Goal: Task Accomplishment & Management: Manage account settings

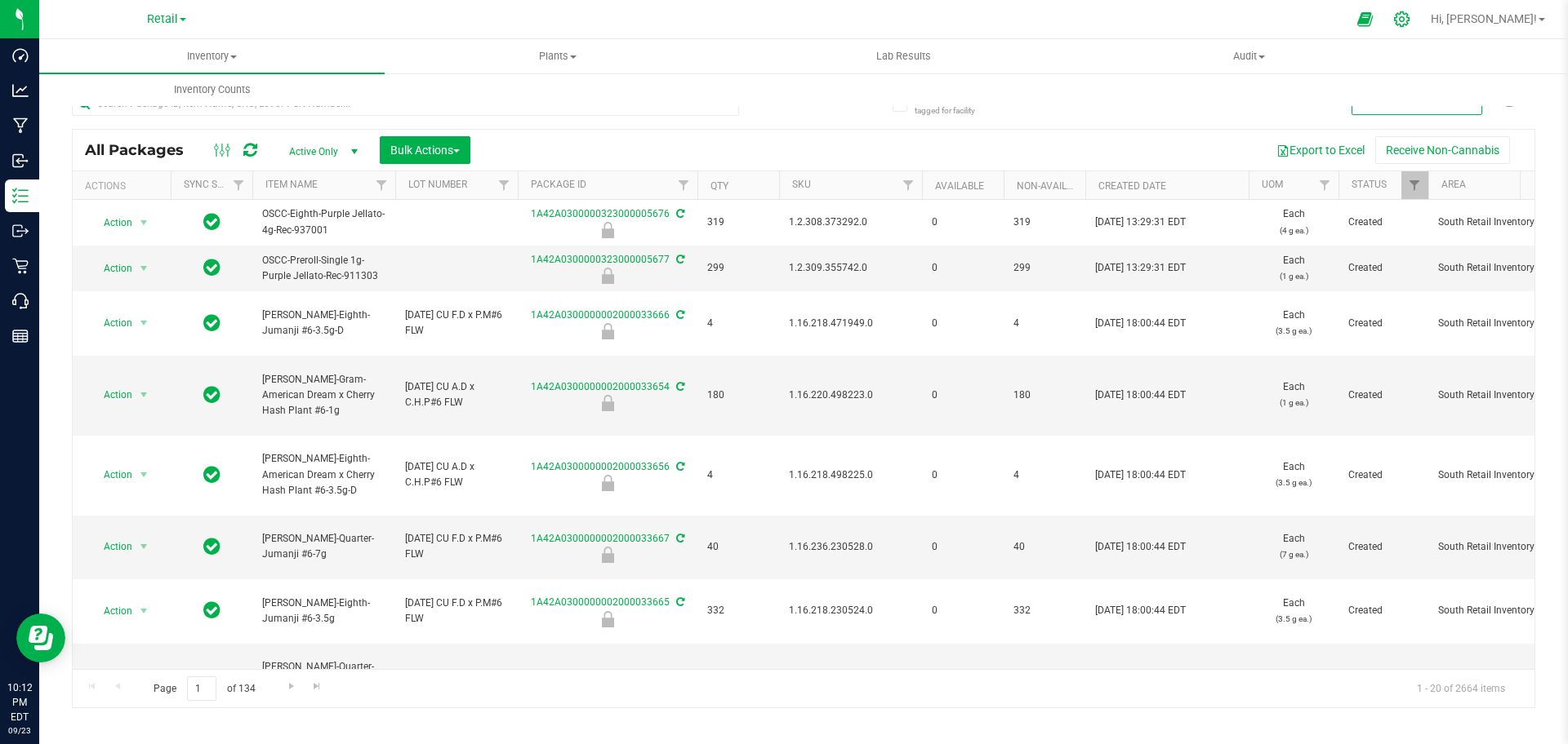
click at [1410, 16] on icon at bounding box center [1402, 19] width 17 height 17
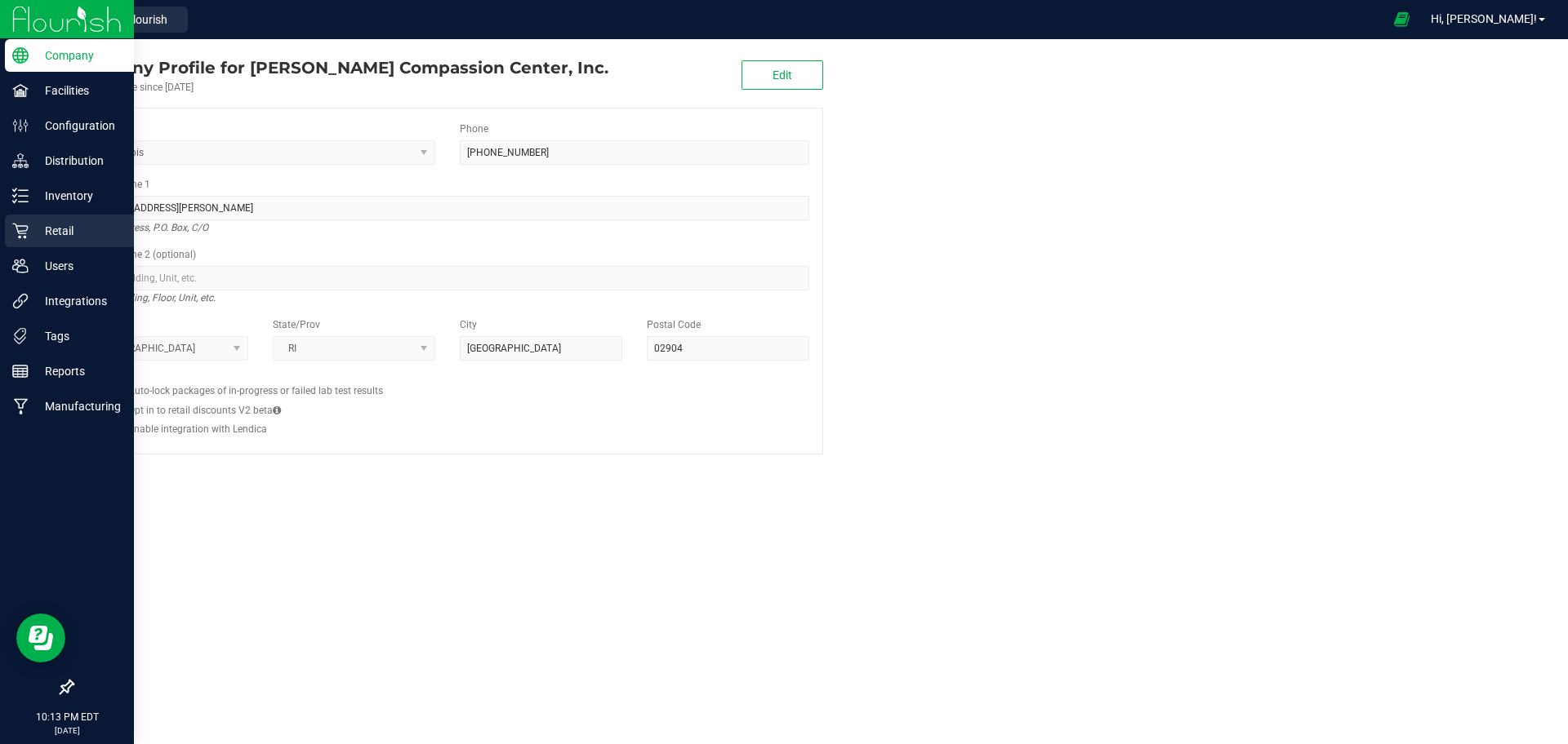
click at [28, 243] on div "Retail" at bounding box center [70, 231] width 129 height 33
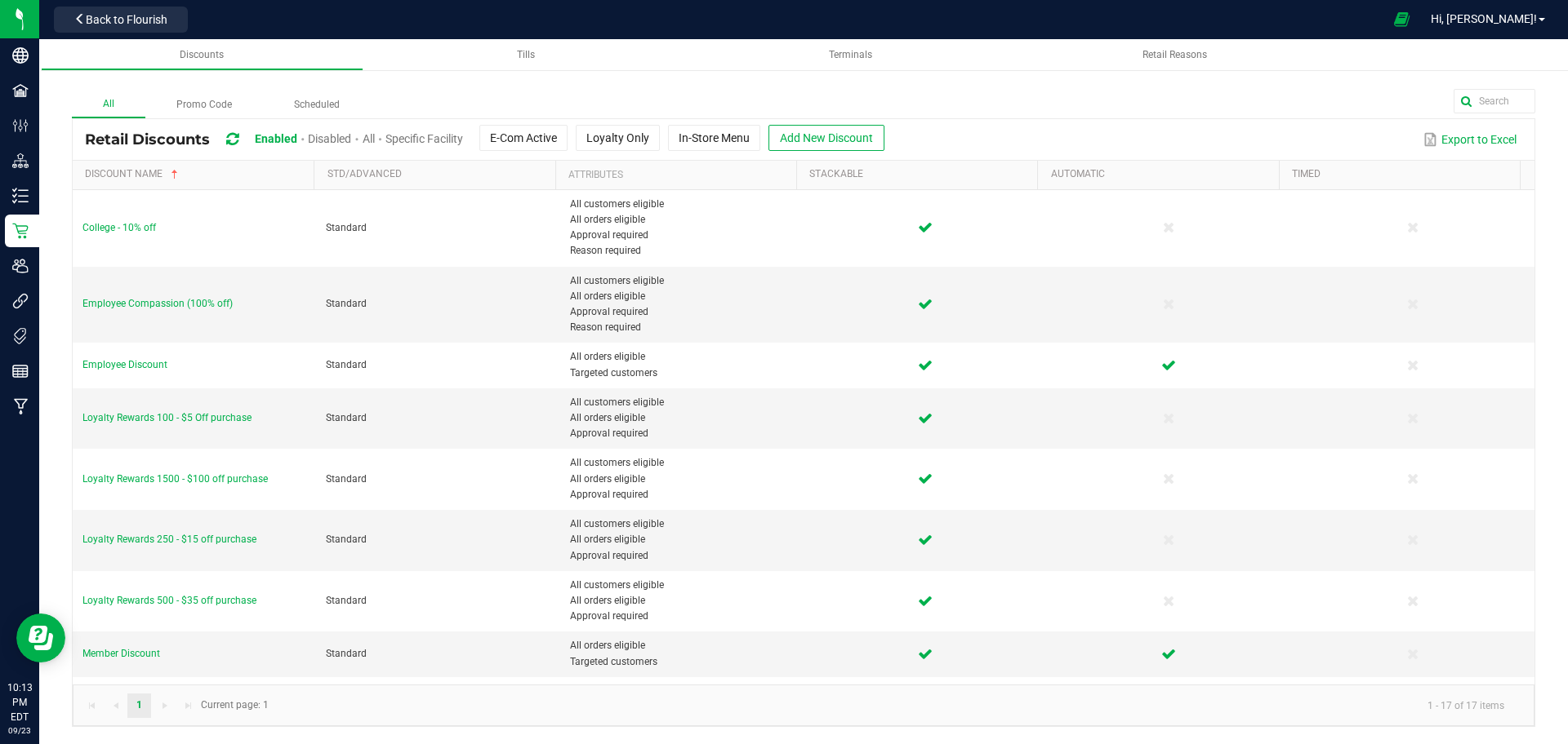
click at [328, 135] on span "Disabled" at bounding box center [329, 139] width 43 height 13
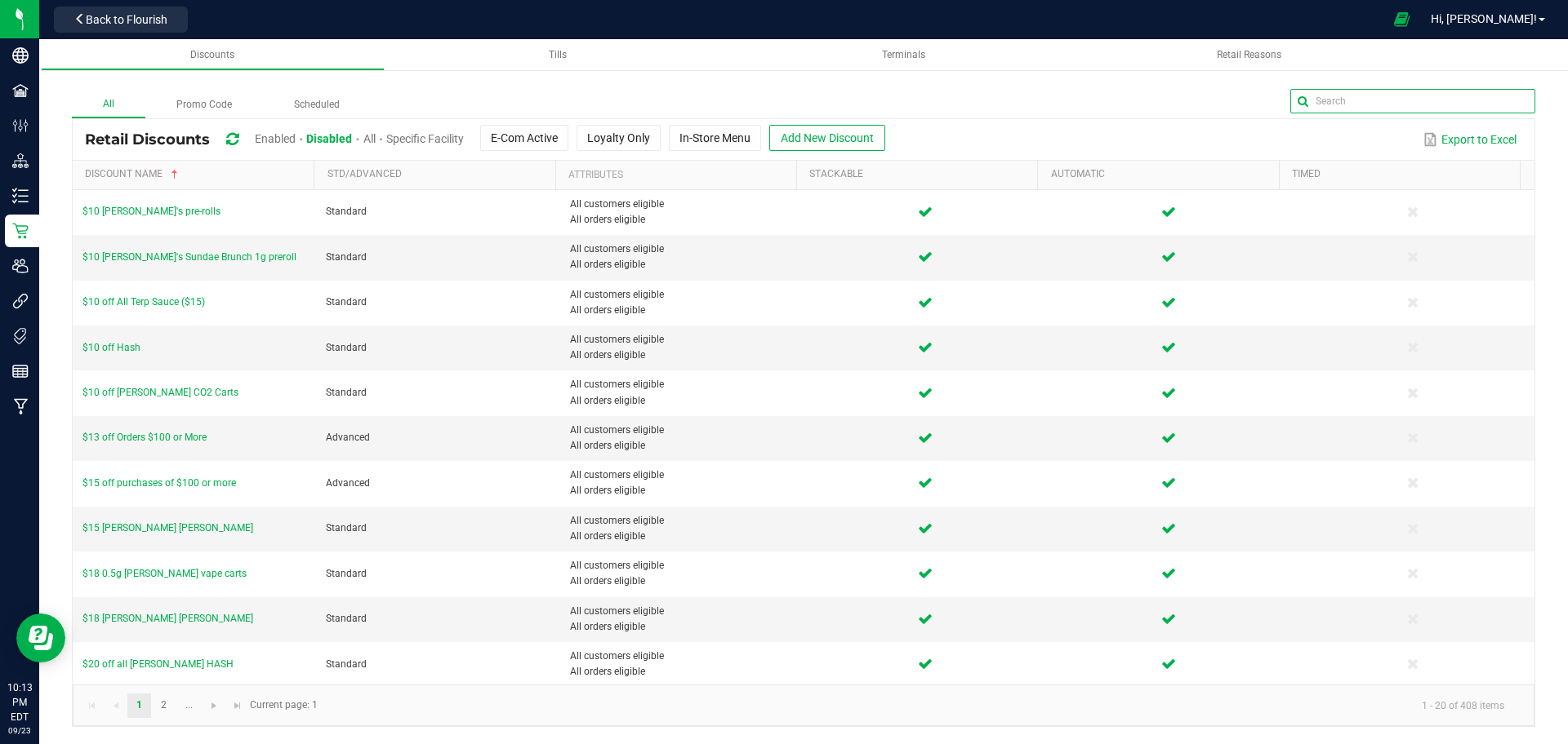
click at [1509, 108] on input "text" at bounding box center [1413, 101] width 245 height 24
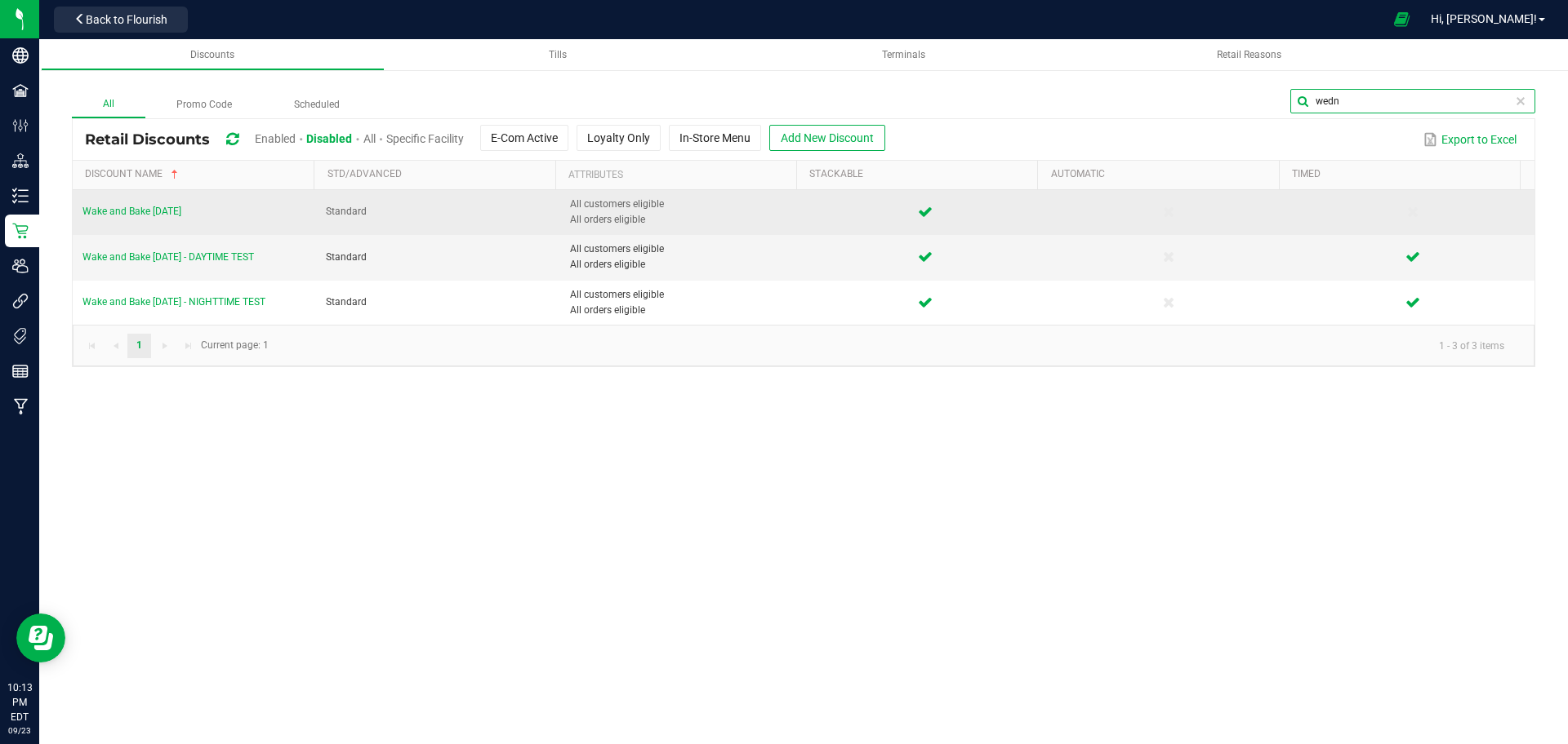
type input "wedn"
click at [134, 203] on td "Wake and Bake Wednesday" at bounding box center [194, 213] width 243 height 45
click at [135, 211] on span "Wake and Bake Wednesday" at bounding box center [132, 211] width 99 height 11
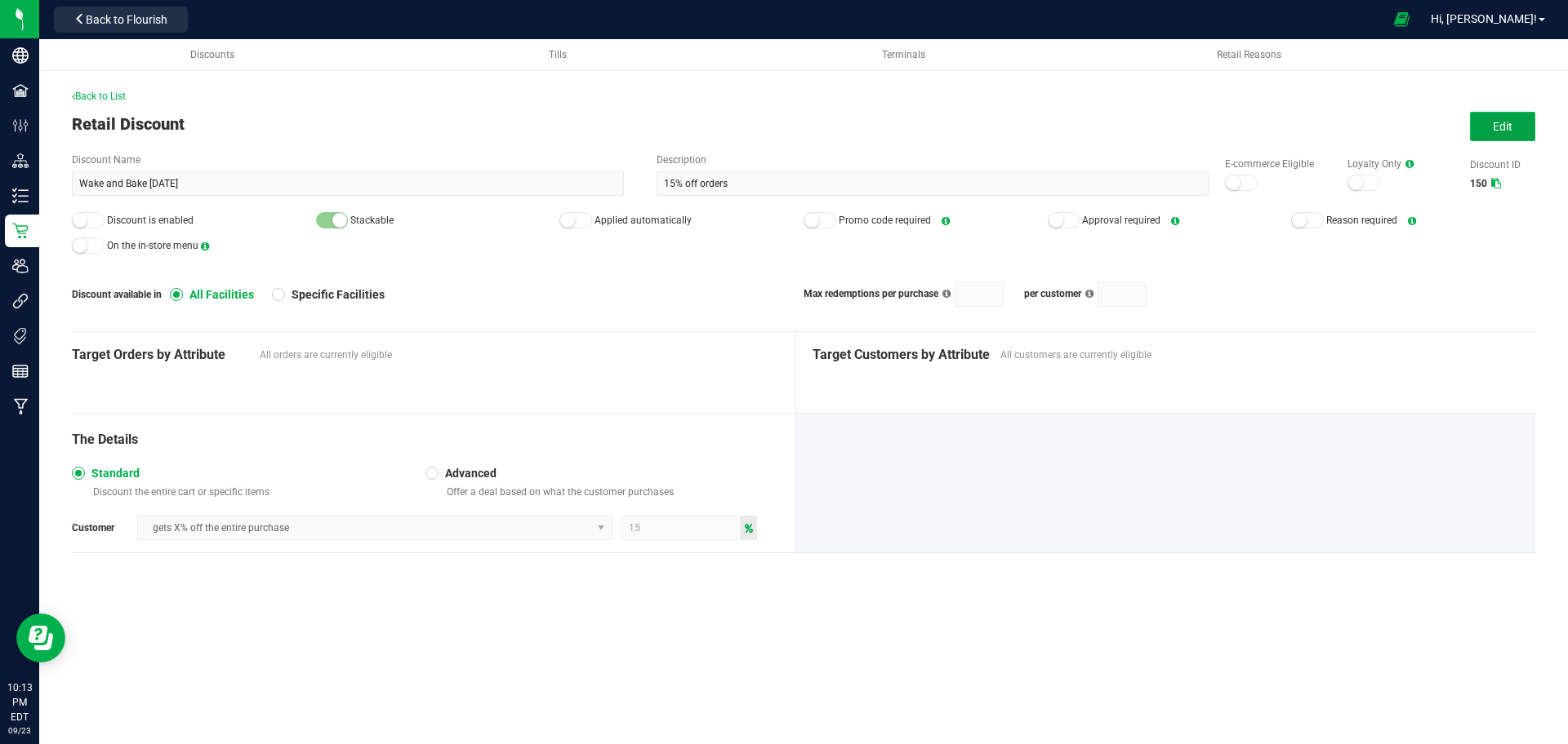
click at [1501, 121] on span "Edit" at bounding box center [1503, 126] width 20 height 13
click at [1238, 179] on small at bounding box center [1233, 183] width 15 height 15
click at [89, 220] on div at bounding box center [88, 220] width 33 height 16
click at [580, 218] on div at bounding box center [576, 220] width 33 height 16
click at [1513, 133] on button "Save" at bounding box center [1503, 127] width 65 height 29
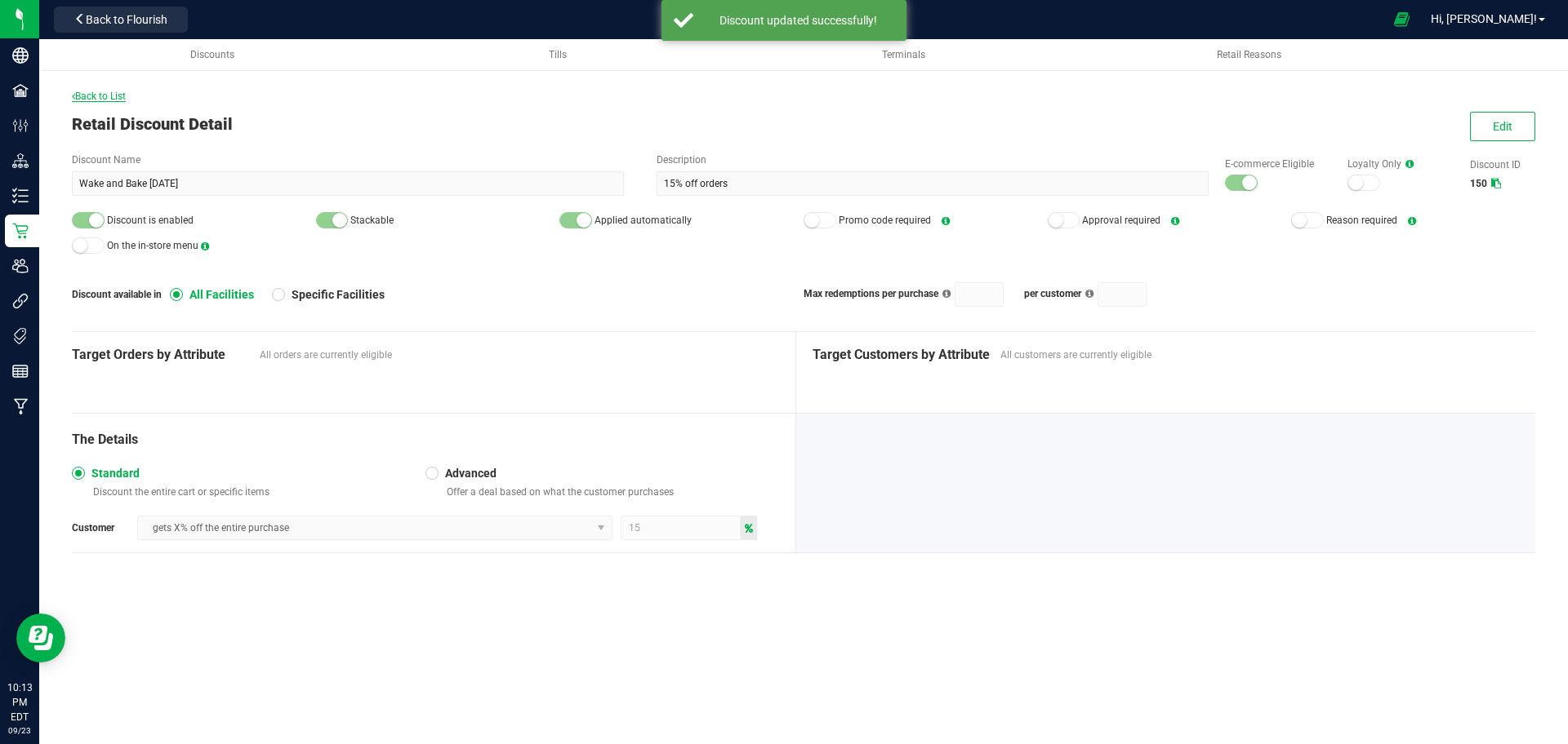
click at [105, 101] on span "Back to List" at bounding box center [98, 96] width 54 height 11
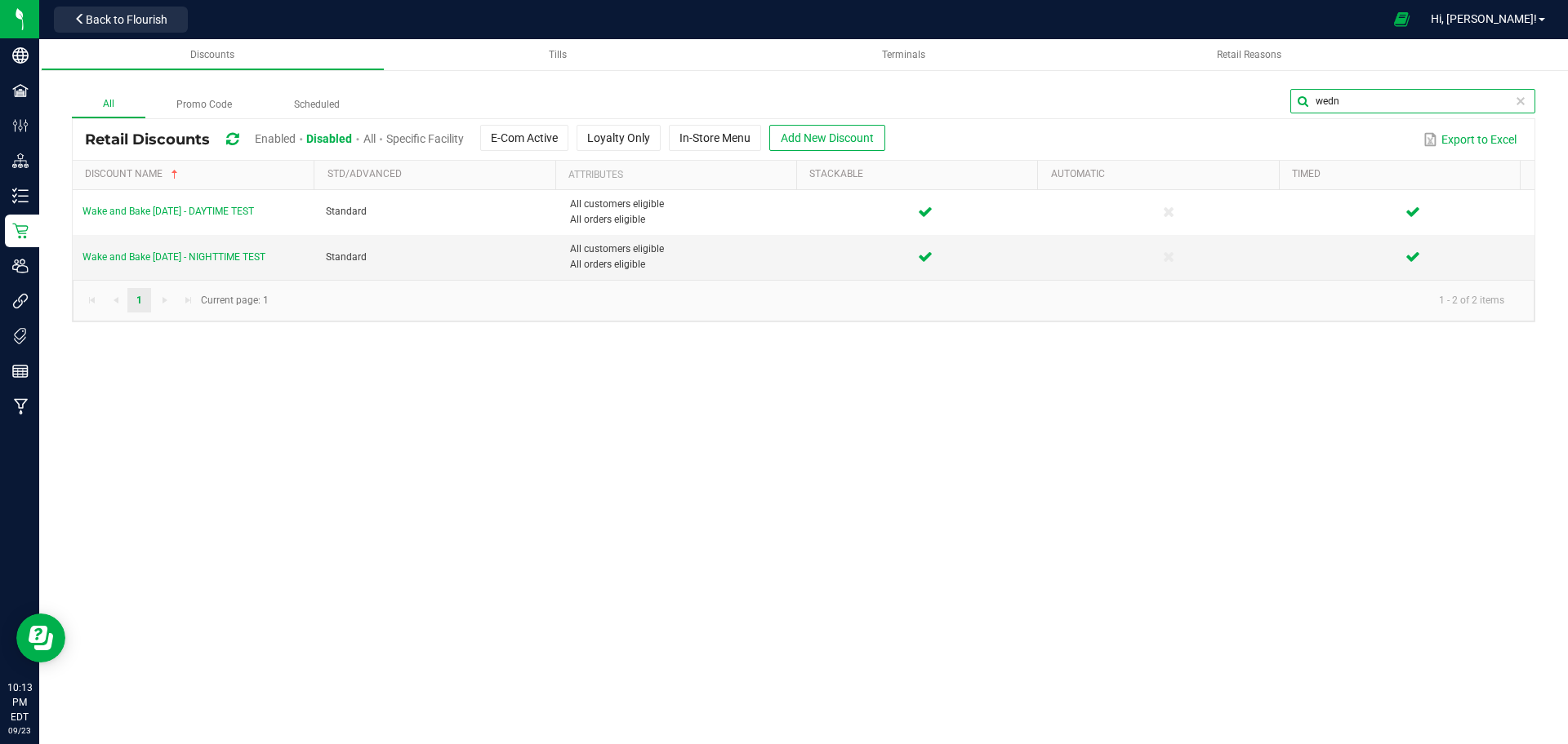
click at [1501, 105] on input "wedn" at bounding box center [1413, 101] width 245 height 24
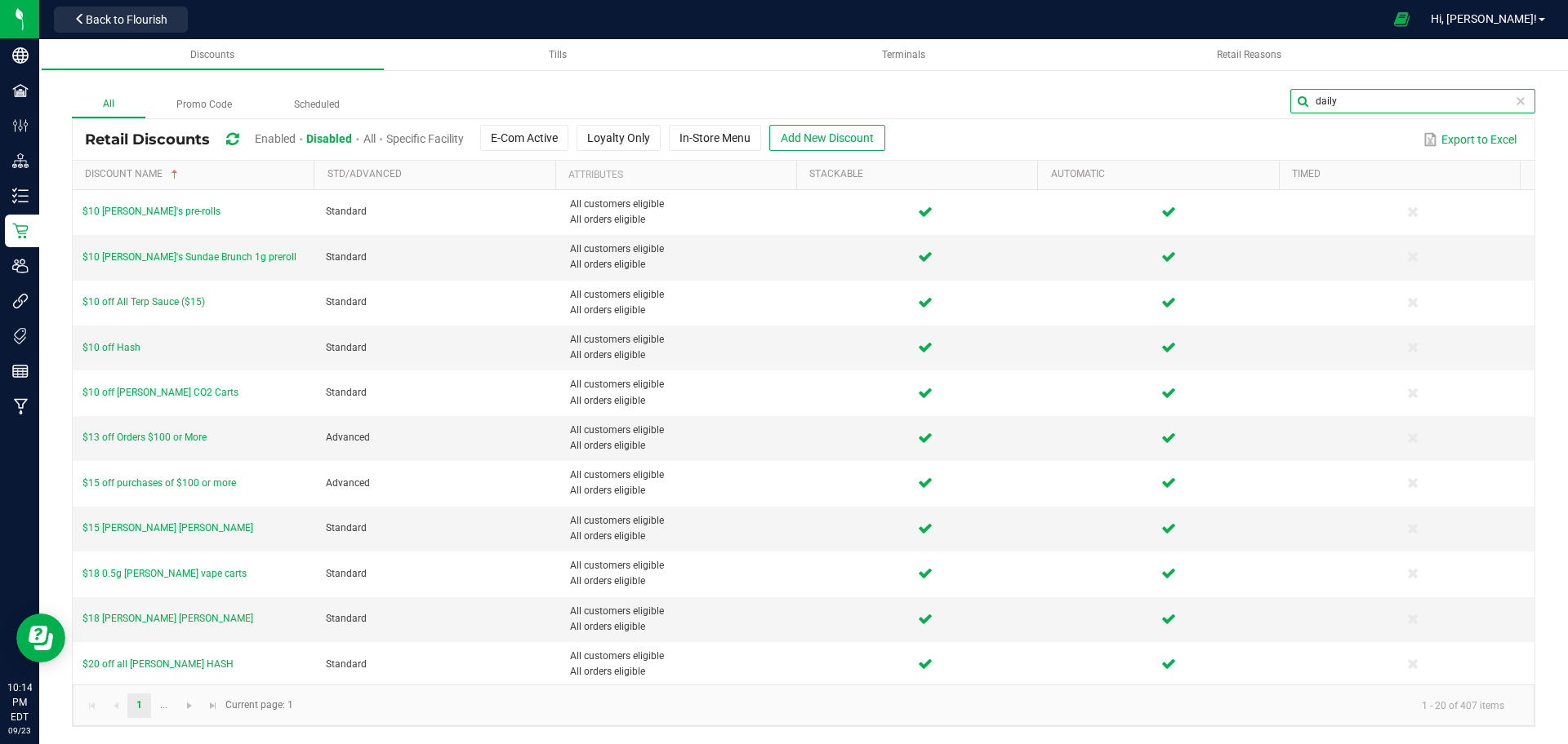
type input "daily"
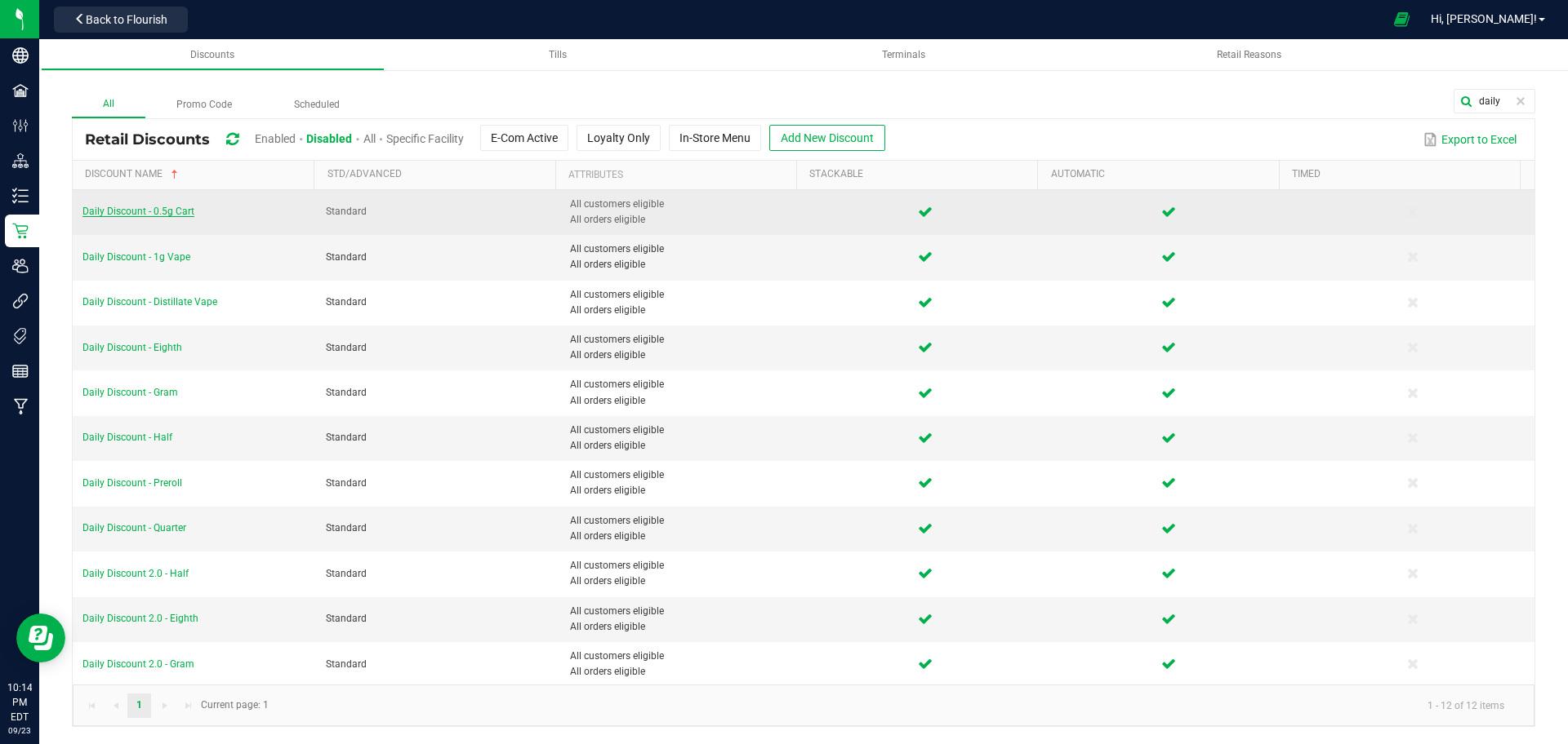
click at [180, 214] on span "Daily Discount - 0.5g Cart" at bounding box center [139, 211] width 112 height 11
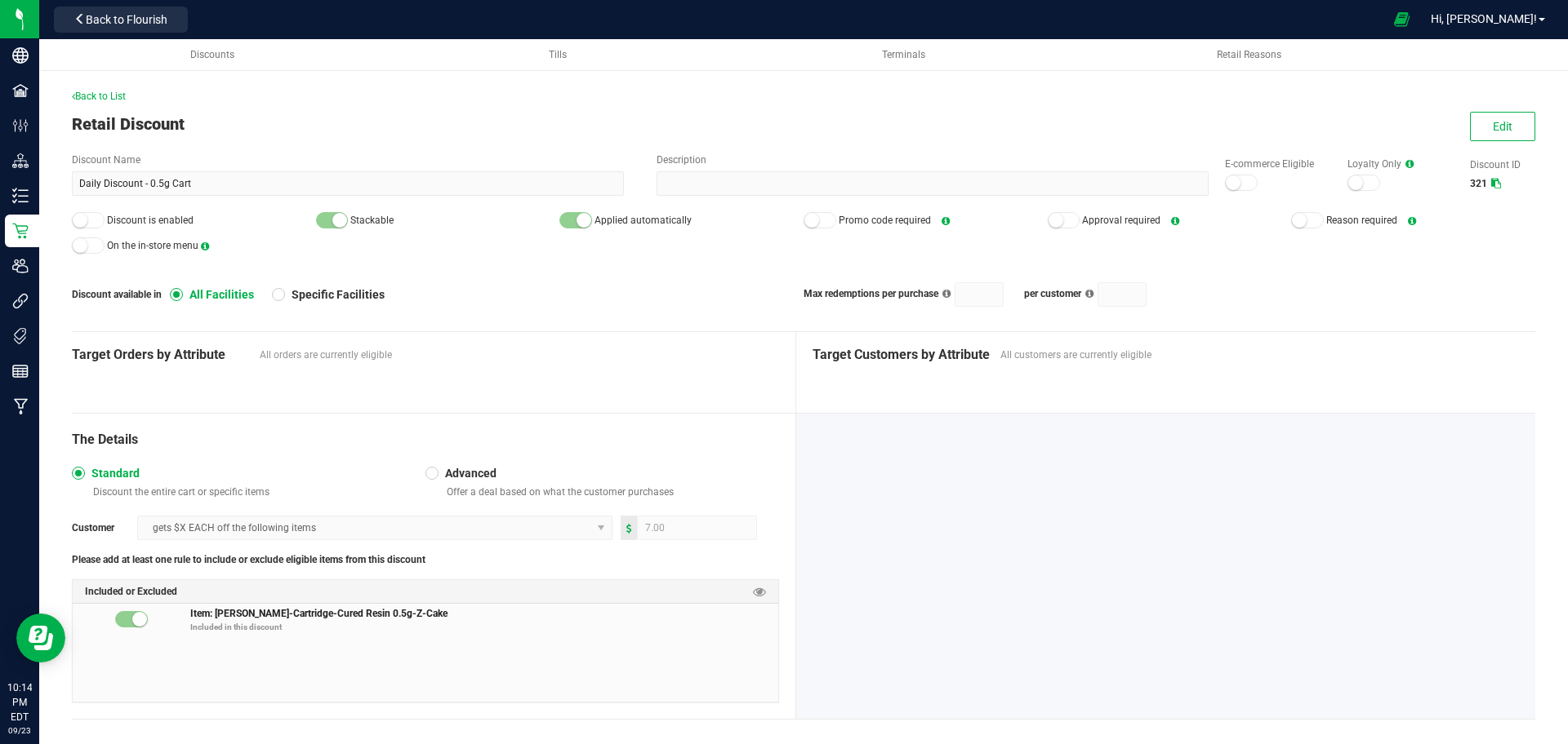
click at [1455, 137] on div "Edit" at bounding box center [1495, 127] width 80 height 29
click at [1493, 120] on span "Edit" at bounding box center [1503, 126] width 20 height 13
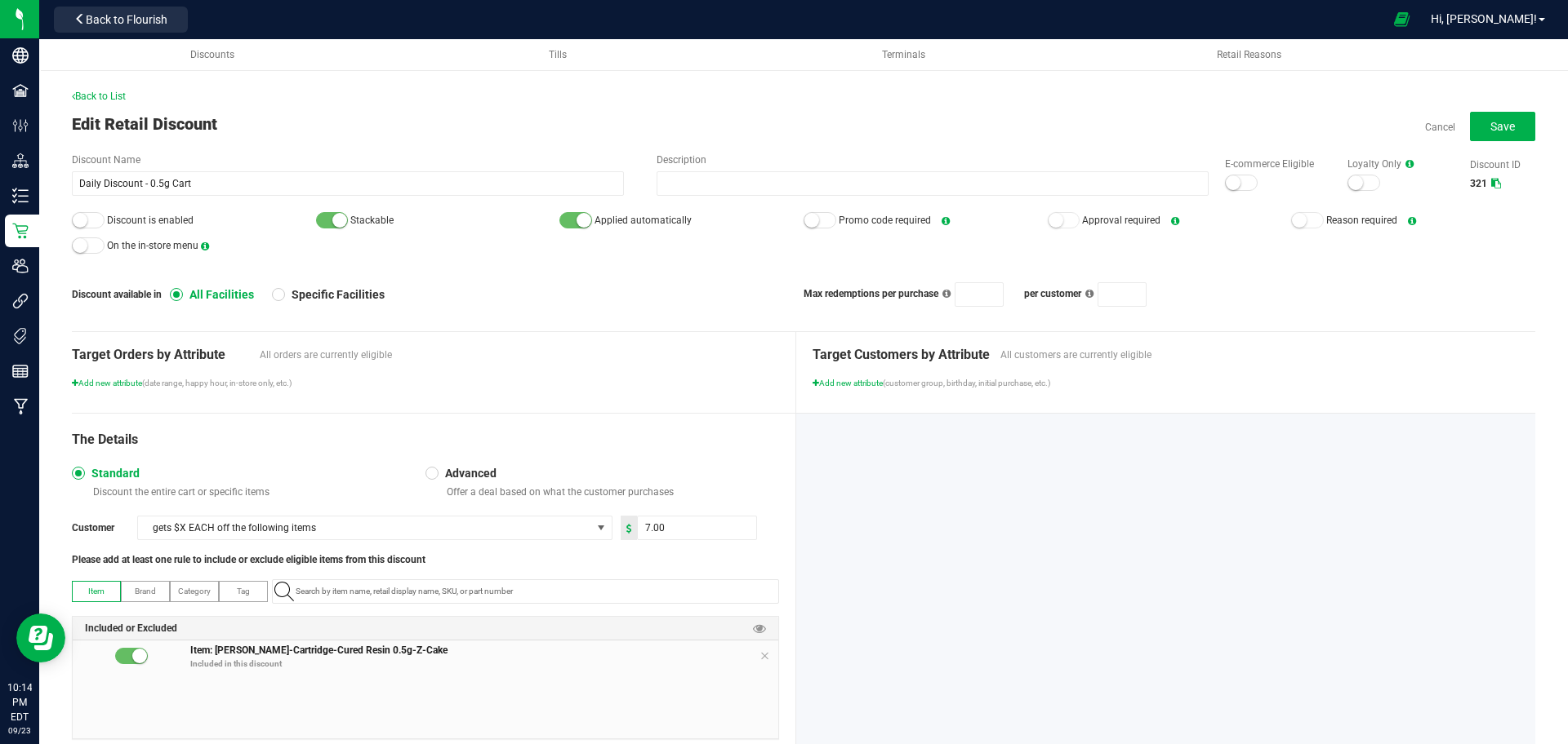
click at [1225, 183] on div at bounding box center [1241, 183] width 33 height 16
click at [85, 219] on small at bounding box center [79, 220] width 15 height 15
click at [1470, 126] on button "Save" at bounding box center [1503, 127] width 65 height 29
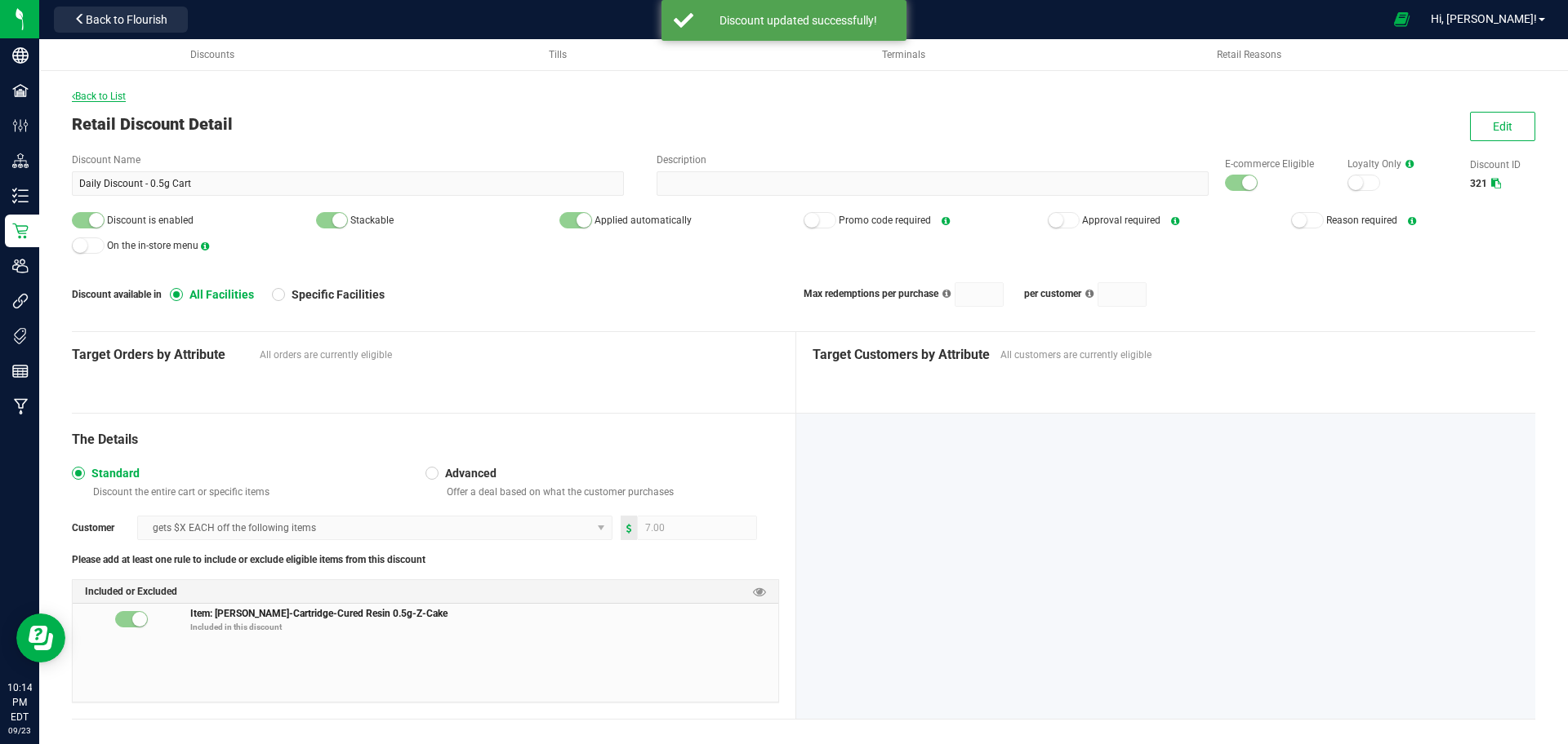
click at [86, 96] on span "Back to List" at bounding box center [98, 96] width 54 height 11
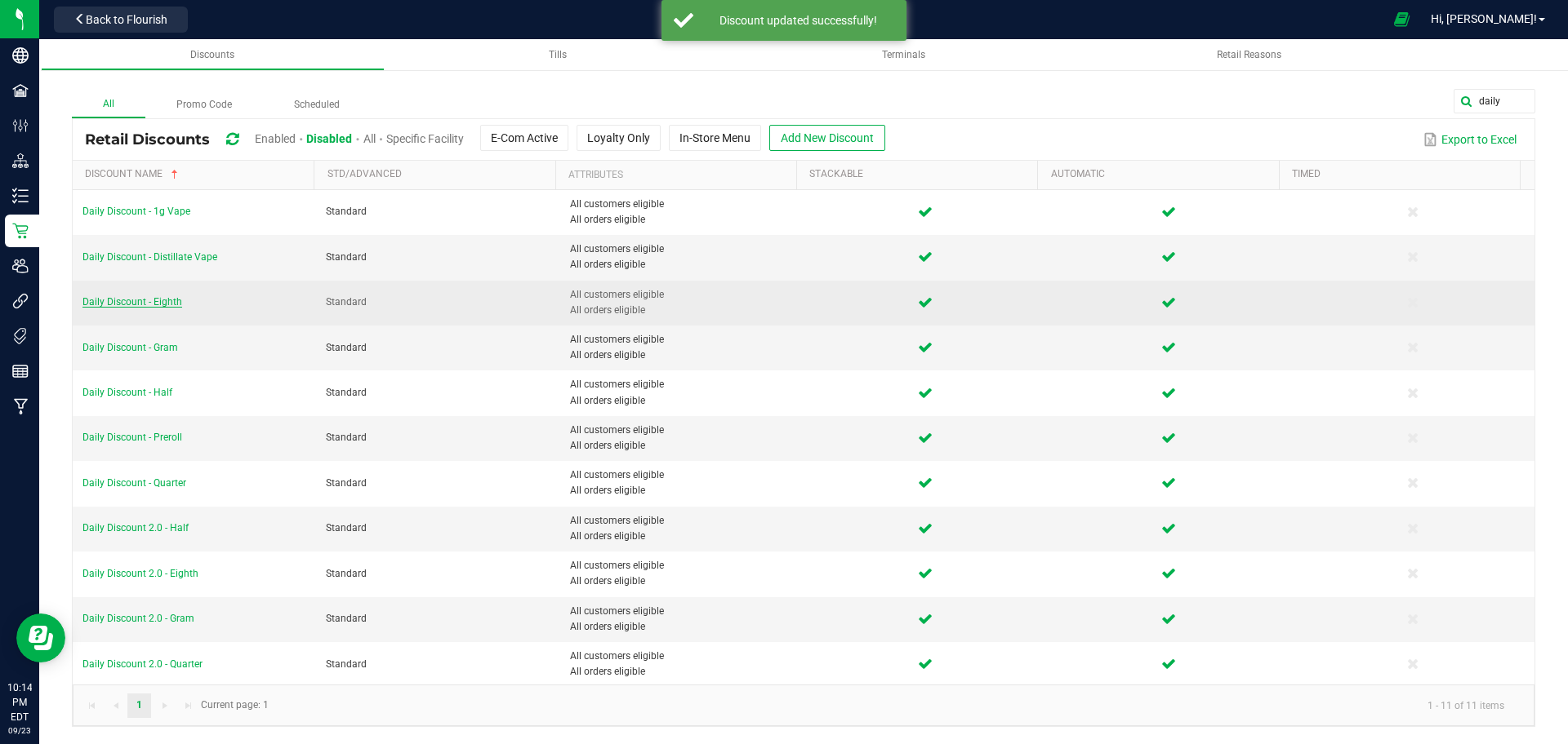
click at [112, 306] on span "Daily Discount - Eighth" at bounding box center [133, 301] width 100 height 11
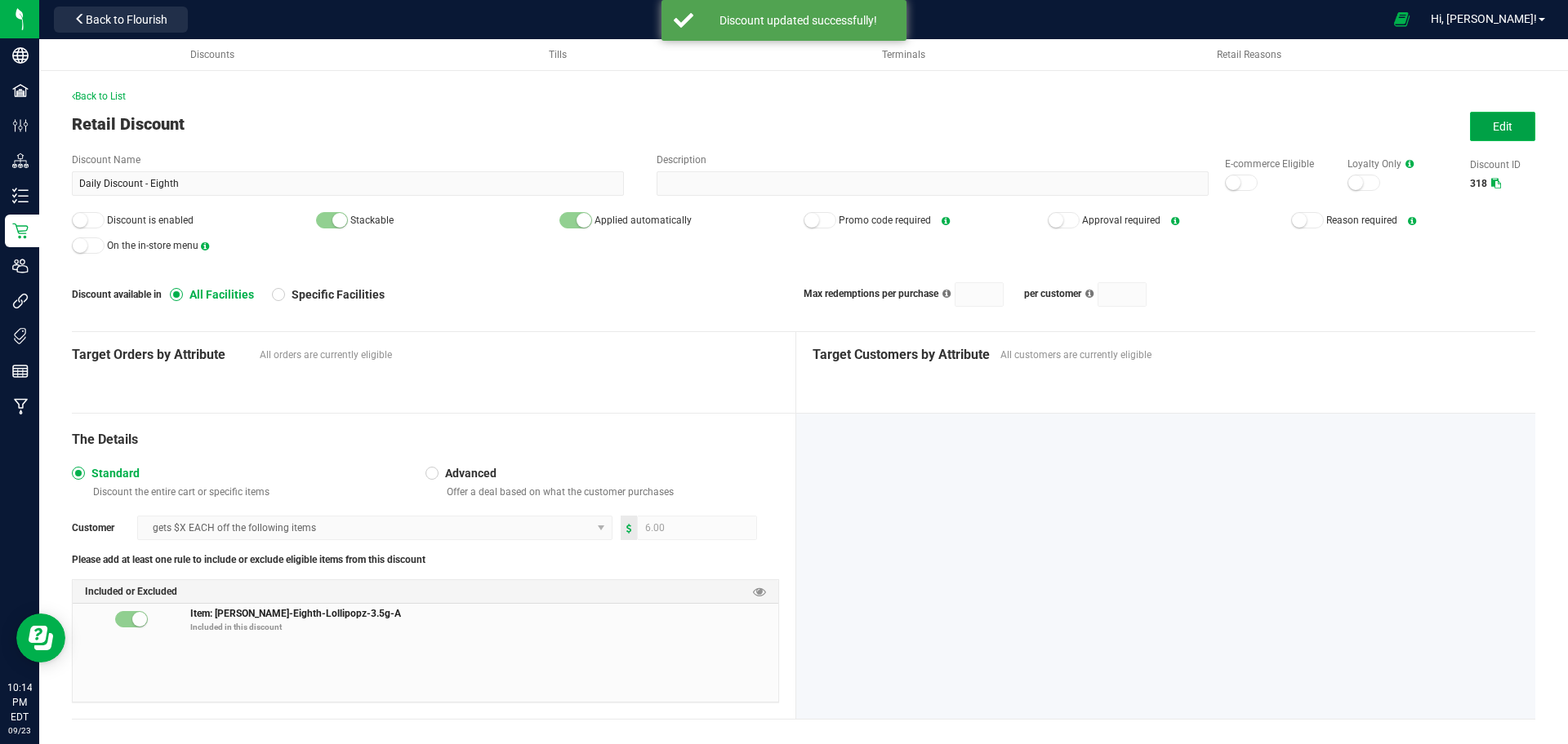
click at [1496, 127] on span "Edit" at bounding box center [1503, 126] width 20 height 13
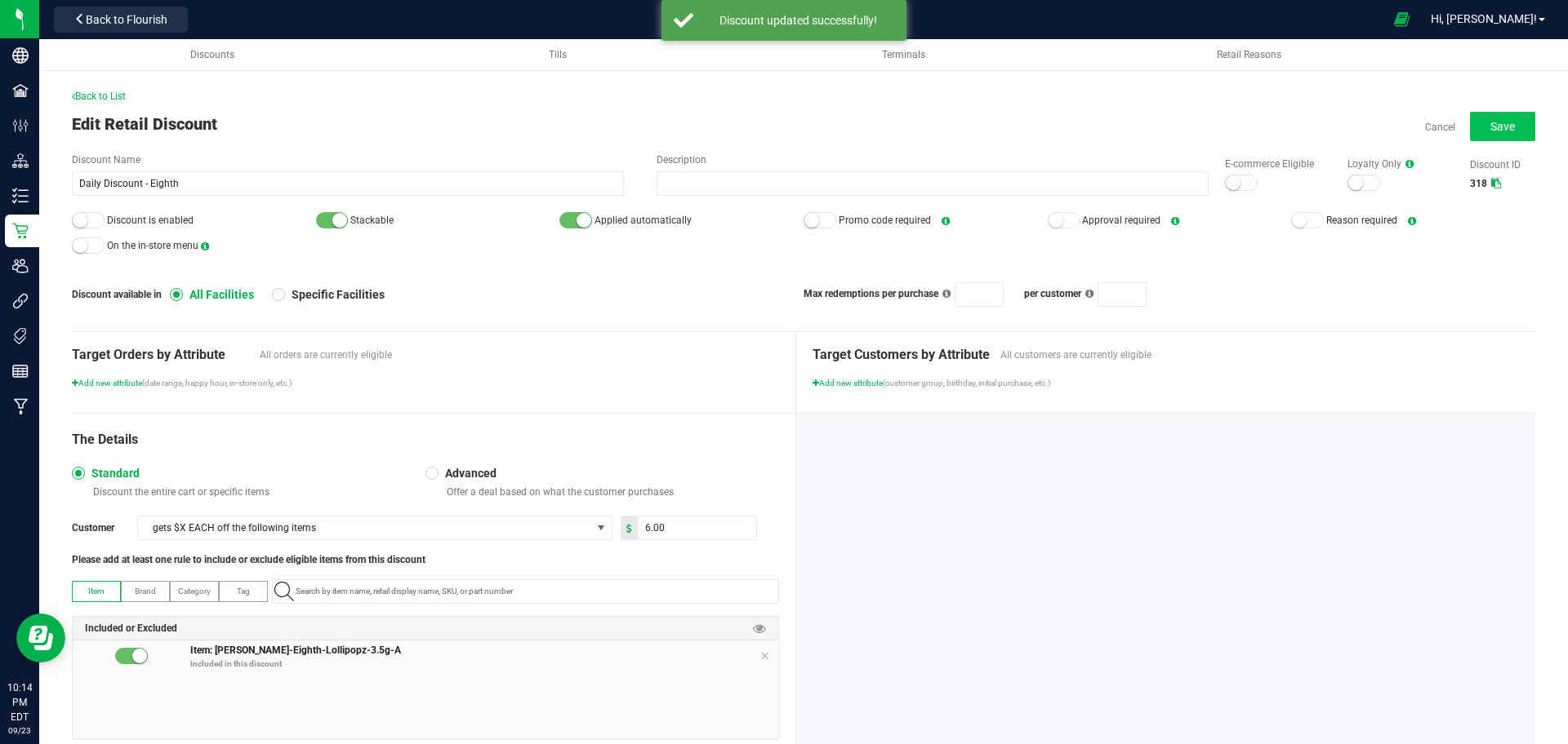
click at [1240, 189] on div at bounding box center [1241, 183] width 33 height 16
click at [89, 221] on div at bounding box center [88, 220] width 33 height 16
click at [1474, 130] on button "Save" at bounding box center [1503, 127] width 65 height 29
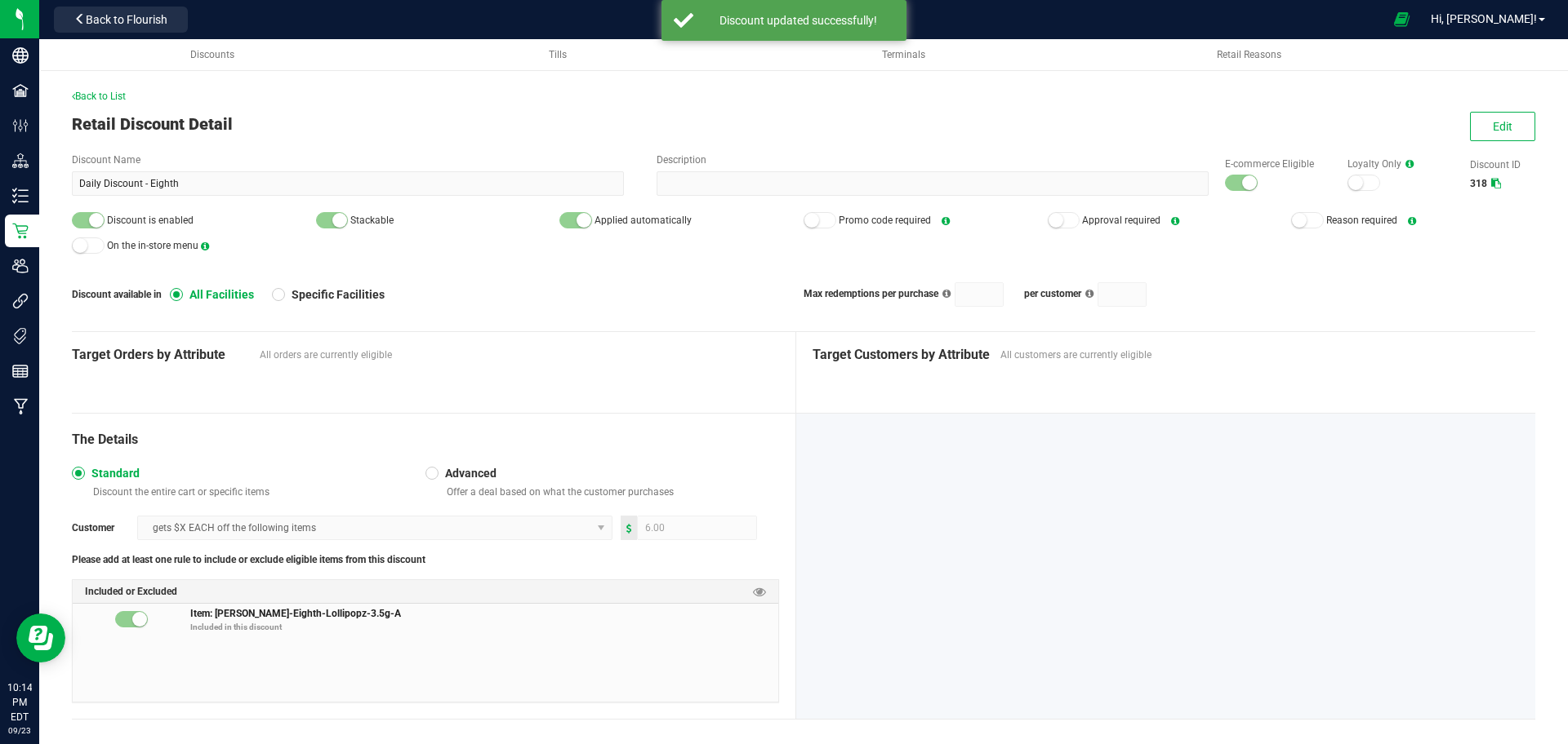
click at [97, 96] on span "Back to List" at bounding box center [98, 96] width 54 height 11
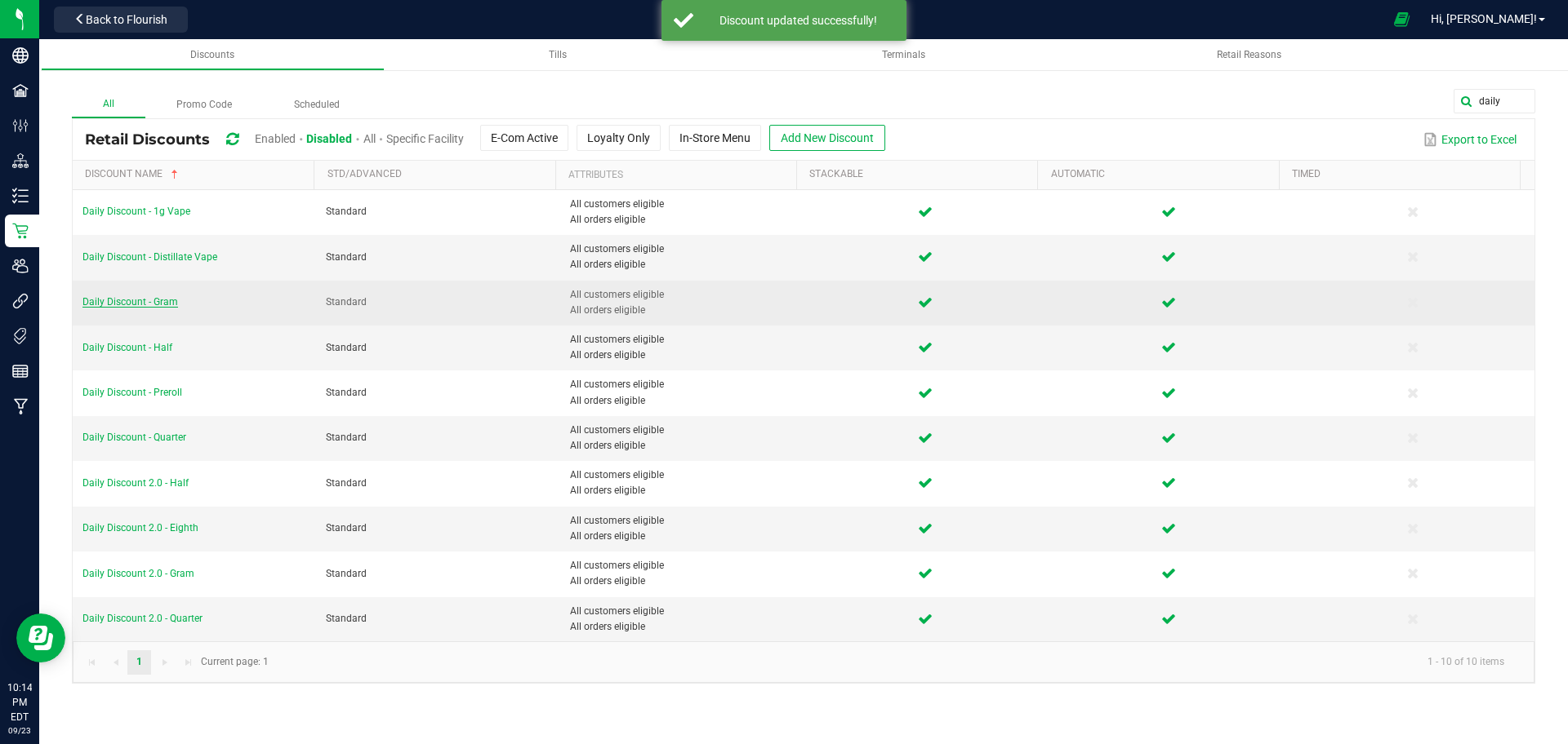
click at [114, 302] on span "Daily Discount - Gram" at bounding box center [130, 301] width 96 height 11
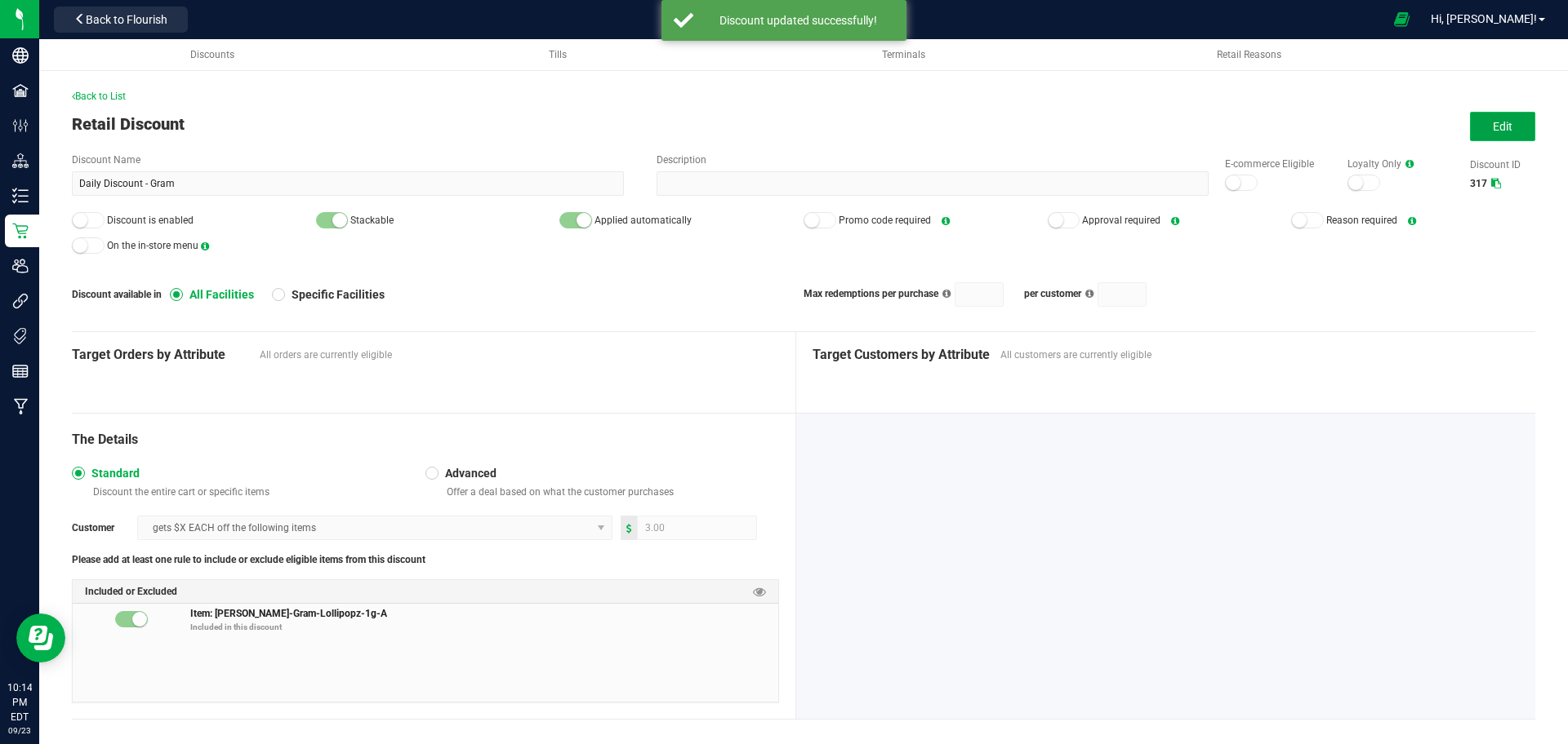
click at [1493, 133] on span "Edit" at bounding box center [1503, 126] width 20 height 13
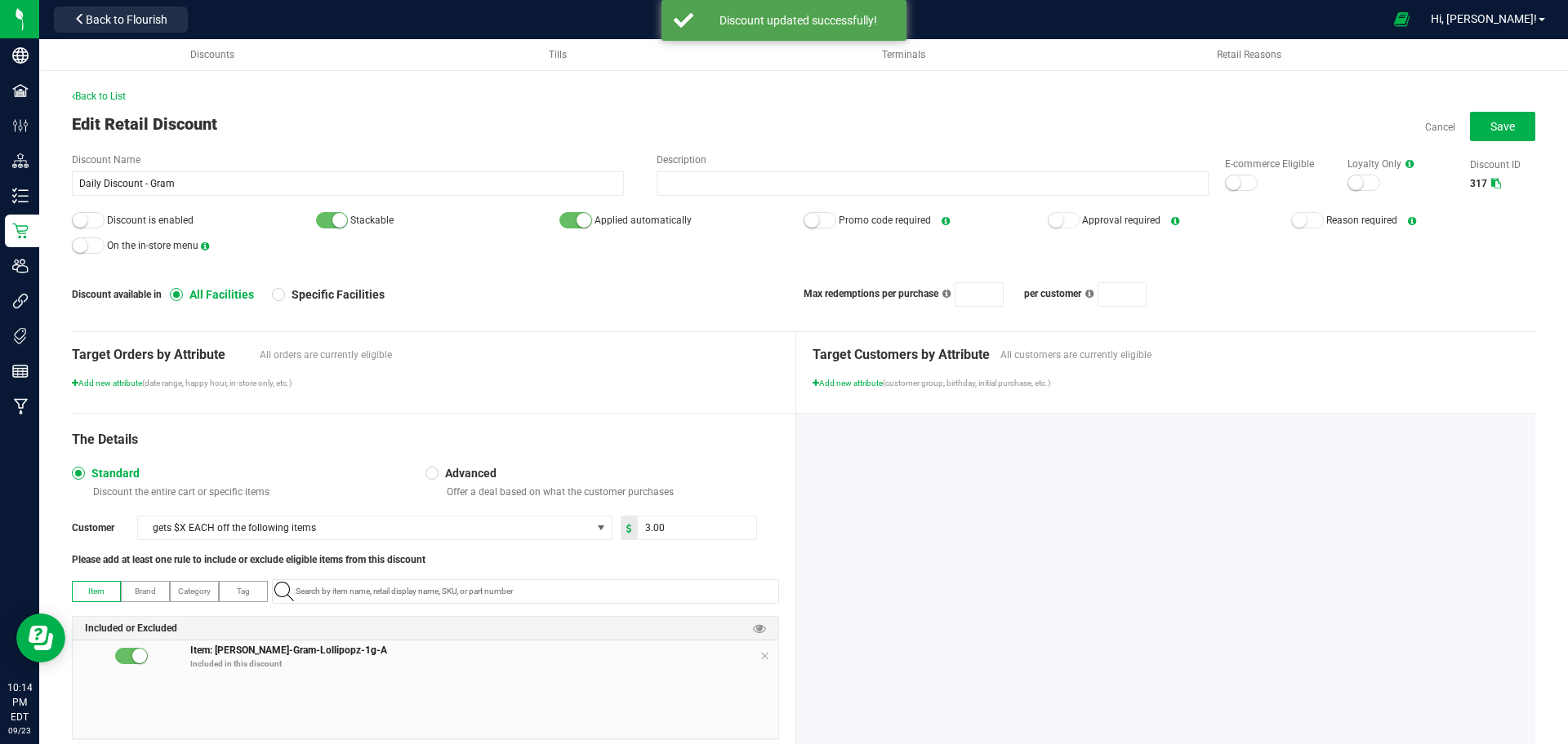
click at [1229, 188] on div at bounding box center [1241, 183] width 33 height 16
click at [83, 215] on small at bounding box center [79, 220] width 15 height 15
click at [1490, 128] on span "Save" at bounding box center [1503, 126] width 24 height 13
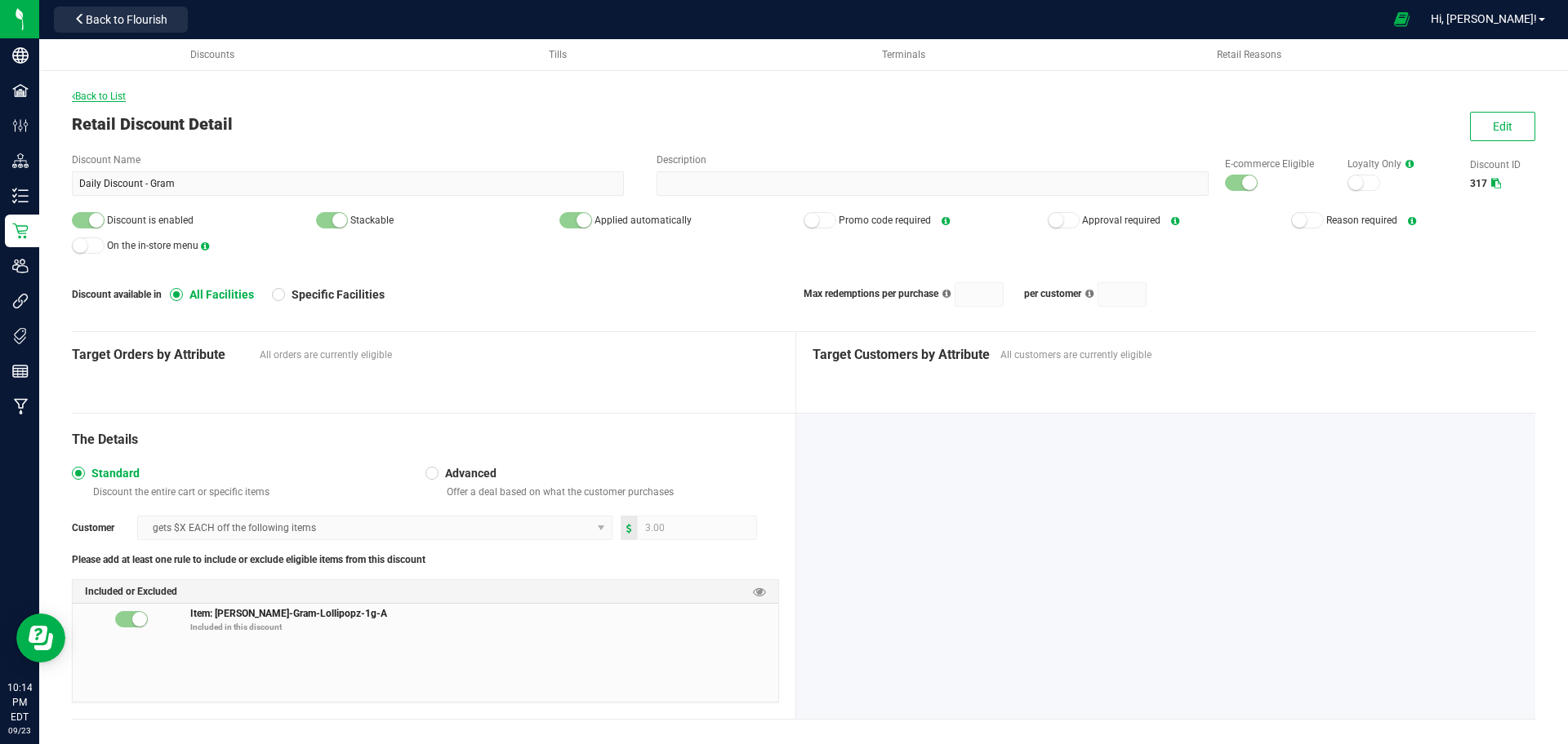
click at [73, 99] on icon at bounding box center [73, 96] width 3 height 9
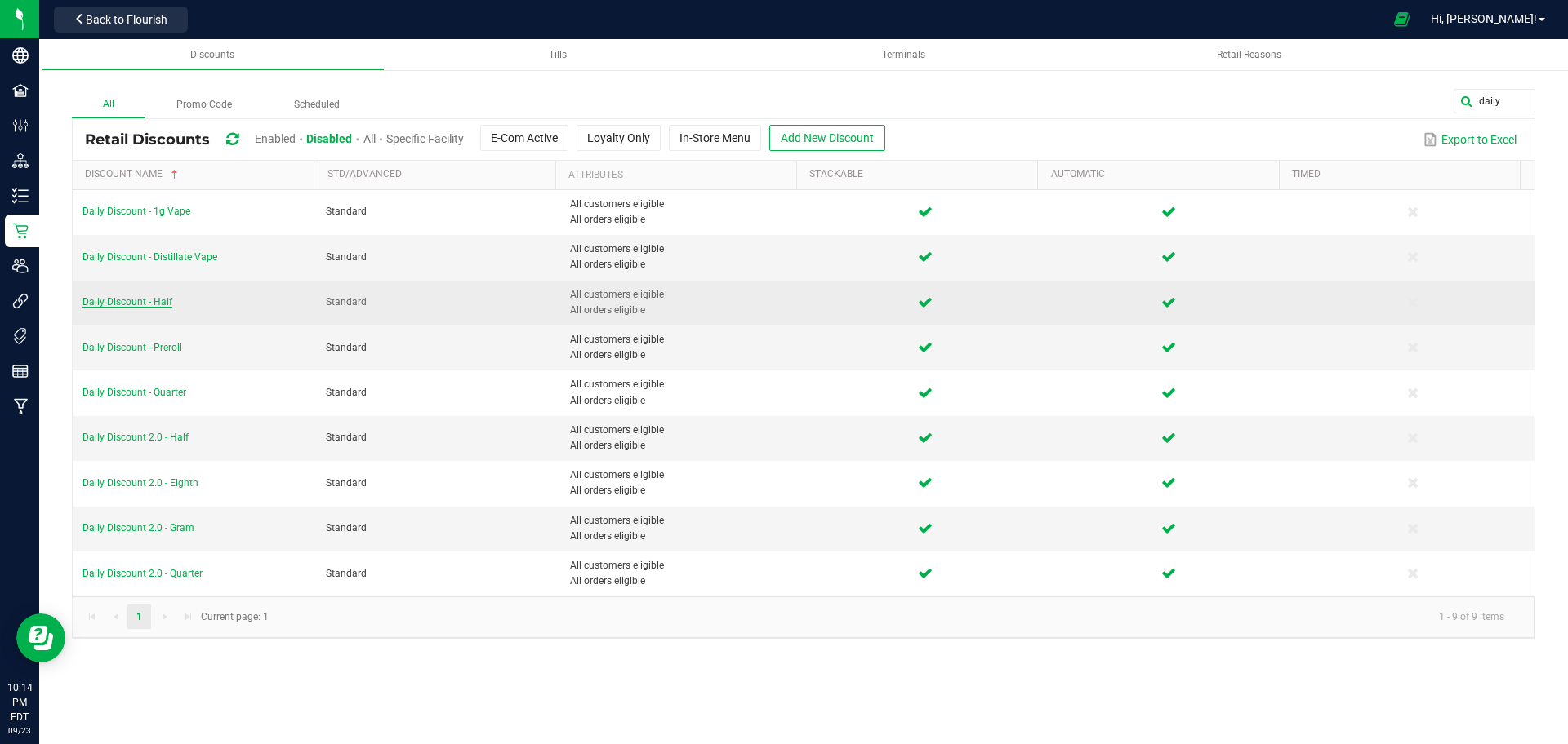
click at [109, 299] on span "Daily Discount - Half" at bounding box center [128, 301] width 90 height 11
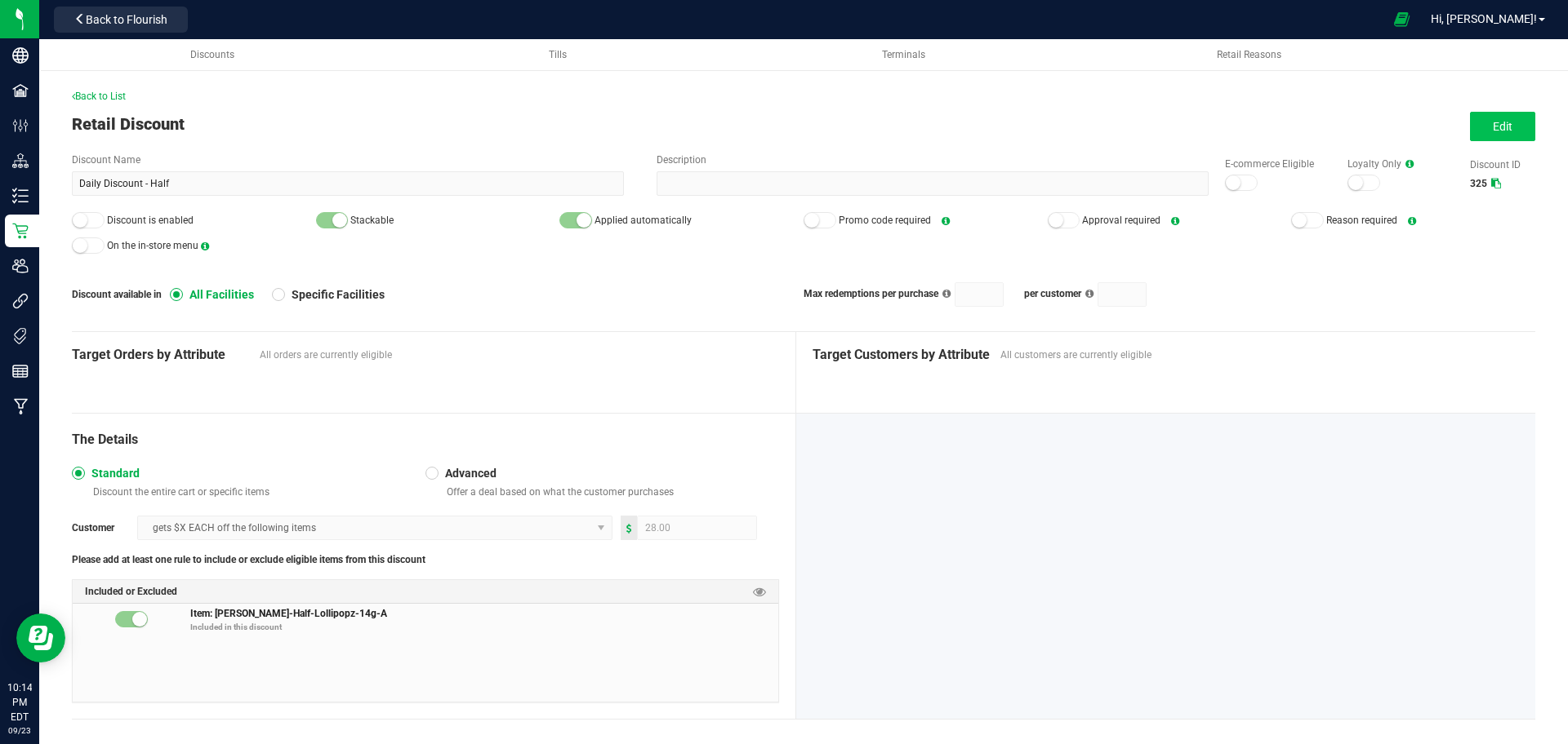
click at [1234, 186] on div at bounding box center [1241, 183] width 33 height 16
click at [89, 243] on div at bounding box center [88, 245] width 33 height 16
click at [75, 220] on small at bounding box center [79, 220] width 15 height 15
click at [1229, 184] on div at bounding box center [1241, 183] width 33 height 16
click at [1226, 186] on small at bounding box center [1233, 183] width 15 height 15
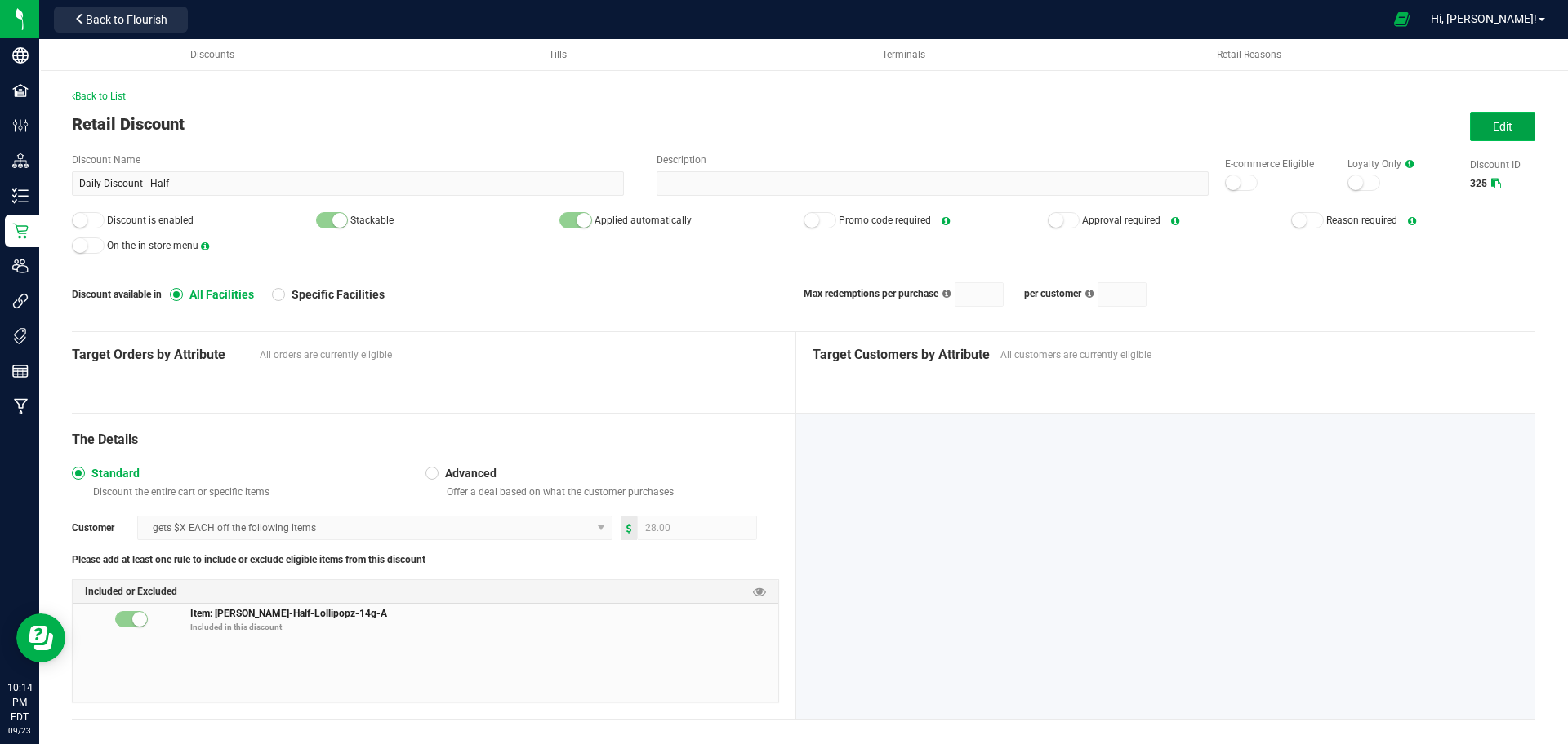
click at [1493, 127] on span "Edit" at bounding box center [1503, 126] width 20 height 13
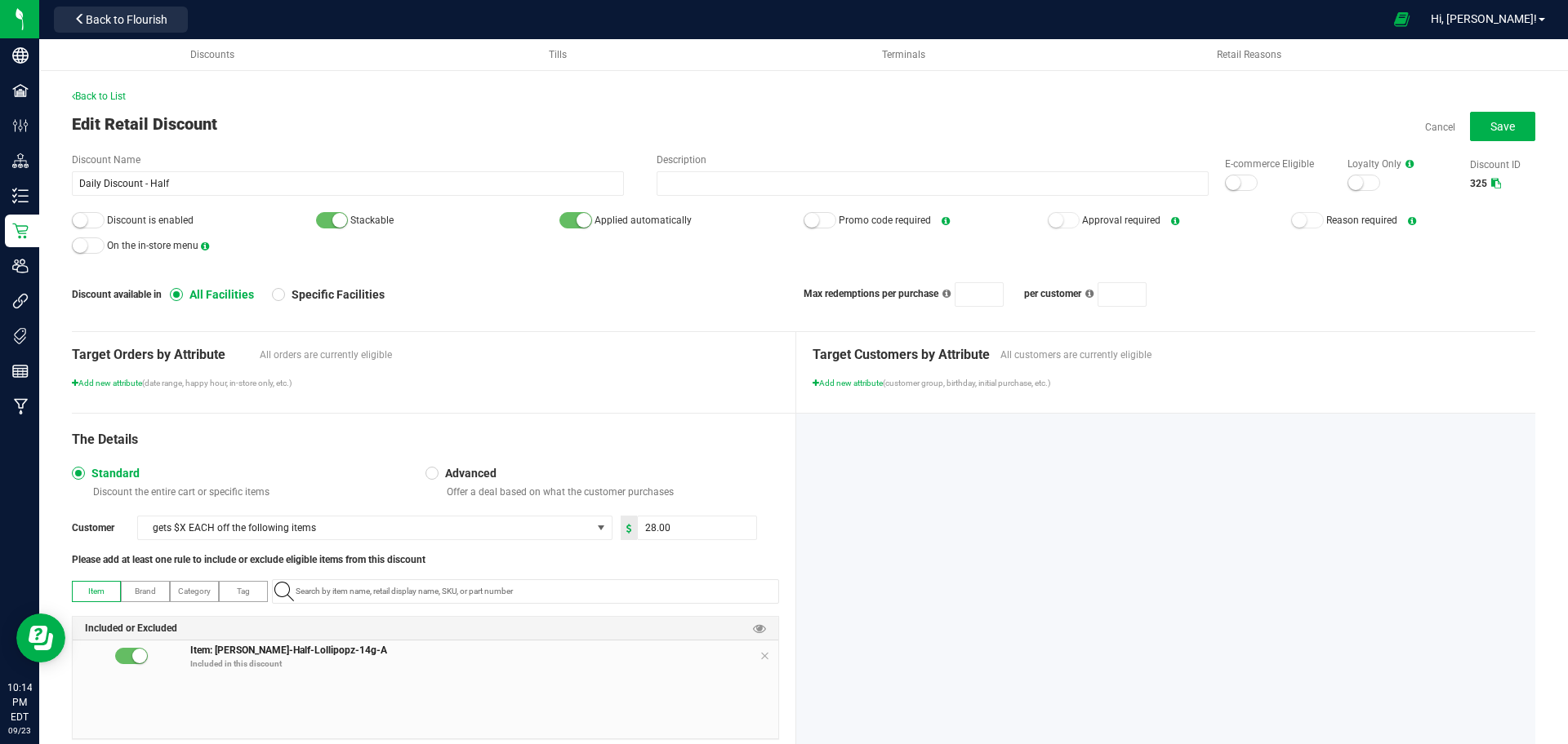
click at [1237, 189] on div at bounding box center [1241, 183] width 33 height 16
click at [80, 243] on small at bounding box center [79, 245] width 15 height 15
click at [84, 247] on div at bounding box center [88, 245] width 33 height 16
click at [80, 220] on small at bounding box center [79, 220] width 15 height 15
click at [1490, 127] on span "Save" at bounding box center [1503, 126] width 24 height 13
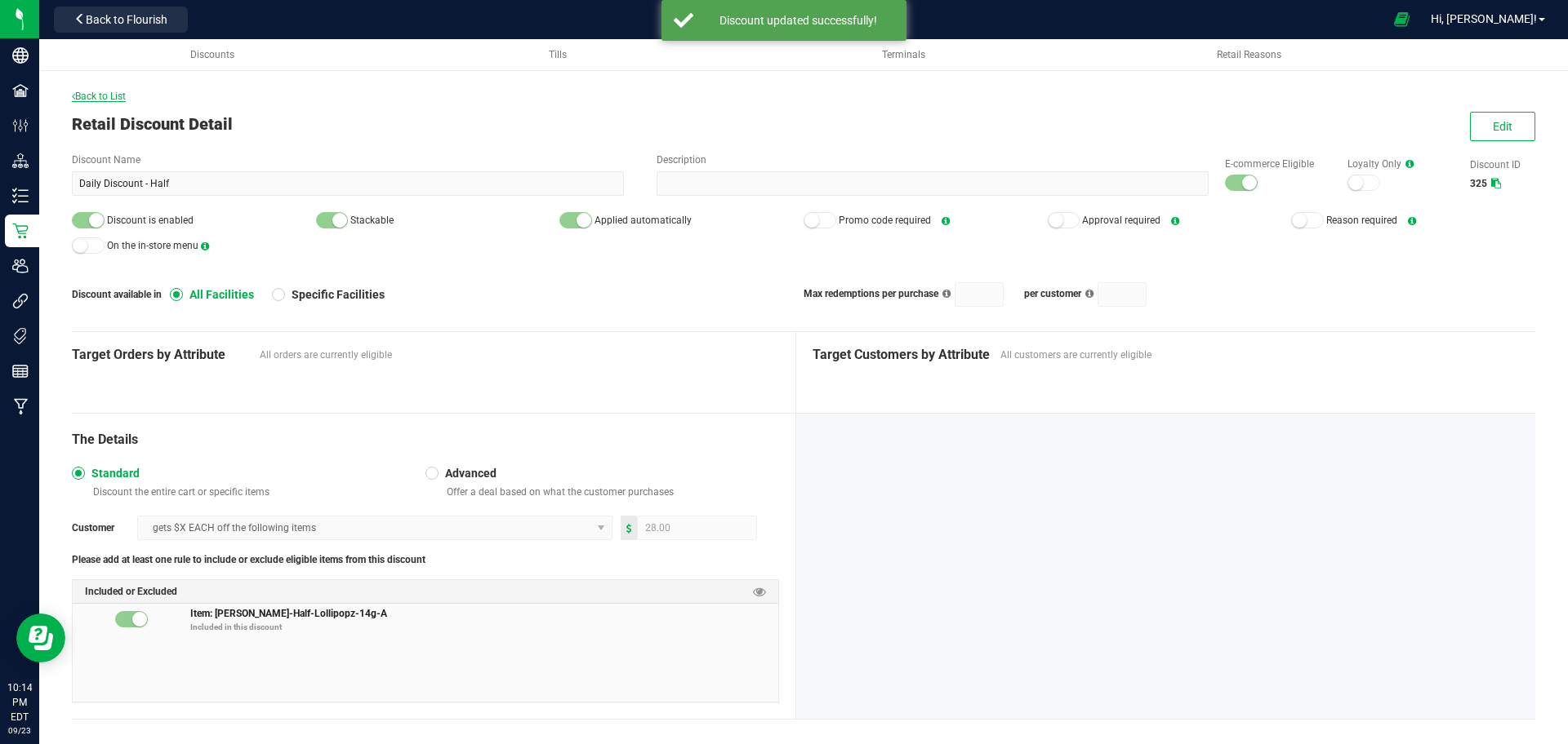
click at [73, 96] on icon at bounding box center [73, 96] width 3 height 9
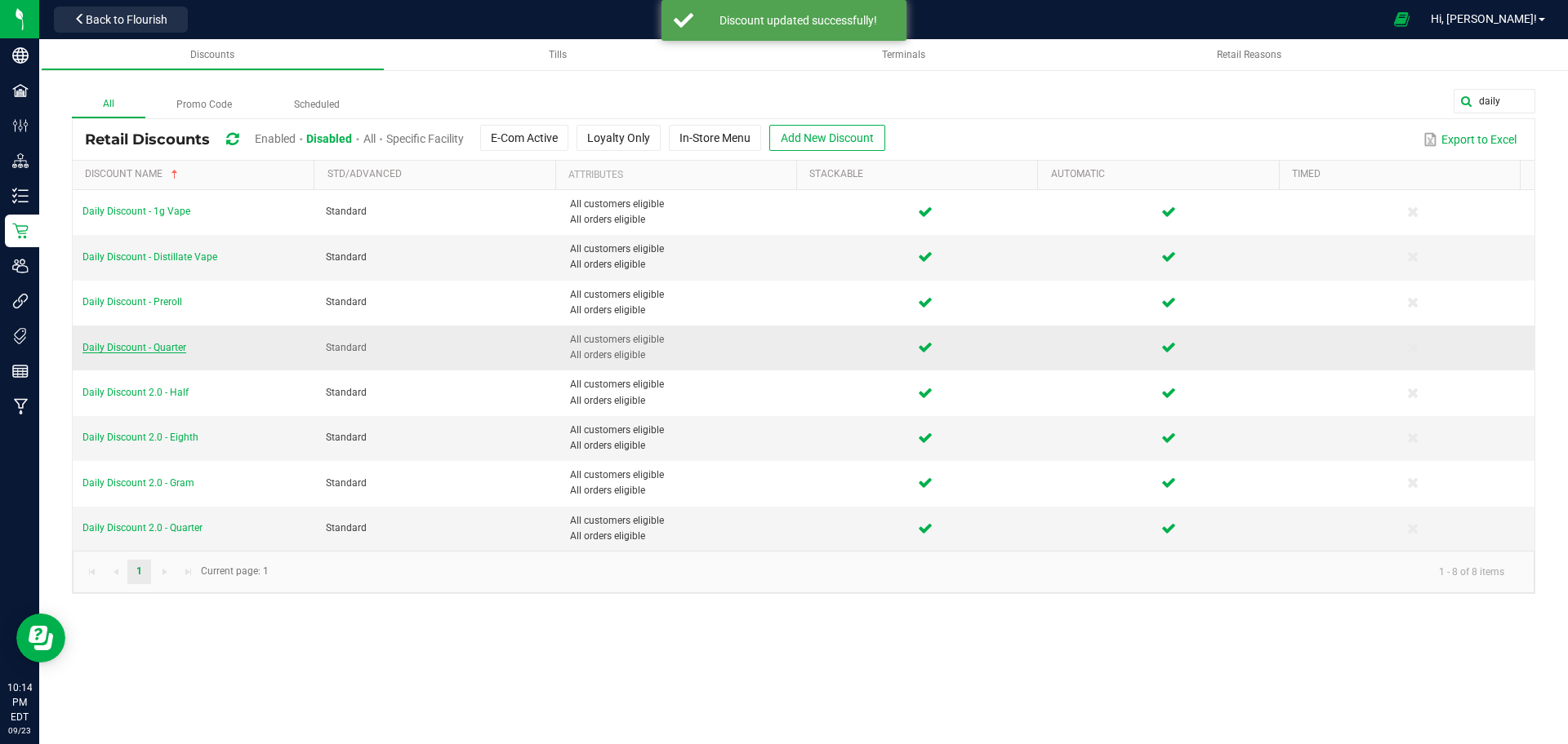
click at [108, 352] on span "Daily Discount - Quarter" at bounding box center [134, 347] width 103 height 11
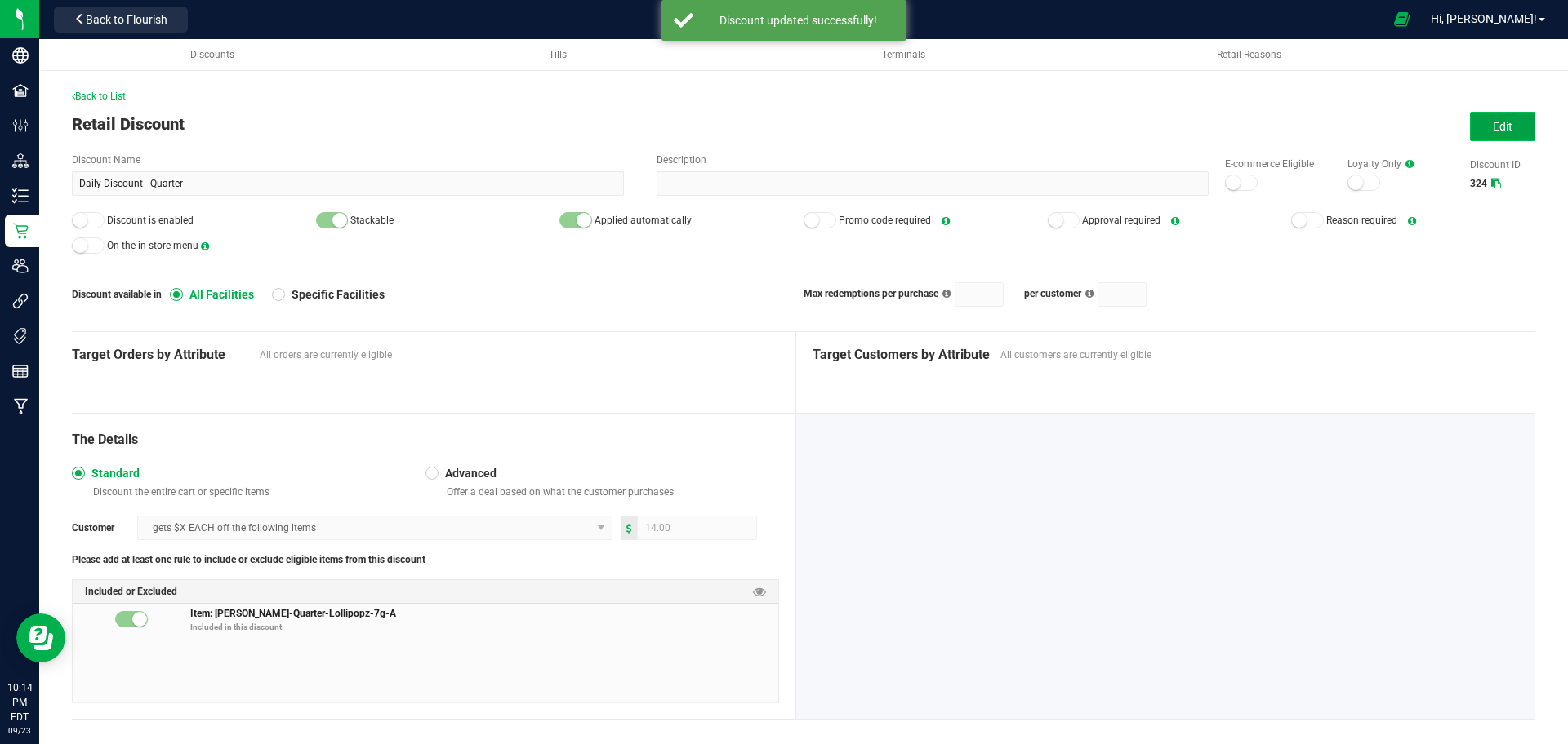
click at [1493, 127] on span "Edit" at bounding box center [1503, 126] width 20 height 13
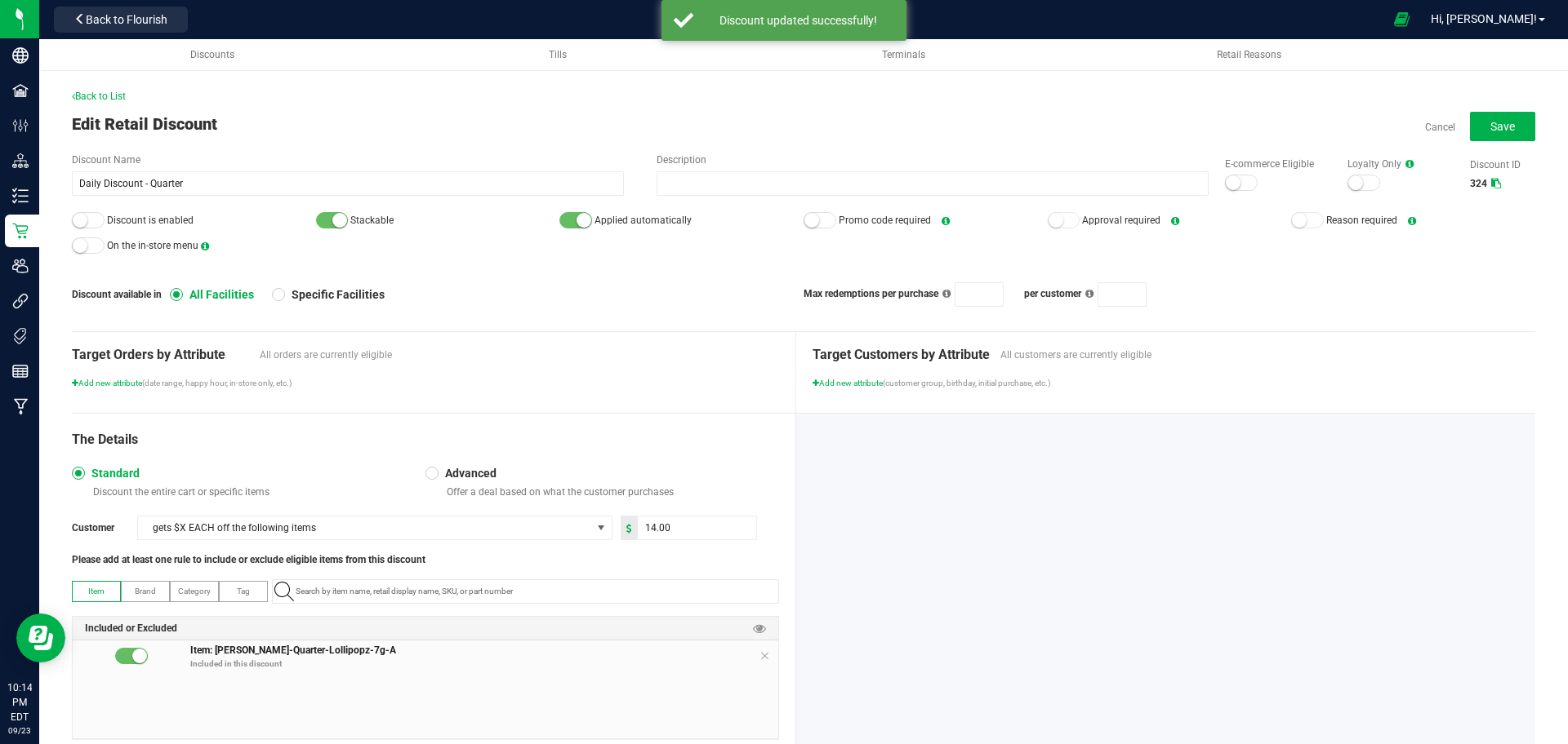
click at [1226, 183] on small at bounding box center [1233, 183] width 15 height 15
click at [85, 222] on small at bounding box center [79, 220] width 15 height 15
click at [1490, 127] on span "Save" at bounding box center [1503, 126] width 24 height 13
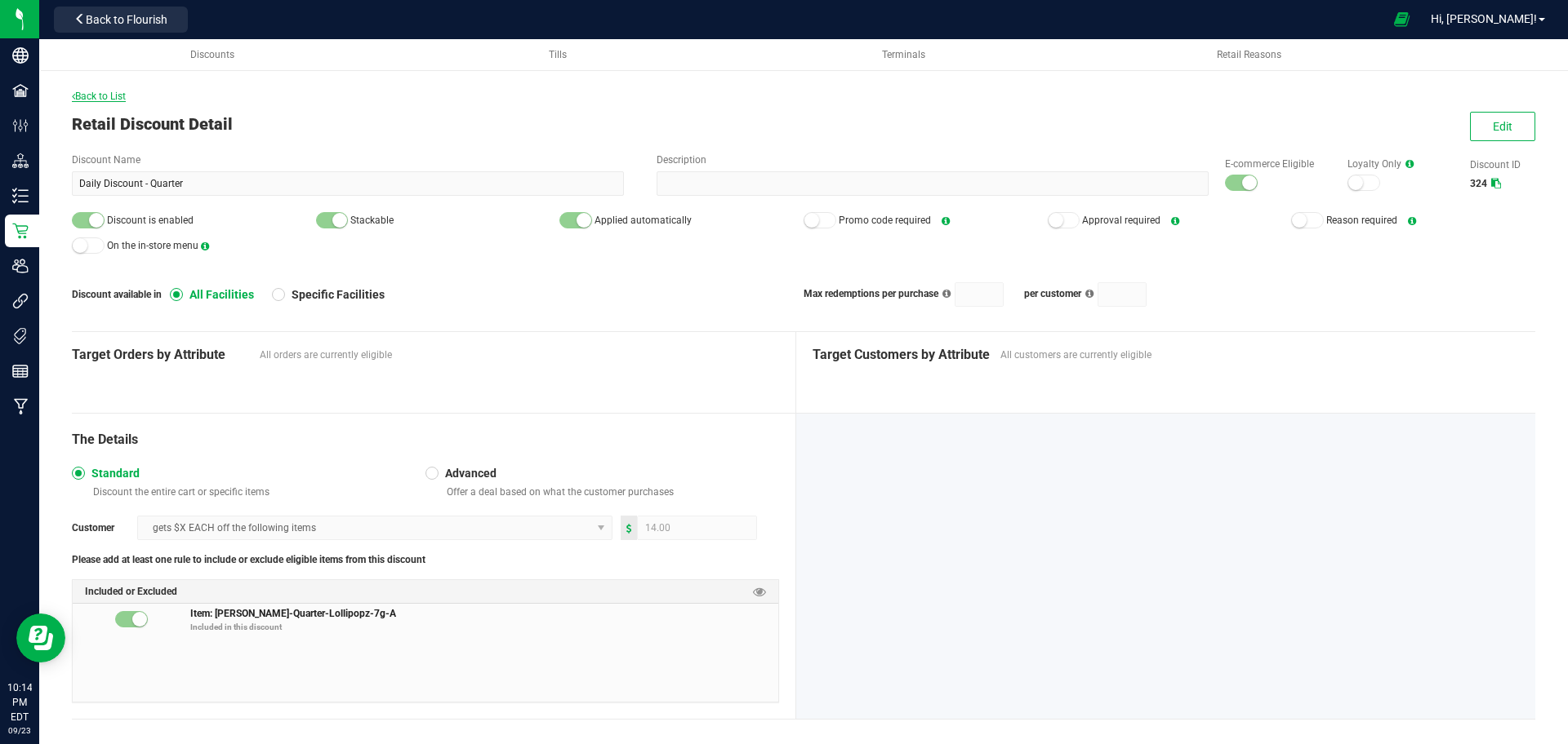
click at [88, 100] on span "Back to List" at bounding box center [98, 96] width 54 height 11
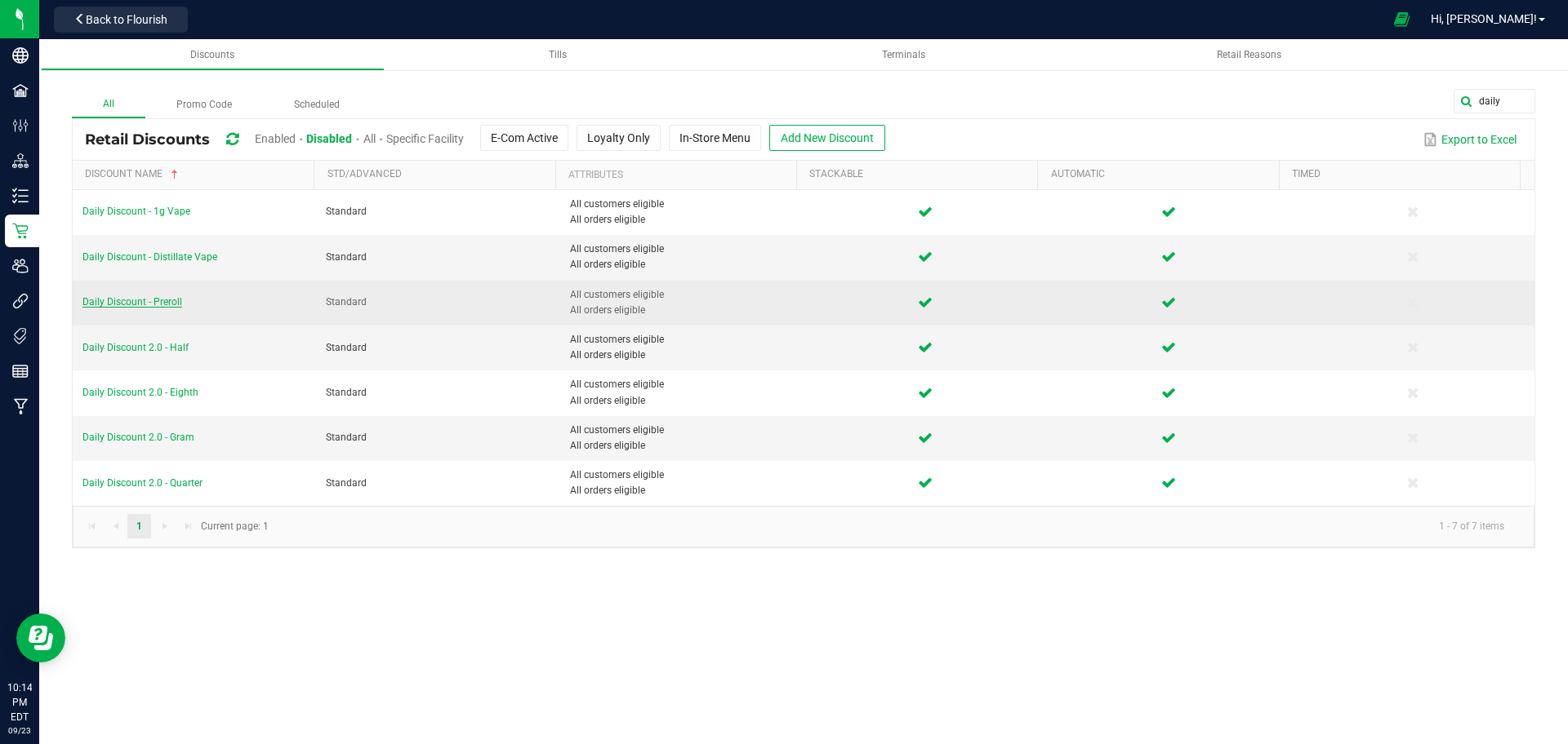
click at [109, 304] on span "Daily Discount - Preroll" at bounding box center [133, 301] width 100 height 11
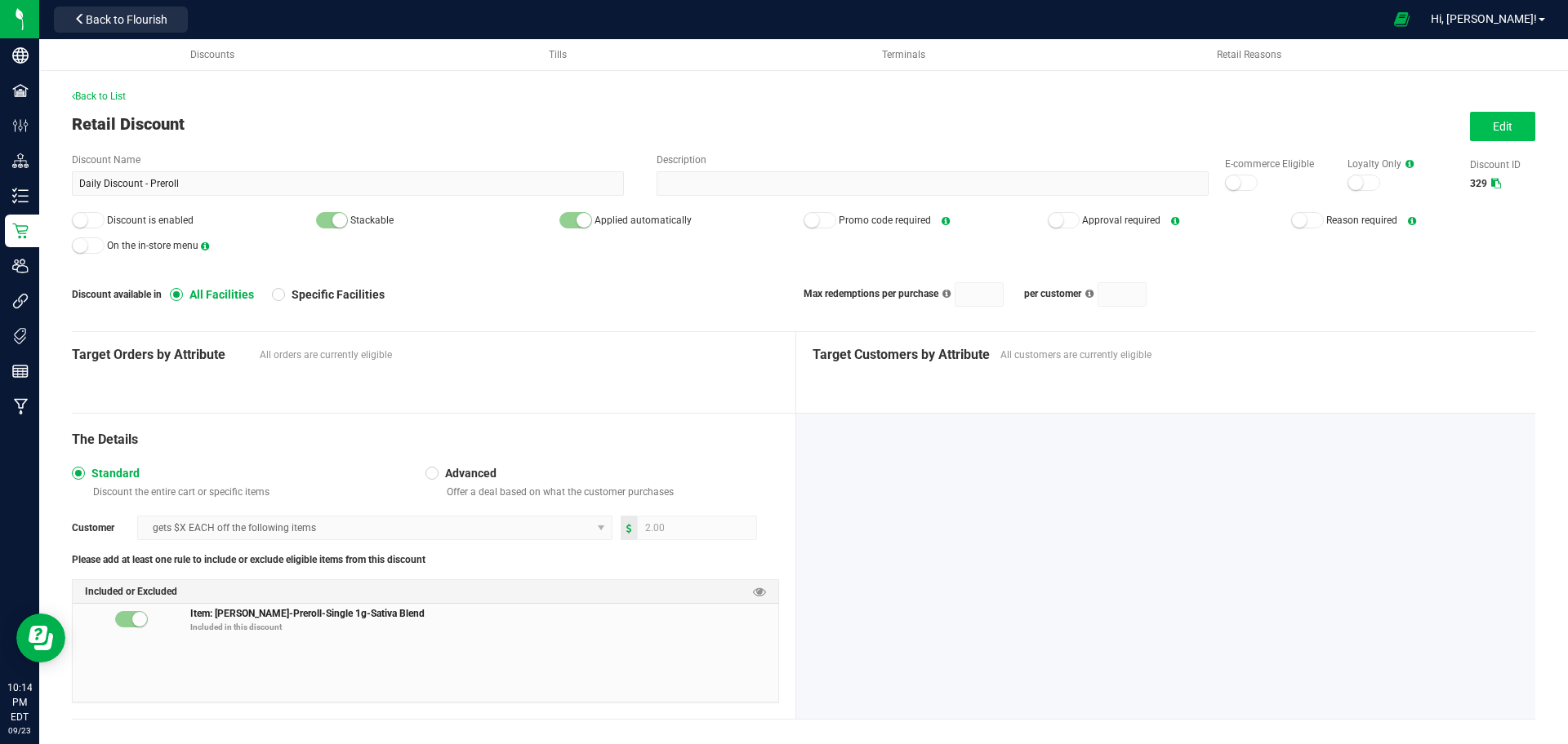
click at [1493, 131] on span "Edit" at bounding box center [1503, 126] width 20 height 13
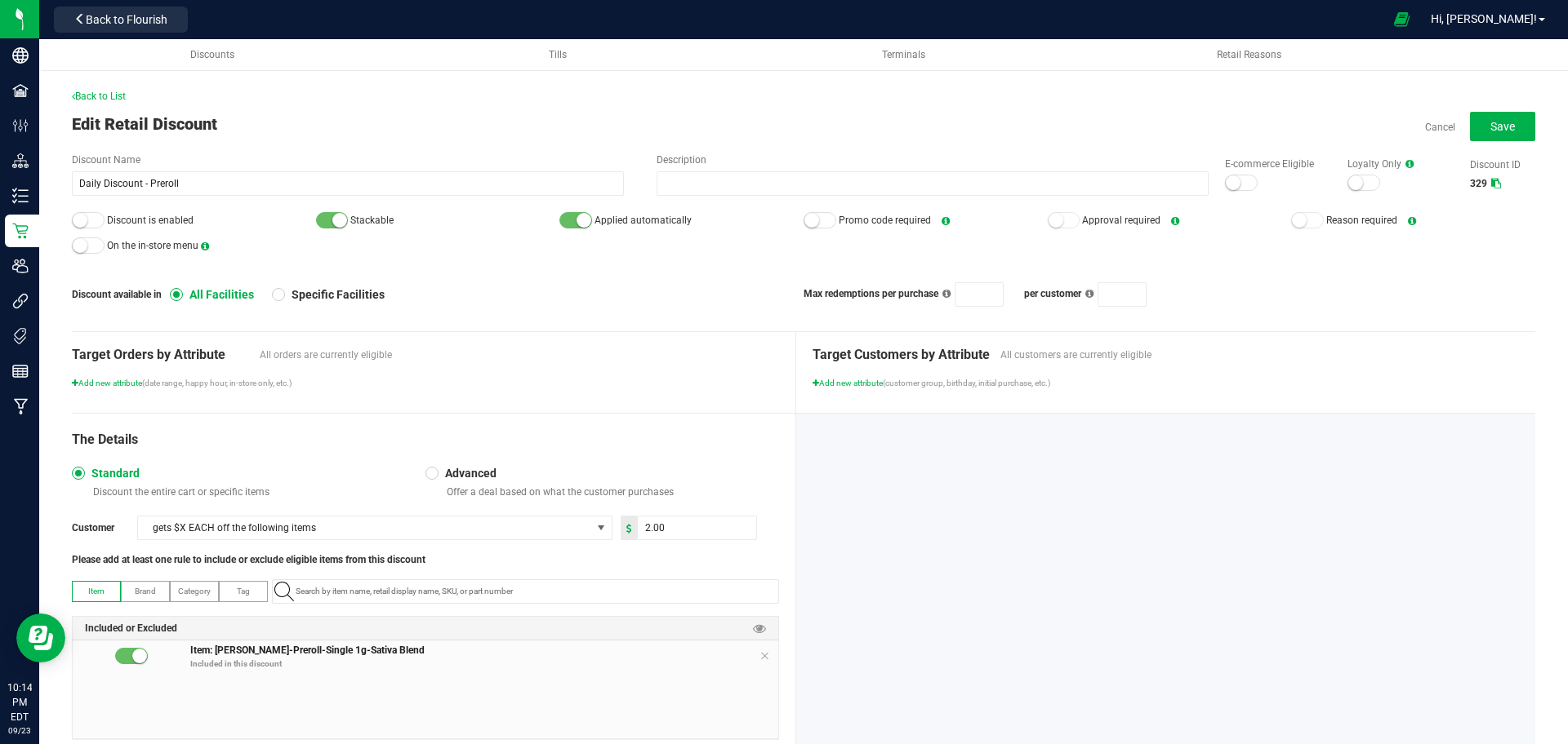
click at [1226, 185] on div at bounding box center [1241, 183] width 33 height 16
click at [90, 227] on div at bounding box center [88, 220] width 33 height 16
click at [1494, 128] on span "Save" at bounding box center [1503, 126] width 24 height 13
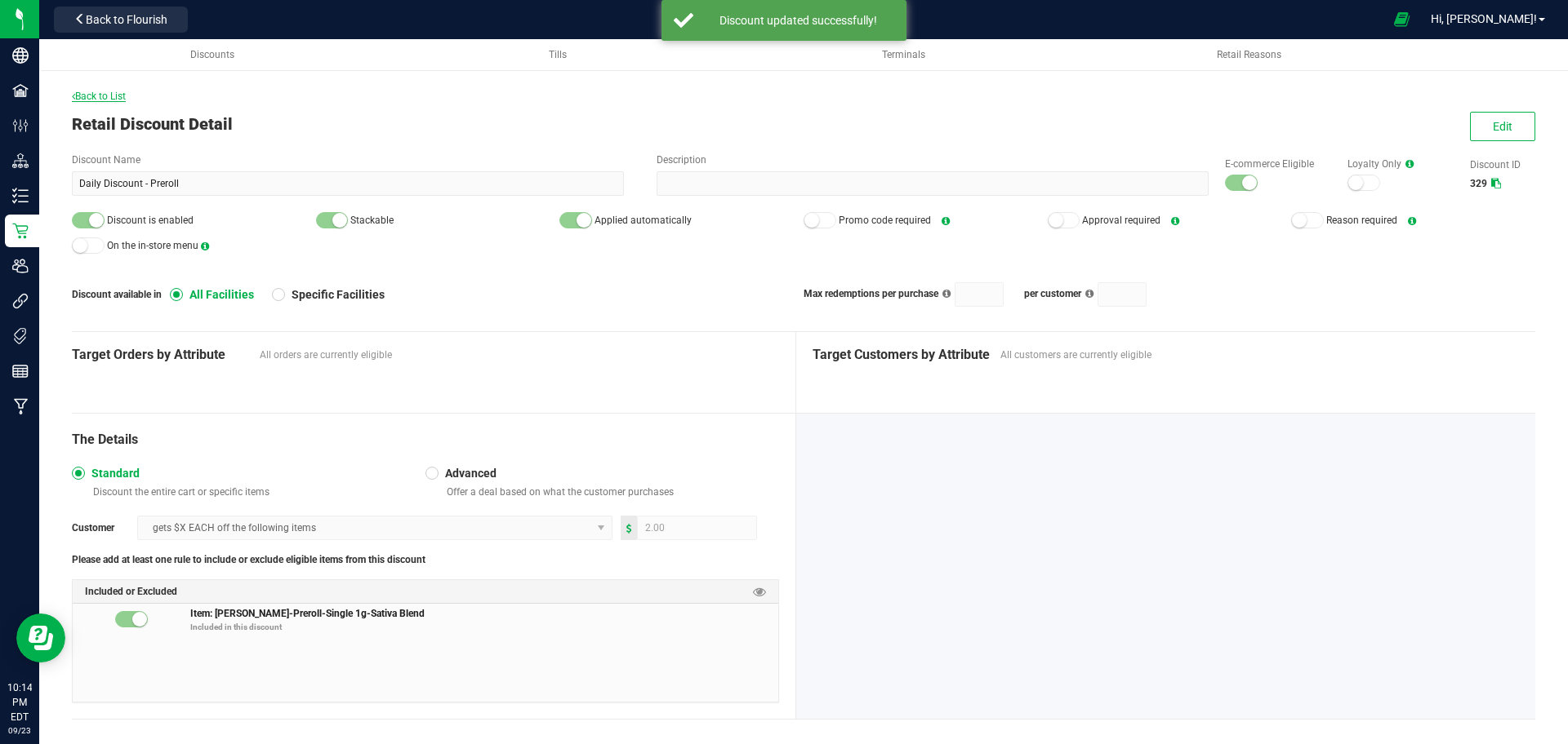
click at [86, 96] on span "Back to List" at bounding box center [98, 96] width 54 height 11
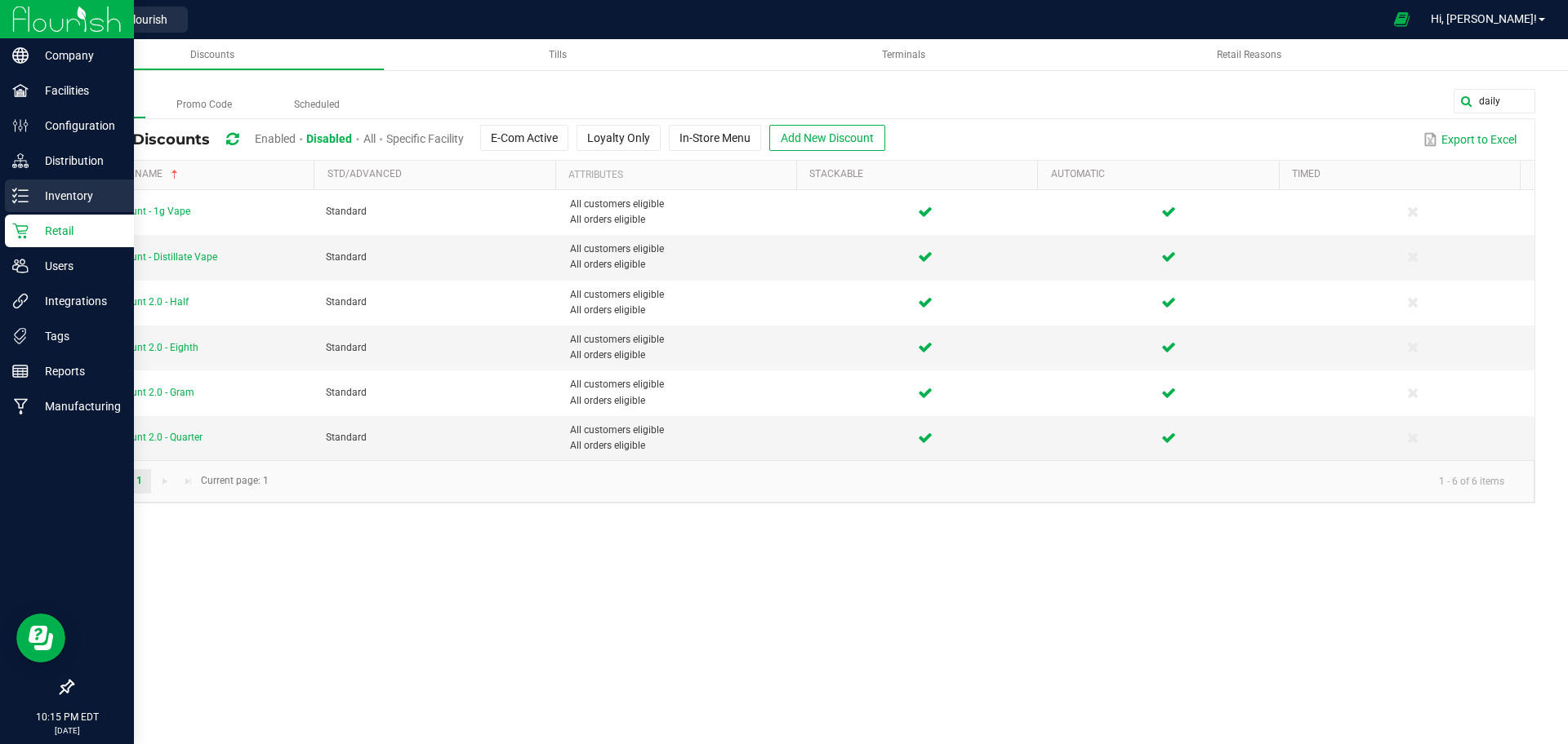
click at [22, 195] on icon at bounding box center [20, 195] width 16 height 16
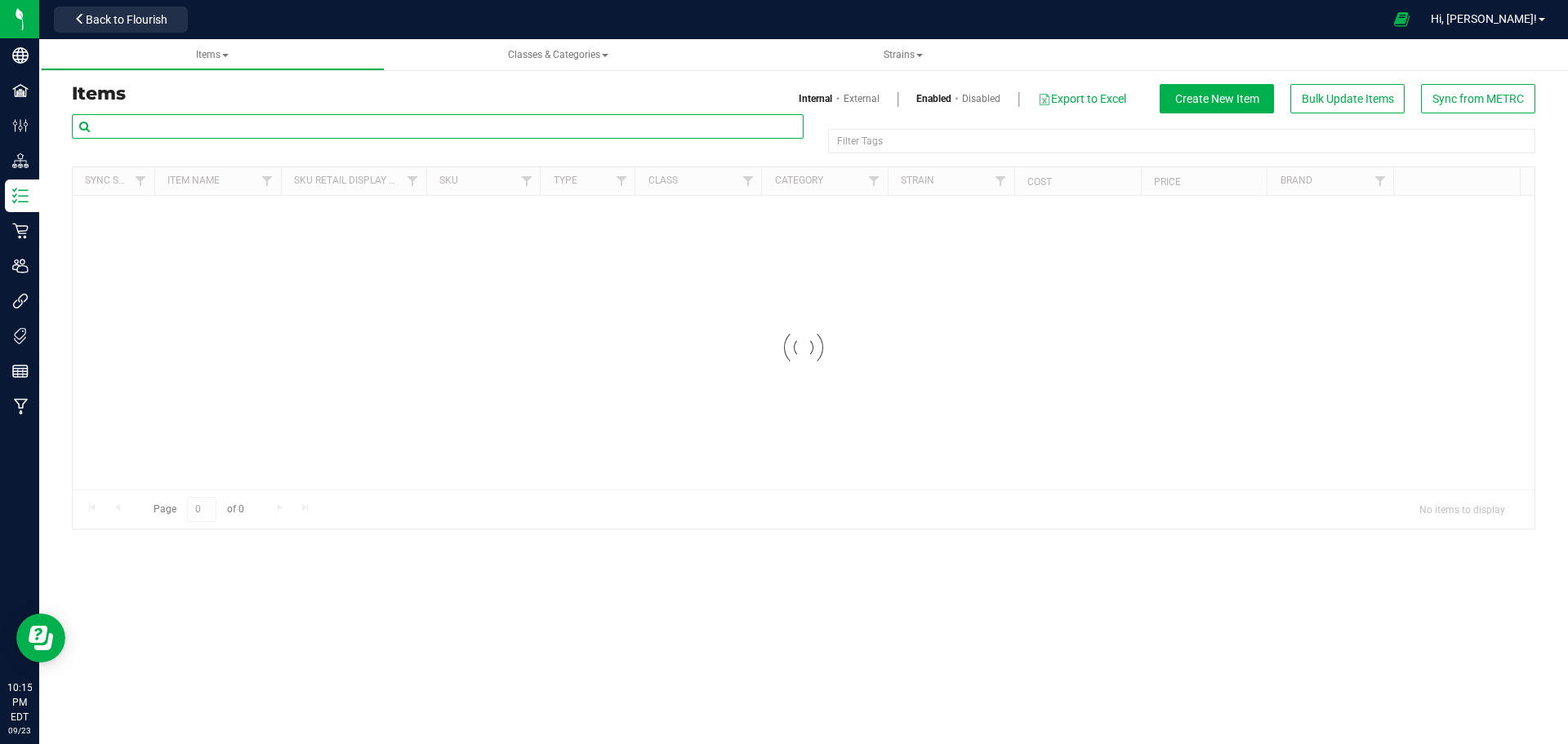
click at [220, 127] on input "text" at bounding box center [437, 127] width 731 height 24
paste input "1.16.220.515190.0"
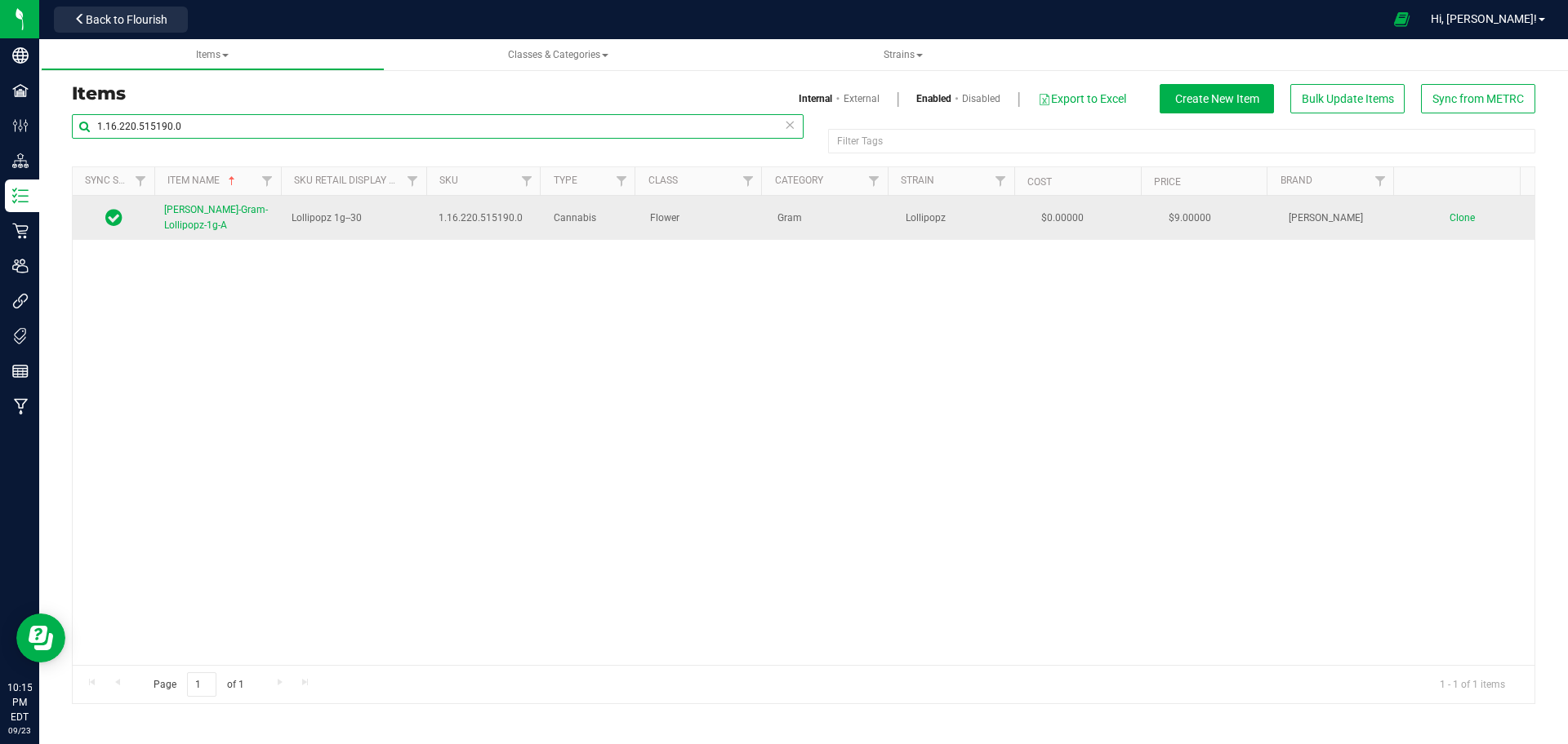
type input "1.16.220.515190.0"
click at [230, 214] on span "[PERSON_NAME]-Gram-Lollipopz-1g-A" at bounding box center [216, 217] width 103 height 27
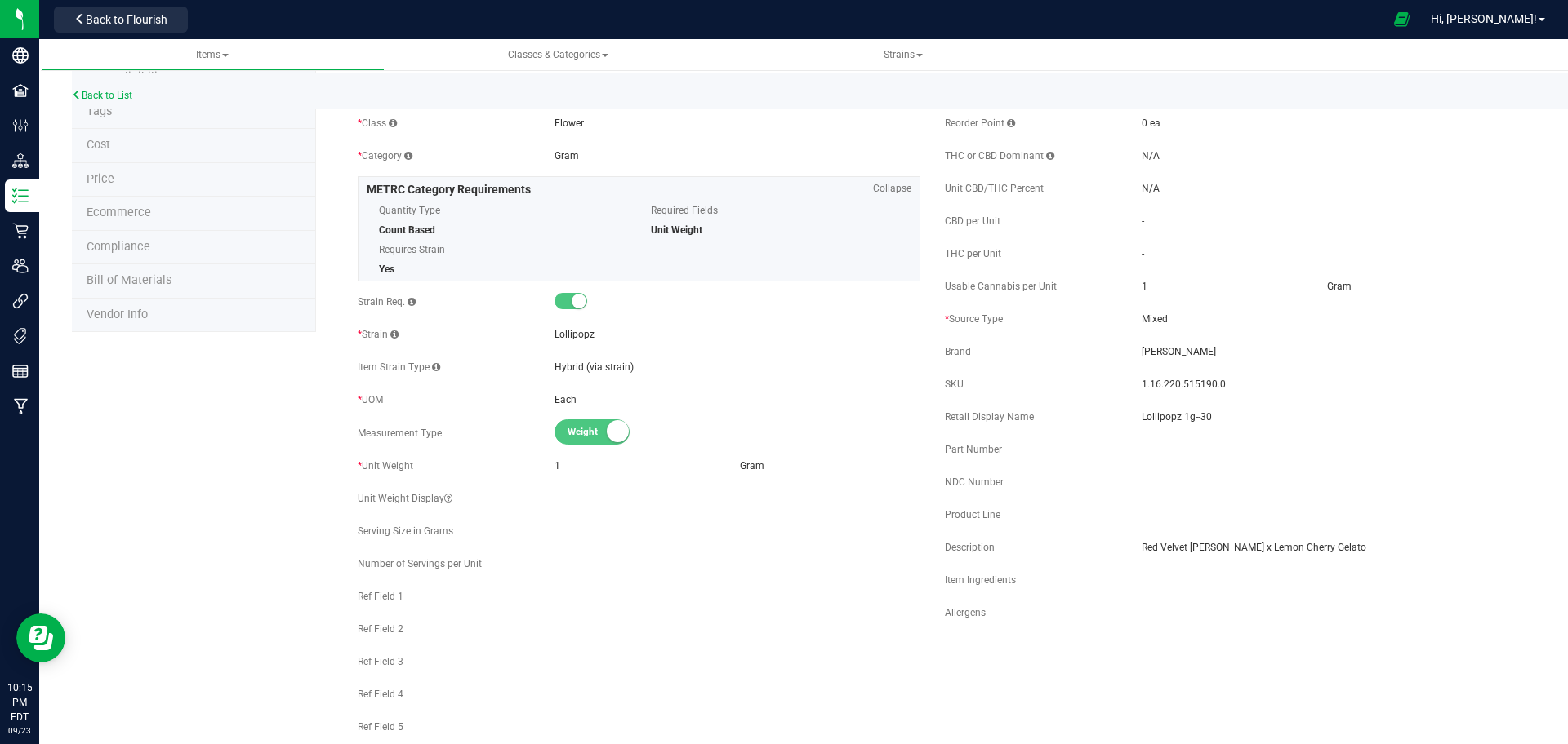
scroll to position [111, 0]
click at [97, 92] on link "Back to List" at bounding box center [102, 95] width 60 height 11
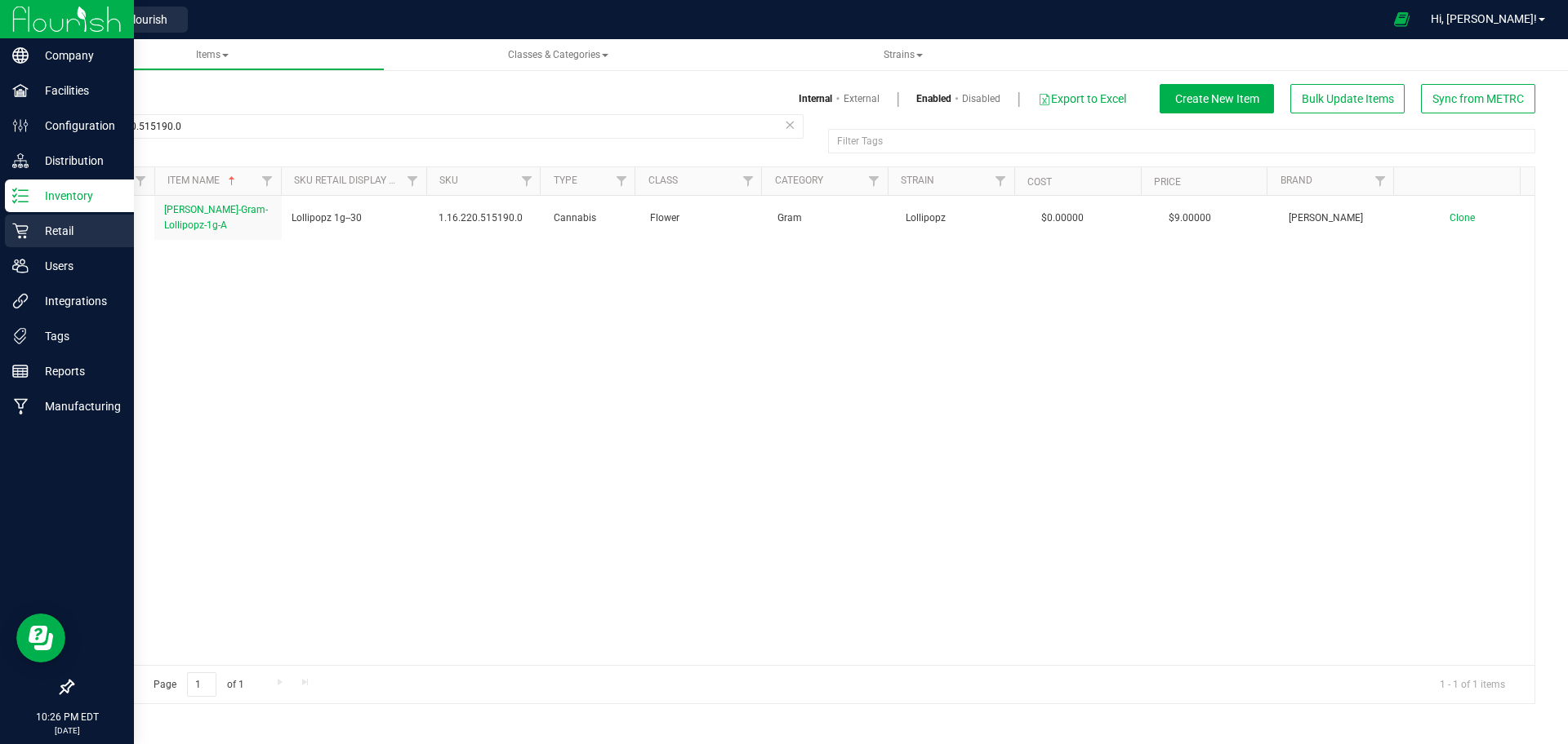
click at [15, 231] on icon at bounding box center [20, 231] width 16 height 16
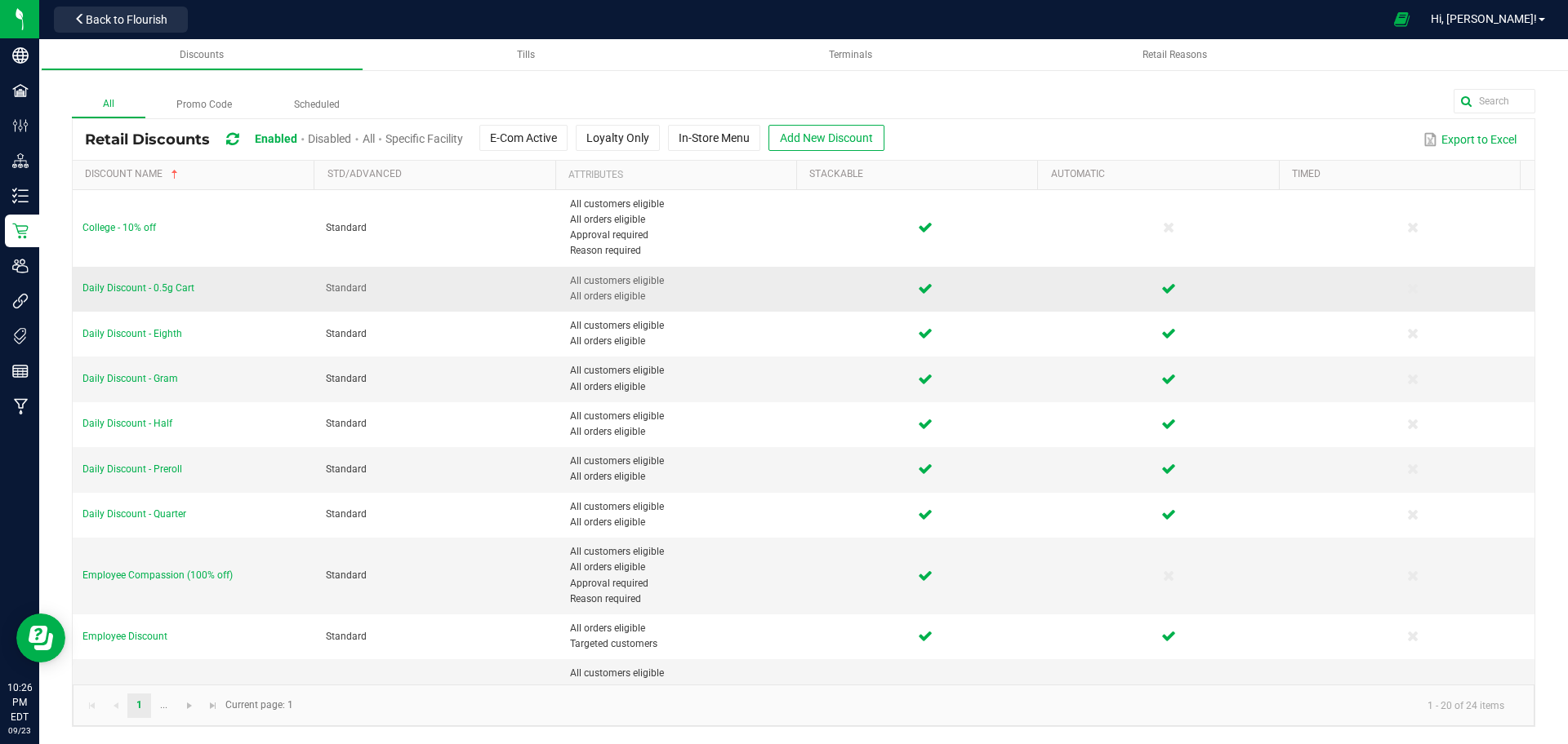
click at [152, 297] on td "Daily Discount - 0.5g Cart" at bounding box center [194, 289] width 243 height 45
click at [155, 293] on span "Daily Discount - 0.5g Cart" at bounding box center [139, 288] width 112 height 11
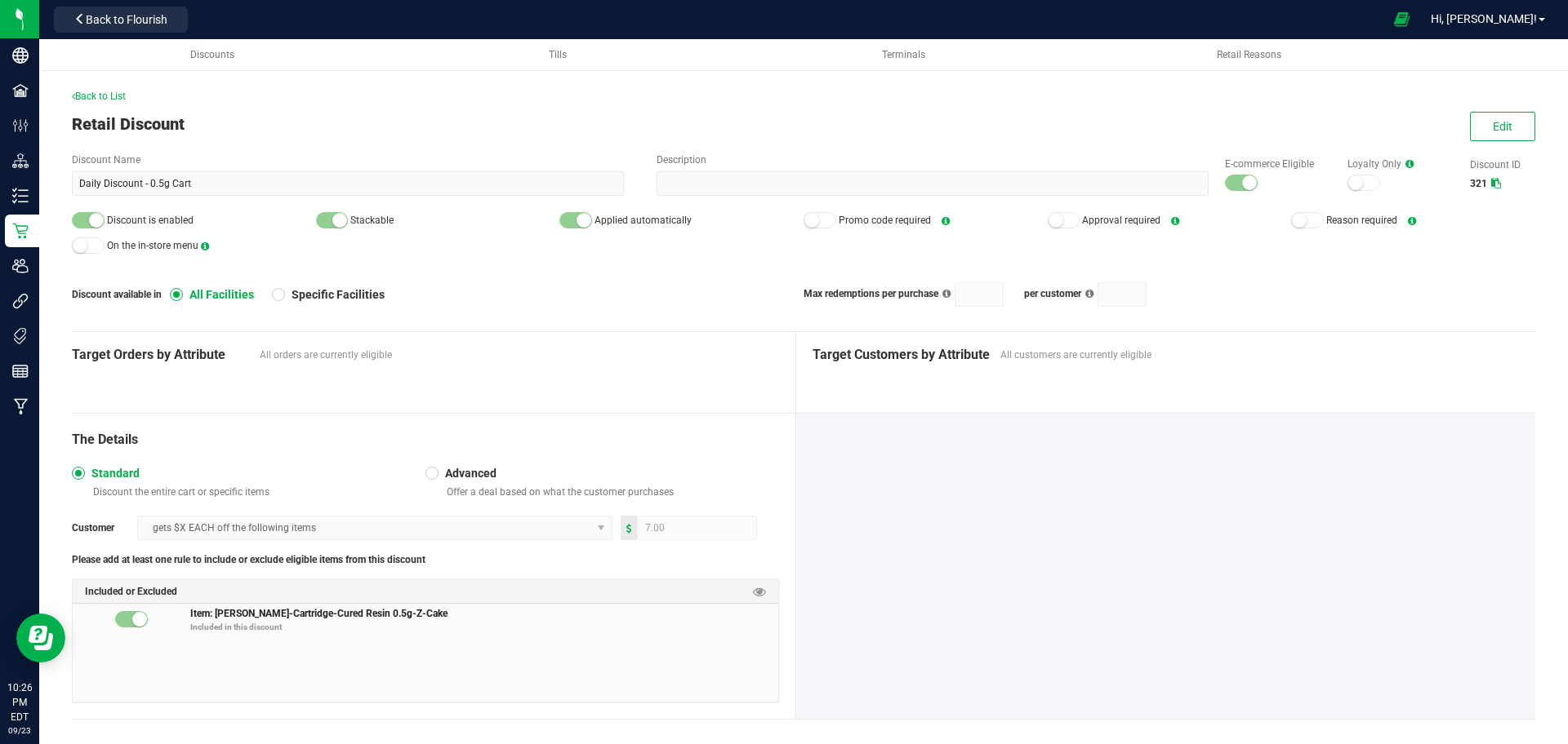
scroll to position [16, 0]
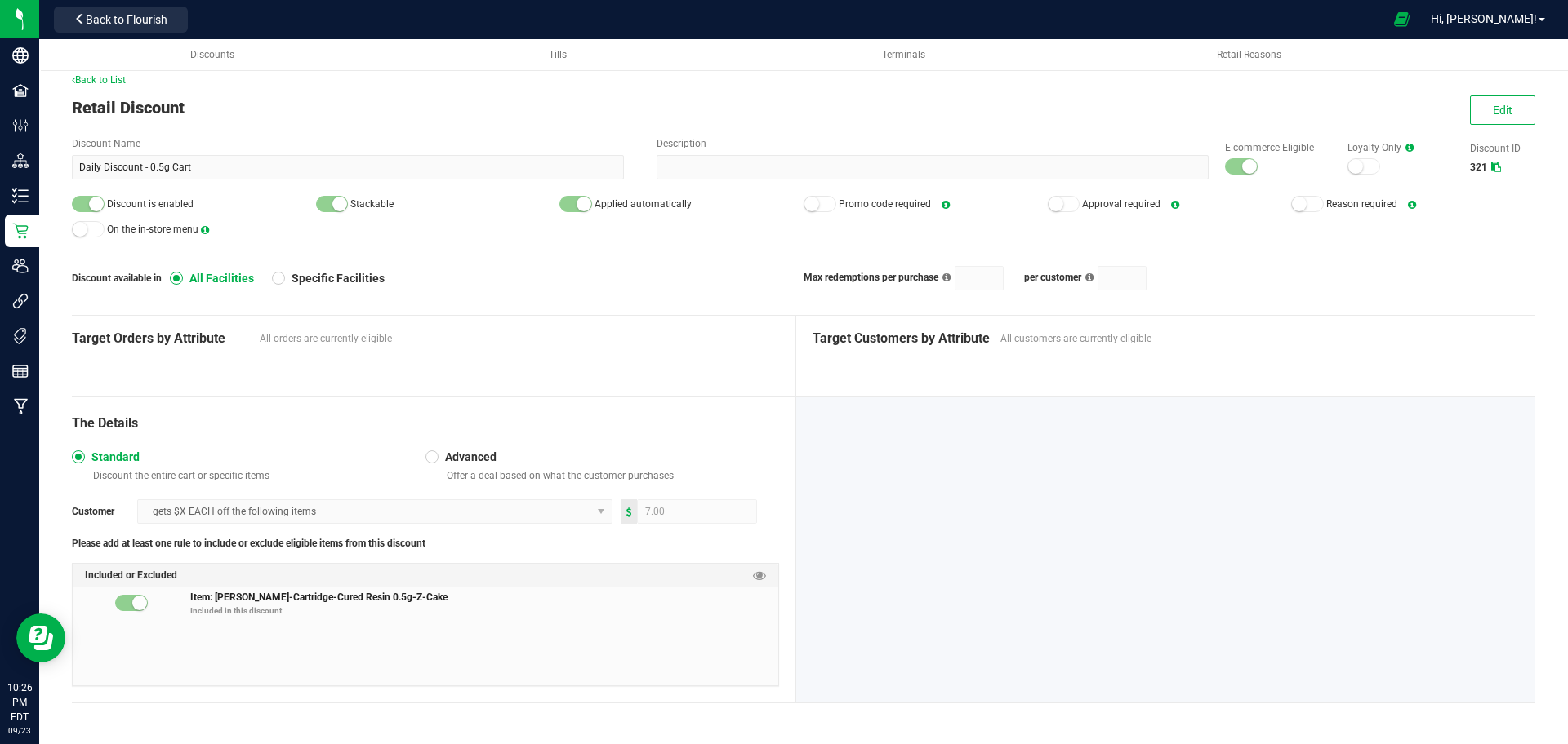
click at [352, 597] on span "Item: [PERSON_NAME]-Cartridge-Cured Resin 0.5g-Z-Cake" at bounding box center [319, 596] width 258 height 14
copy span "Item: [PERSON_NAME]-Cartridge-Cured Resin 0.5g-Z-Cake"
click at [117, 76] on span "Back to List" at bounding box center [98, 79] width 54 height 11
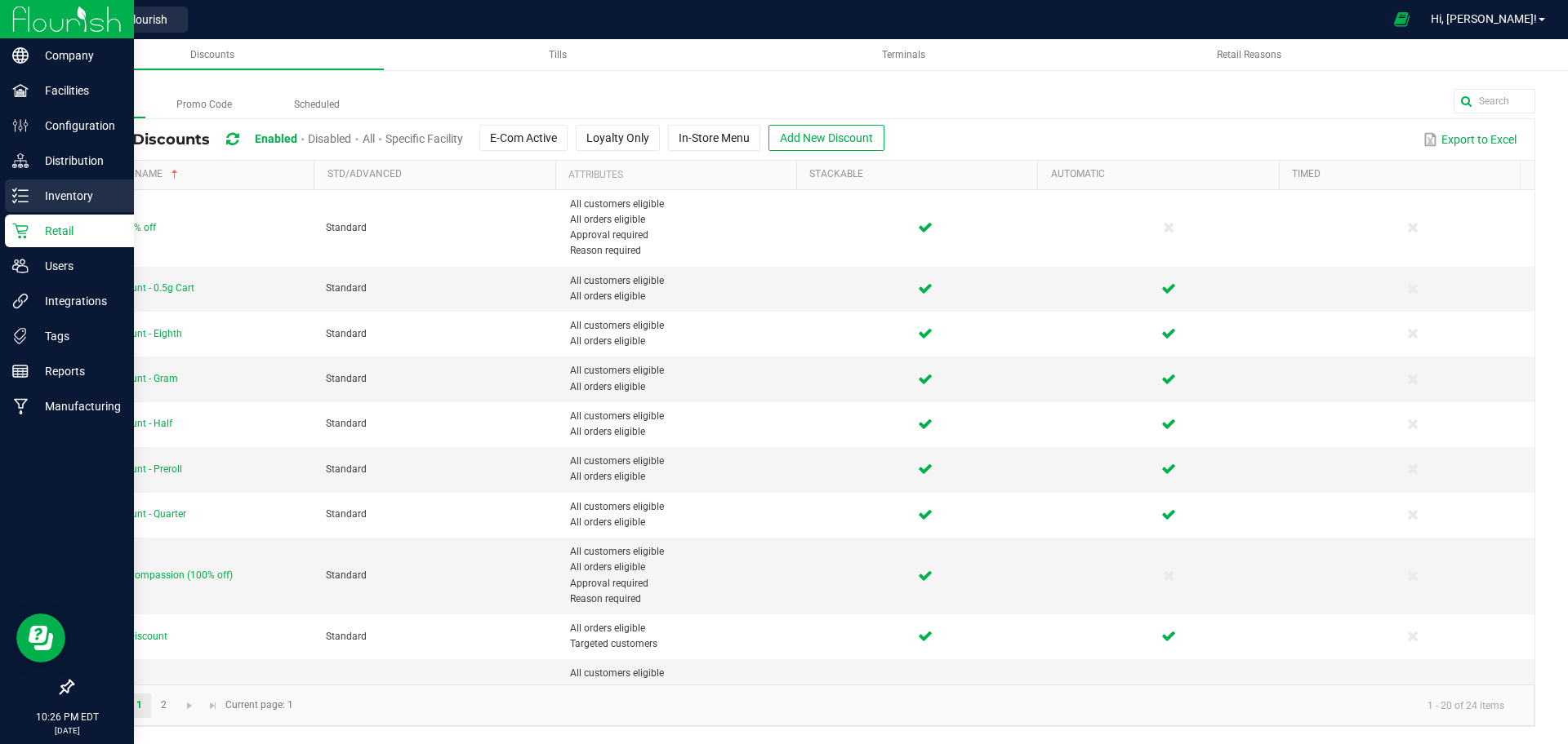
click at [35, 202] on p "Inventory" at bounding box center [78, 195] width 98 height 20
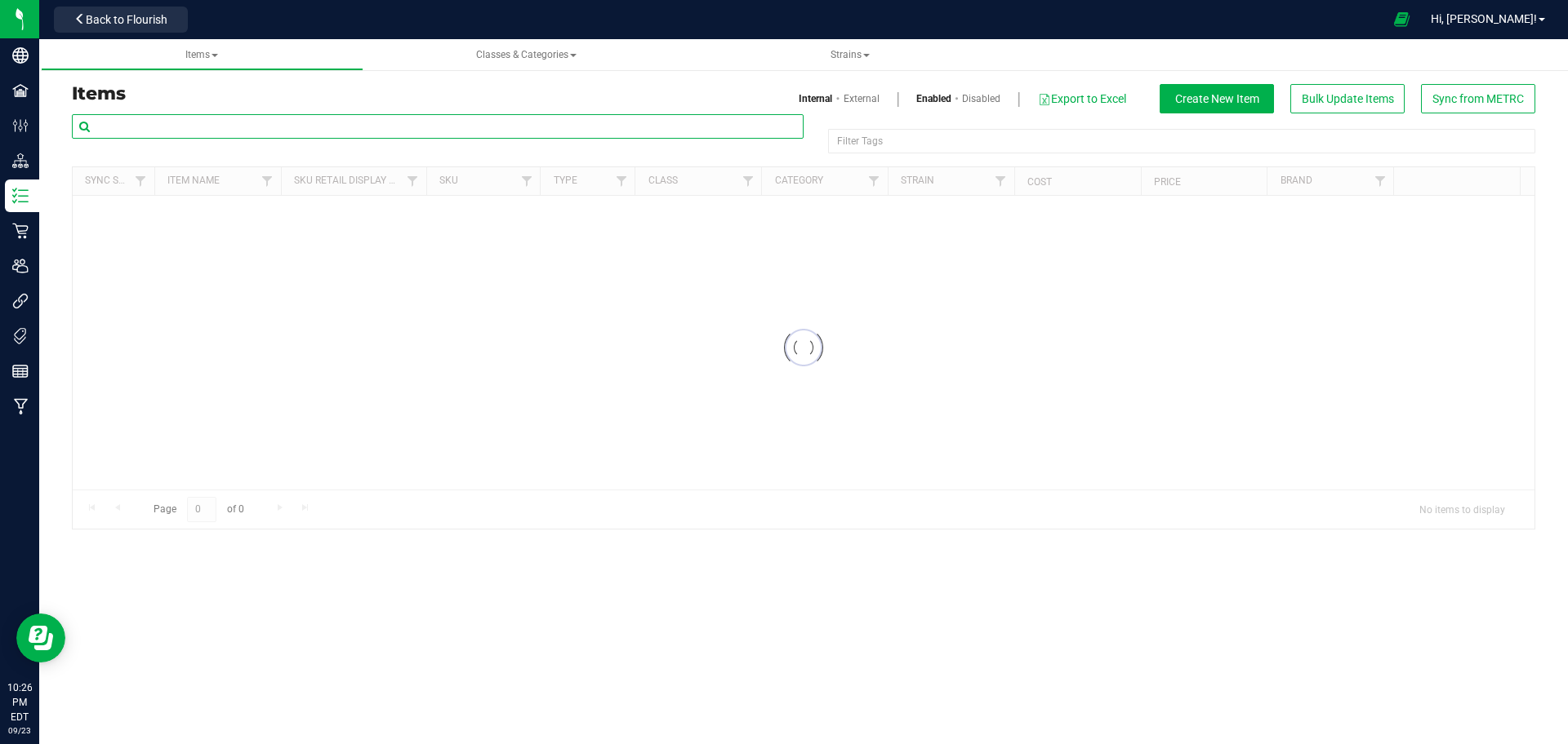
click at [246, 124] on input "text" at bounding box center [437, 127] width 731 height 24
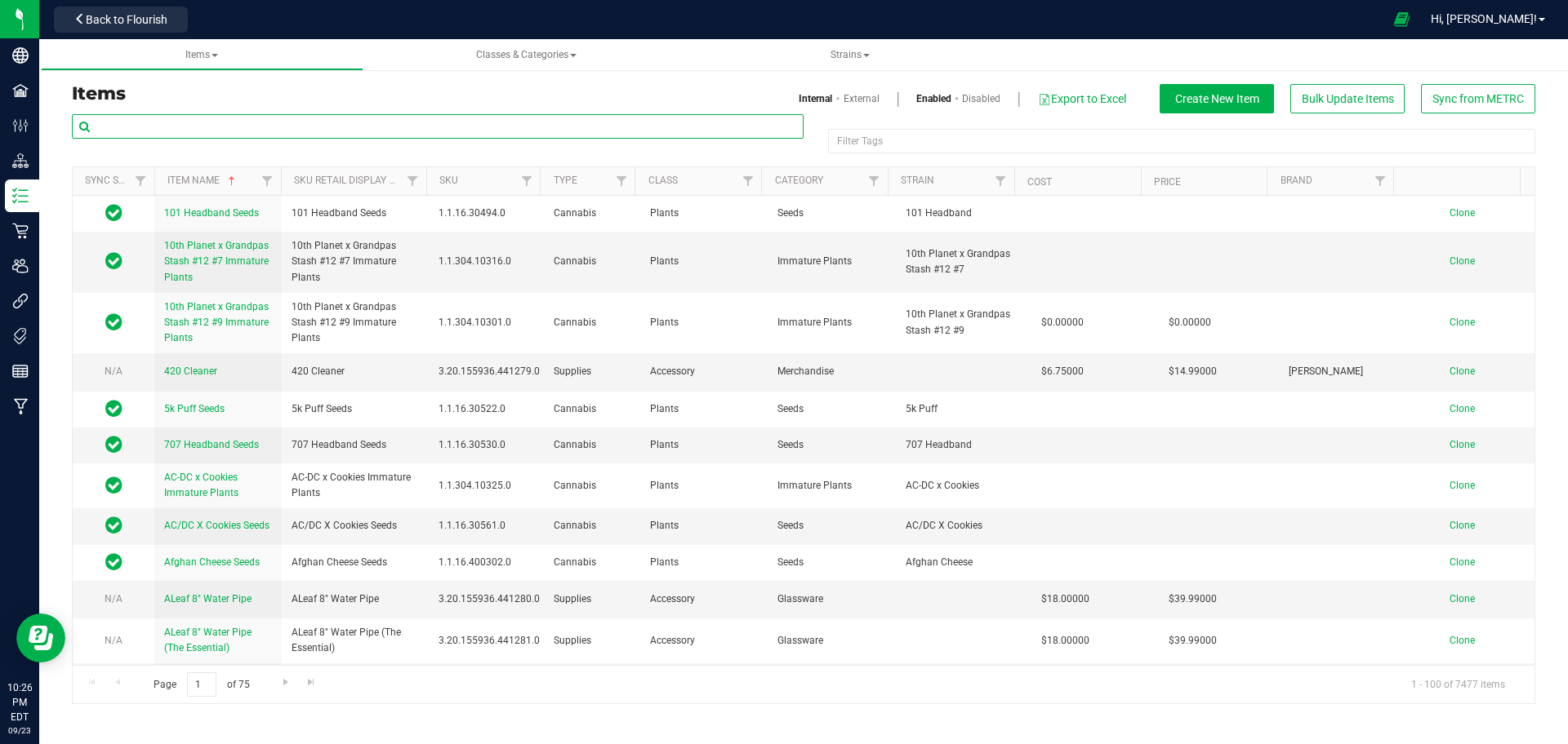
paste input "1.119437.142835.510891.0"
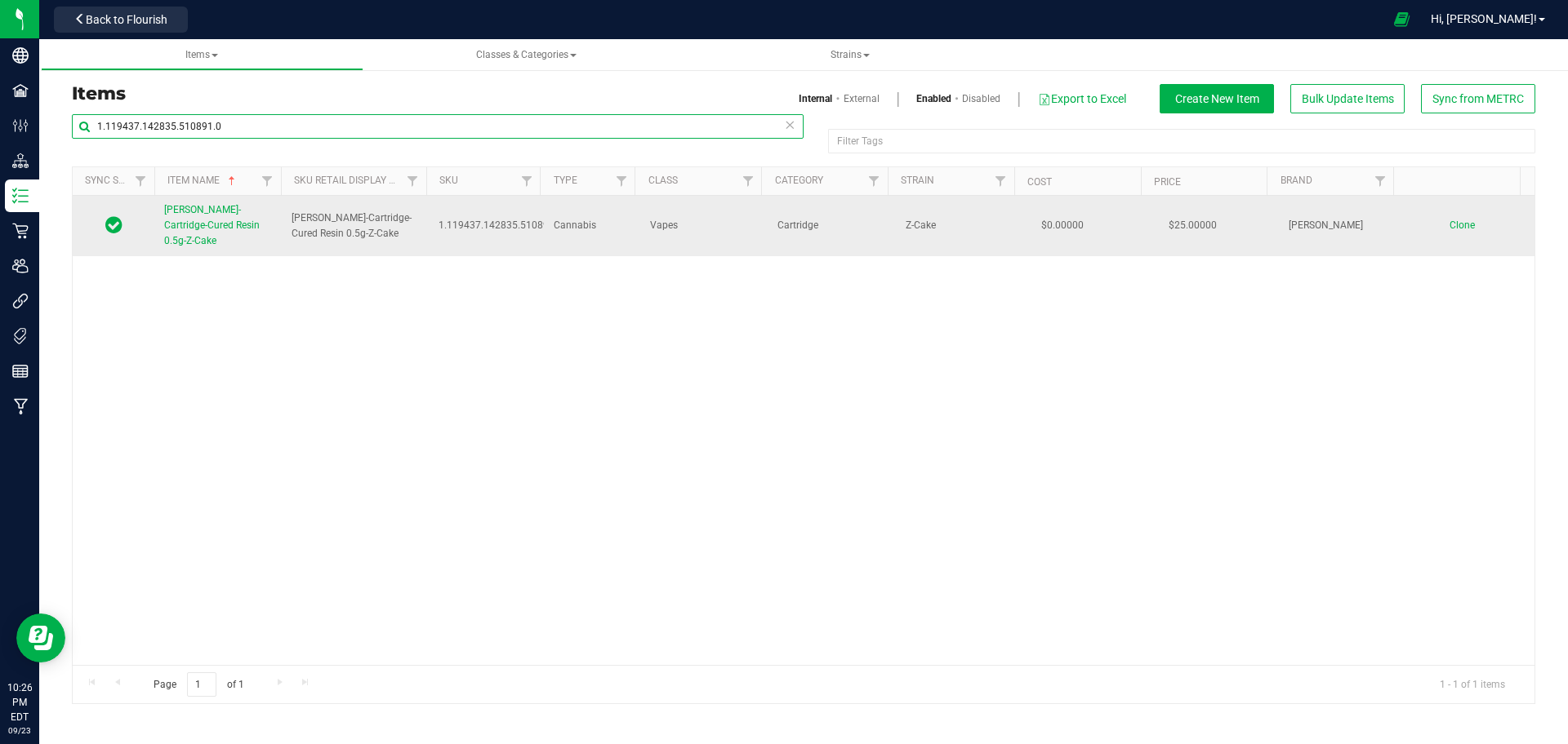
type input "1.119437.142835.510891.0"
click at [237, 228] on span "[PERSON_NAME]-Cartridge-Cured Resin 0.5g-Z-Cake" at bounding box center [212, 225] width 96 height 42
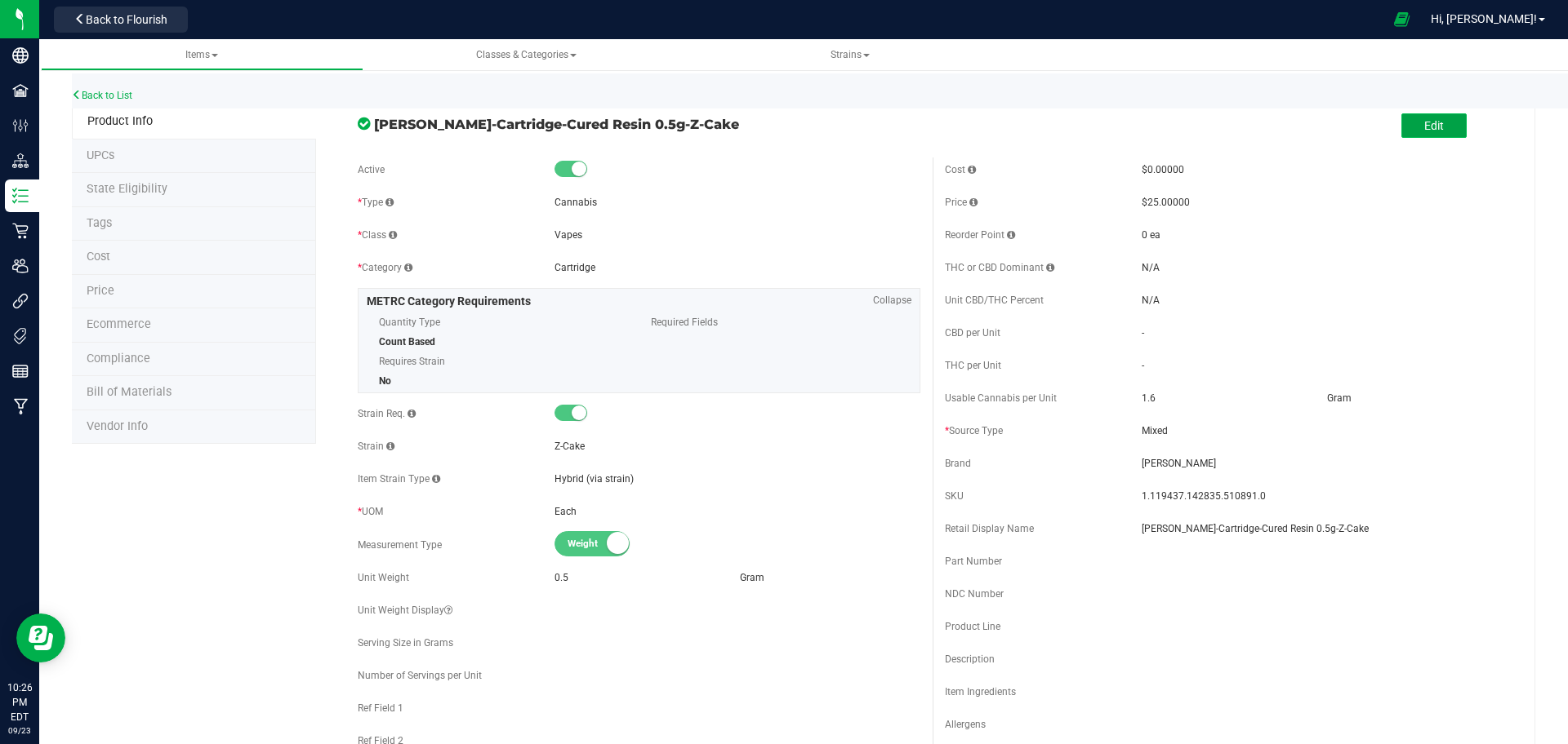
click at [1424, 124] on span "Edit" at bounding box center [1434, 125] width 20 height 13
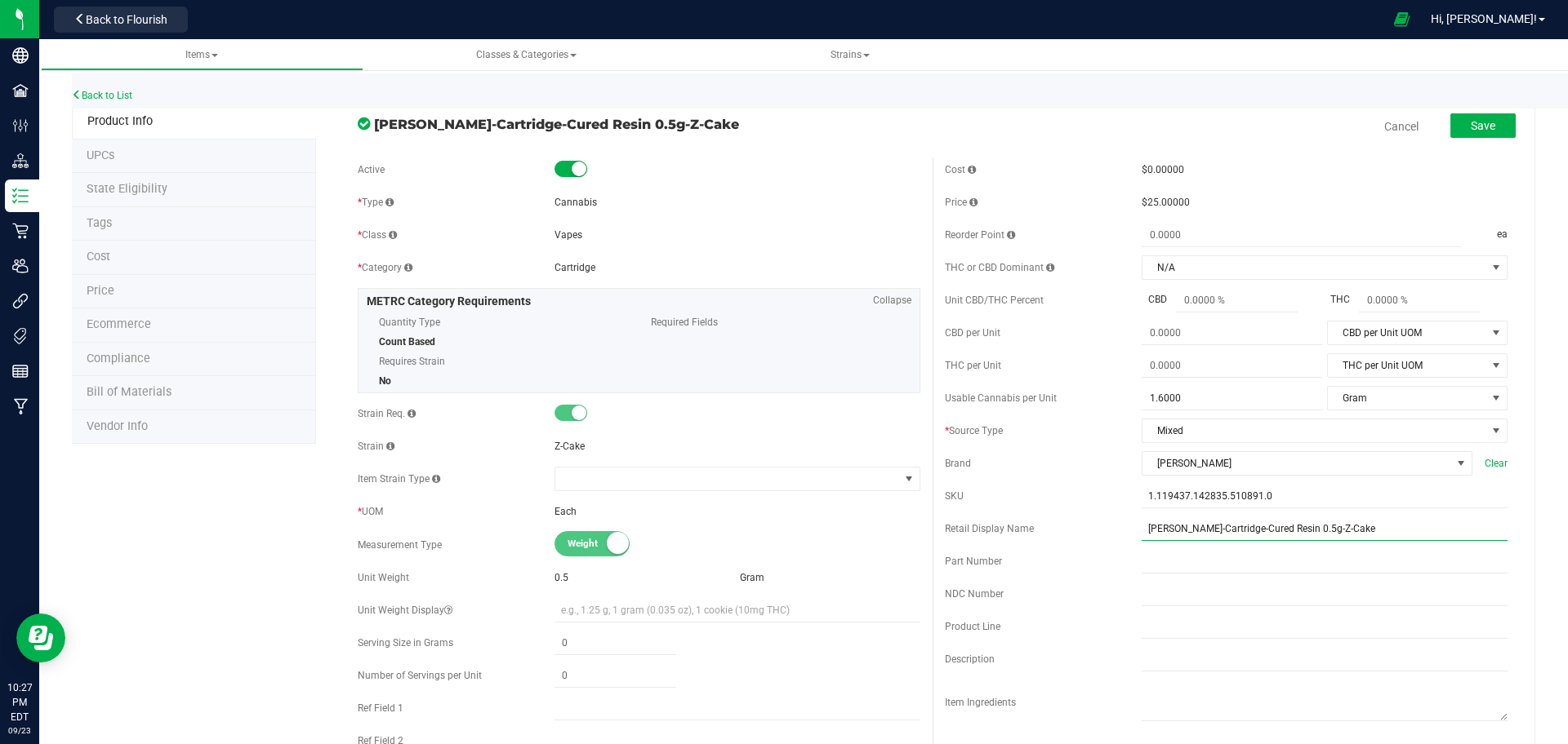
drag, startPoint x: 1285, startPoint y: 530, endPoint x: 1110, endPoint y: 537, distance: 175.1
click at [1110, 537] on div "Retail Display Name Slater-Cartridge-Cured Resin 0.5g-Z-Cake" at bounding box center [1226, 529] width 563 height 24
click at [1198, 536] on input "Z-Cake" at bounding box center [1324, 529] width 366 height 24
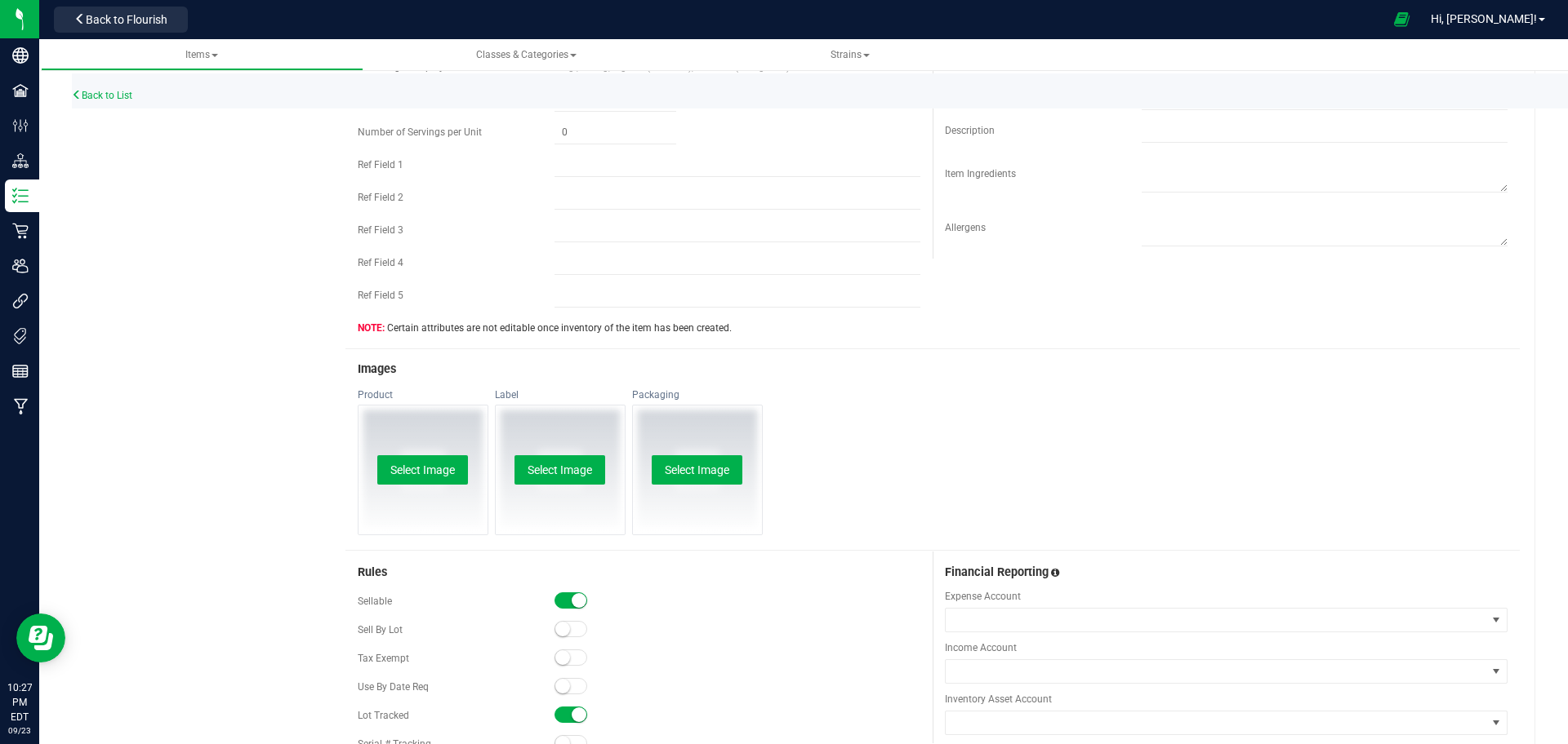
scroll to position [648, 0]
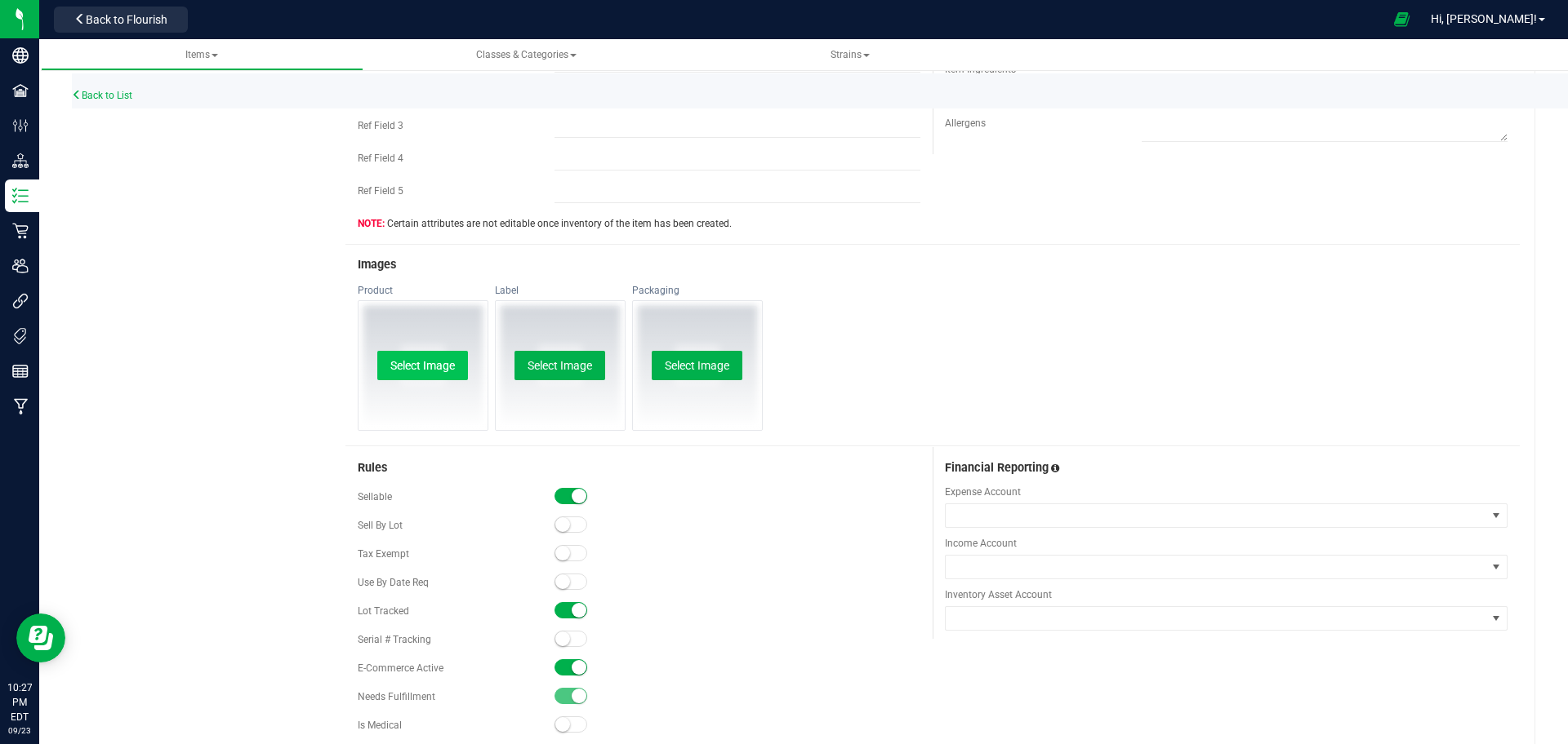
type input "Z-Cake Cured Resin Vape Cart 0.5g"
click at [445, 360] on button "Select Image" at bounding box center [422, 366] width 90 height 29
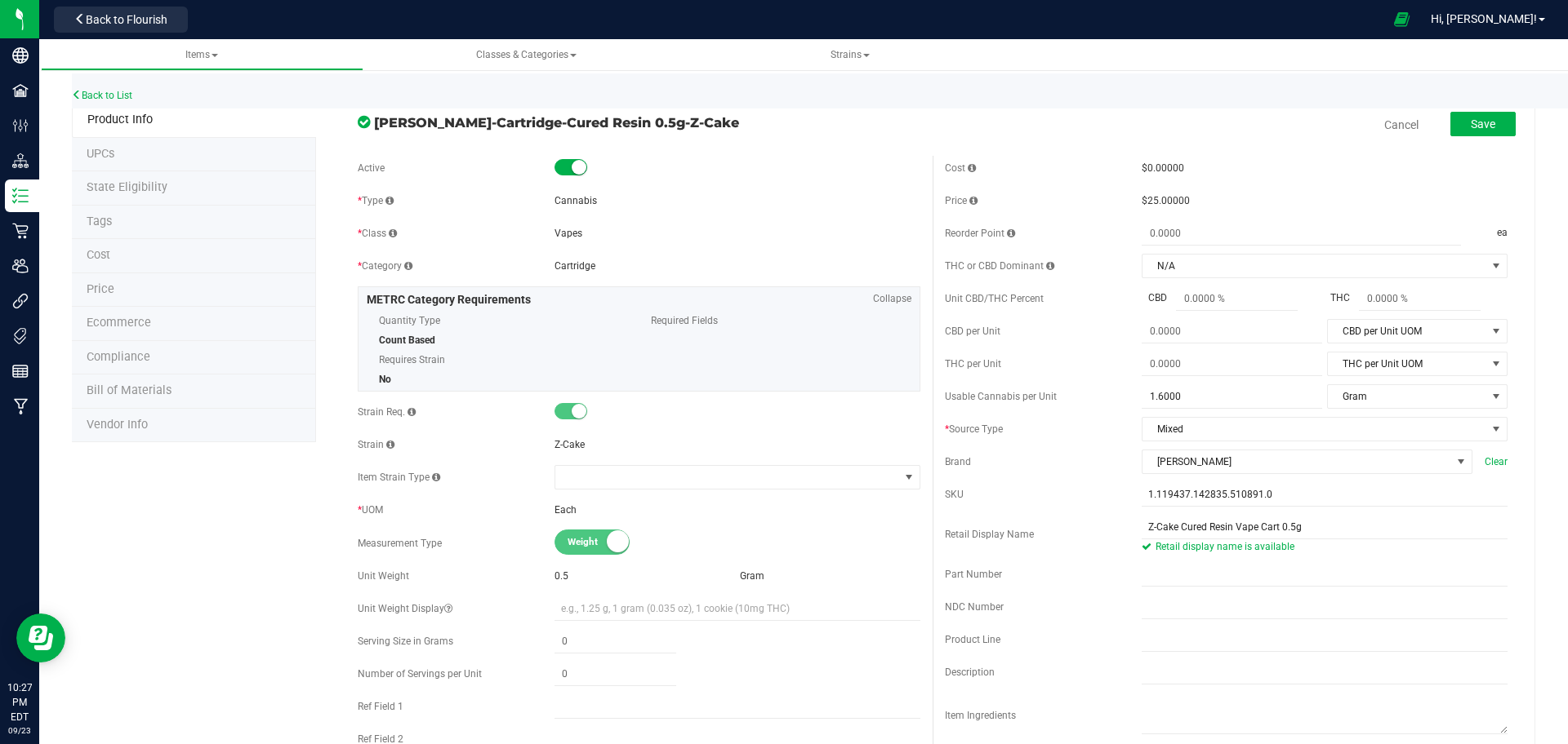
scroll to position [0, 0]
click at [1471, 126] on span "Save" at bounding box center [1483, 125] width 24 height 13
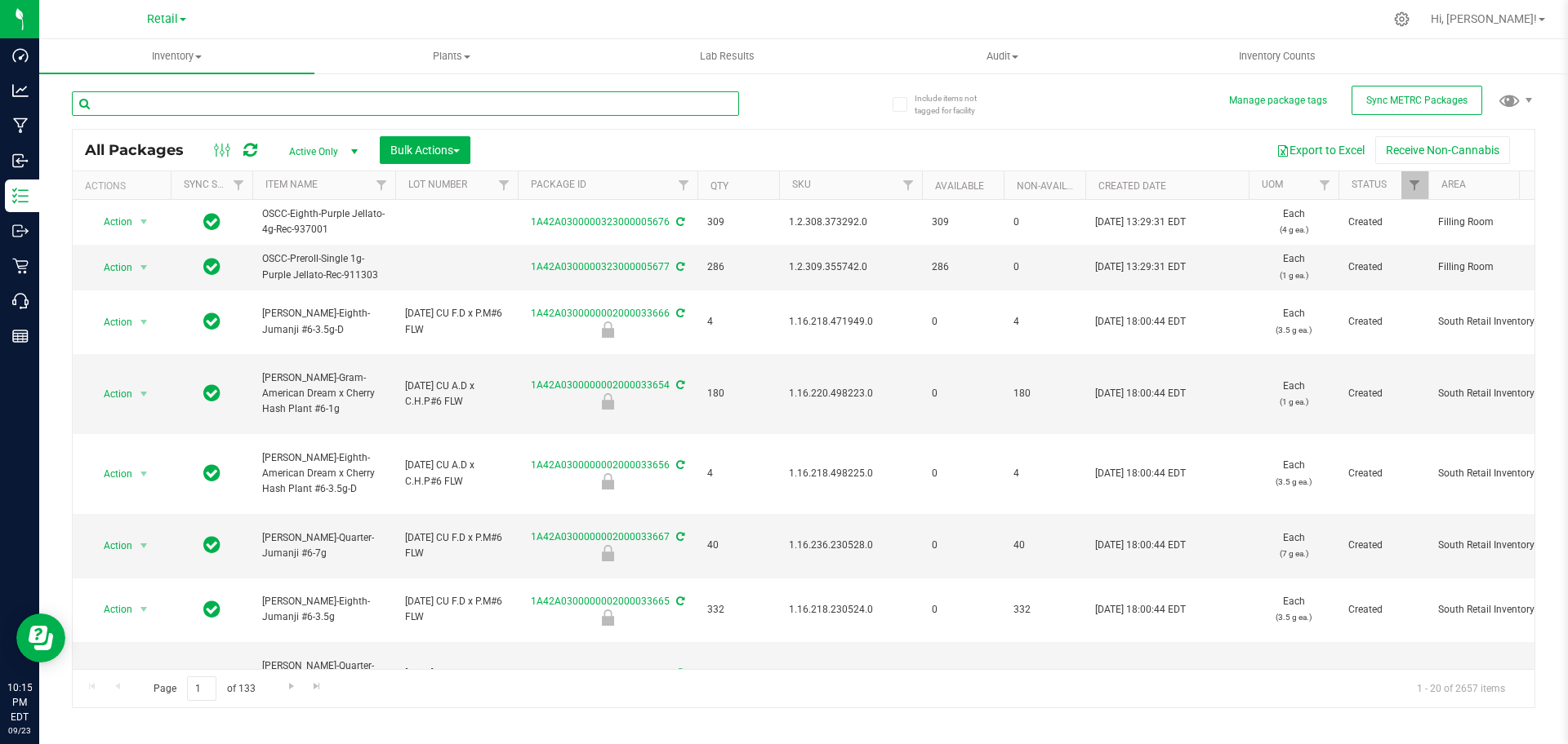
click at [328, 103] on input "text" at bounding box center [405, 103] width 667 height 24
type input "Lollipopz"
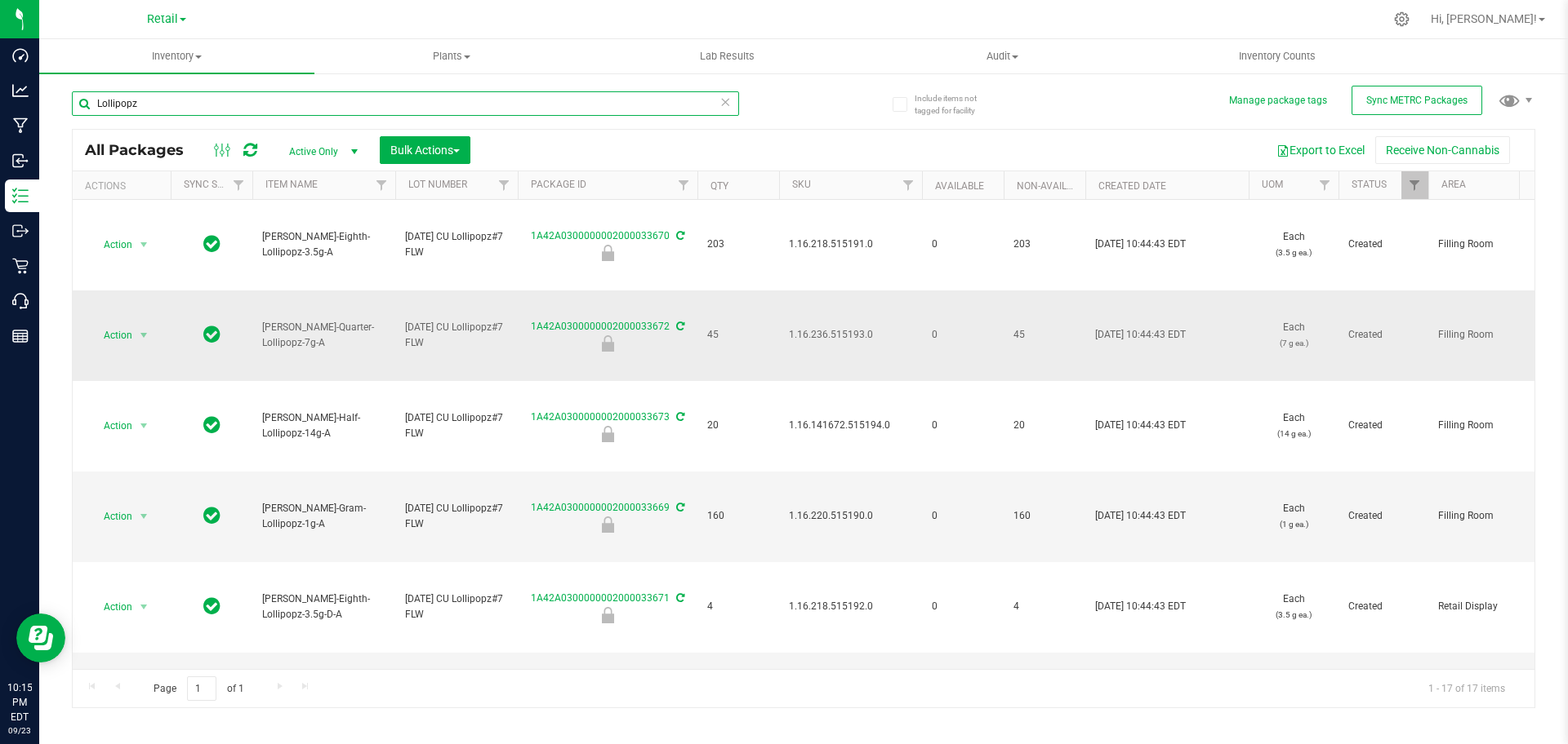
scroll to position [0, 22]
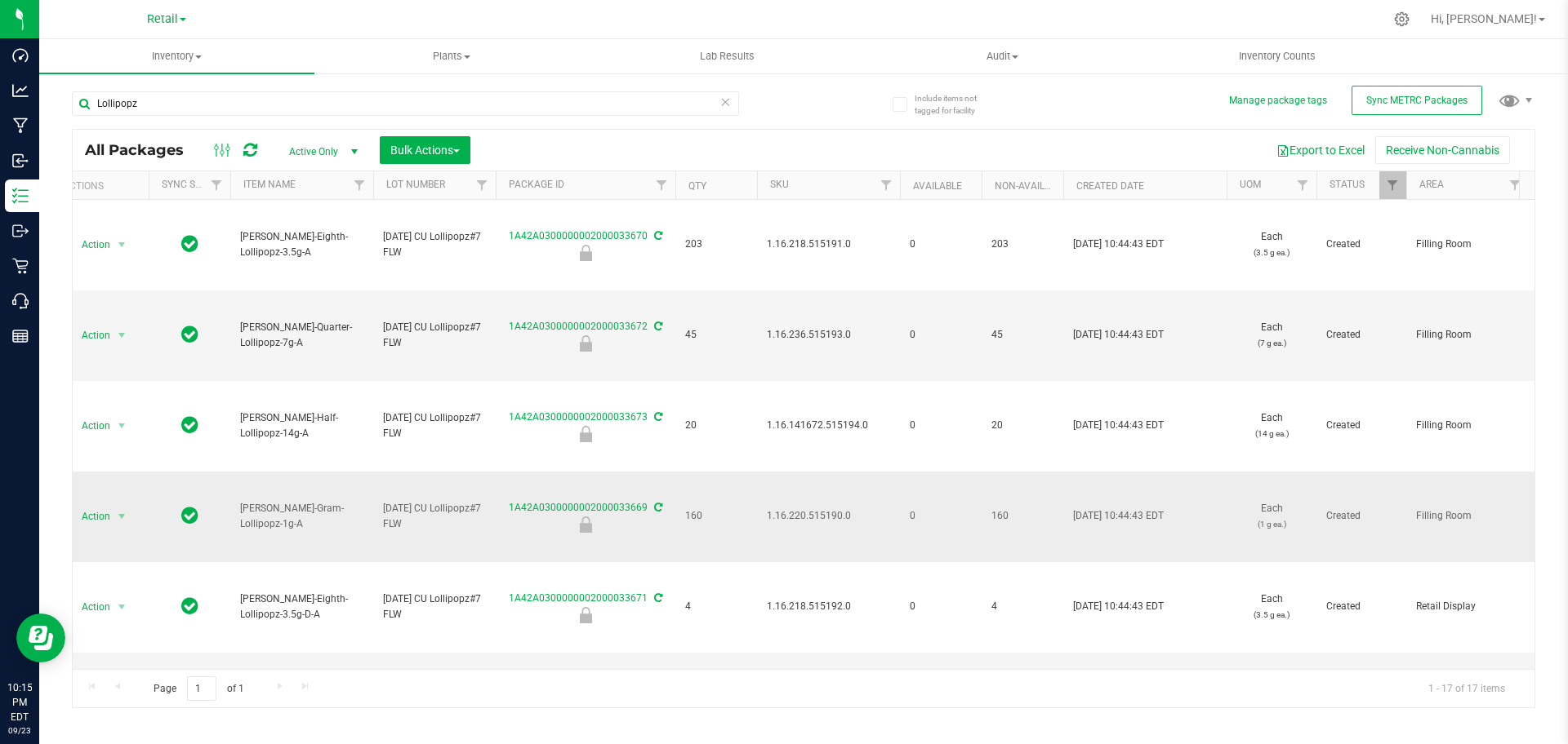
click at [800, 524] on span "1.16.220.515190.0" at bounding box center [828, 517] width 123 height 16
copy span "1.16.220.515190.0"
click at [446, 149] on span "Bulk Actions" at bounding box center [425, 150] width 70 height 13
click at [459, 290] on div "Locate packages" at bounding box center [441, 279] width 104 height 26
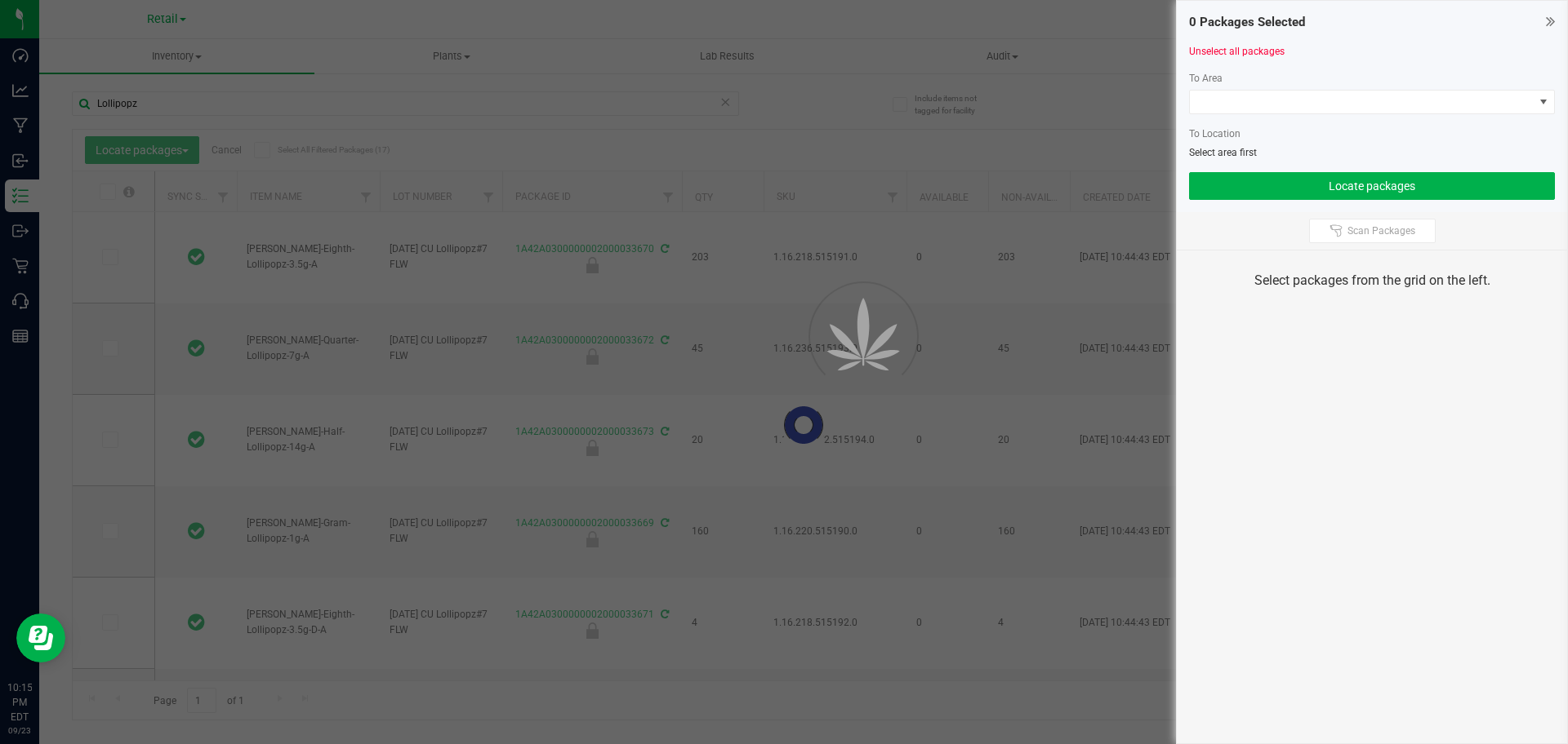
type input "[DATE]"
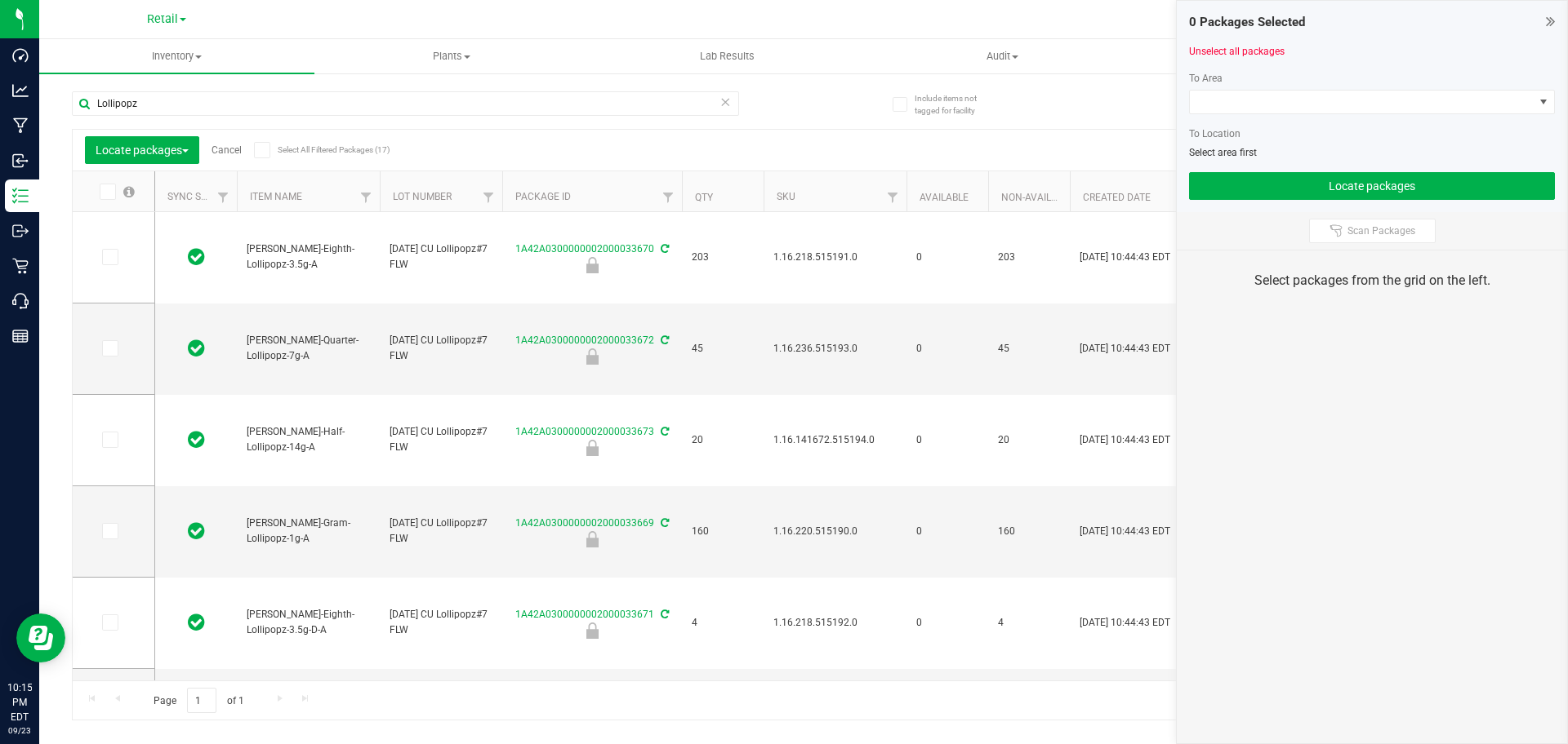
click at [228, 149] on link "Cancel" at bounding box center [227, 150] width 30 height 11
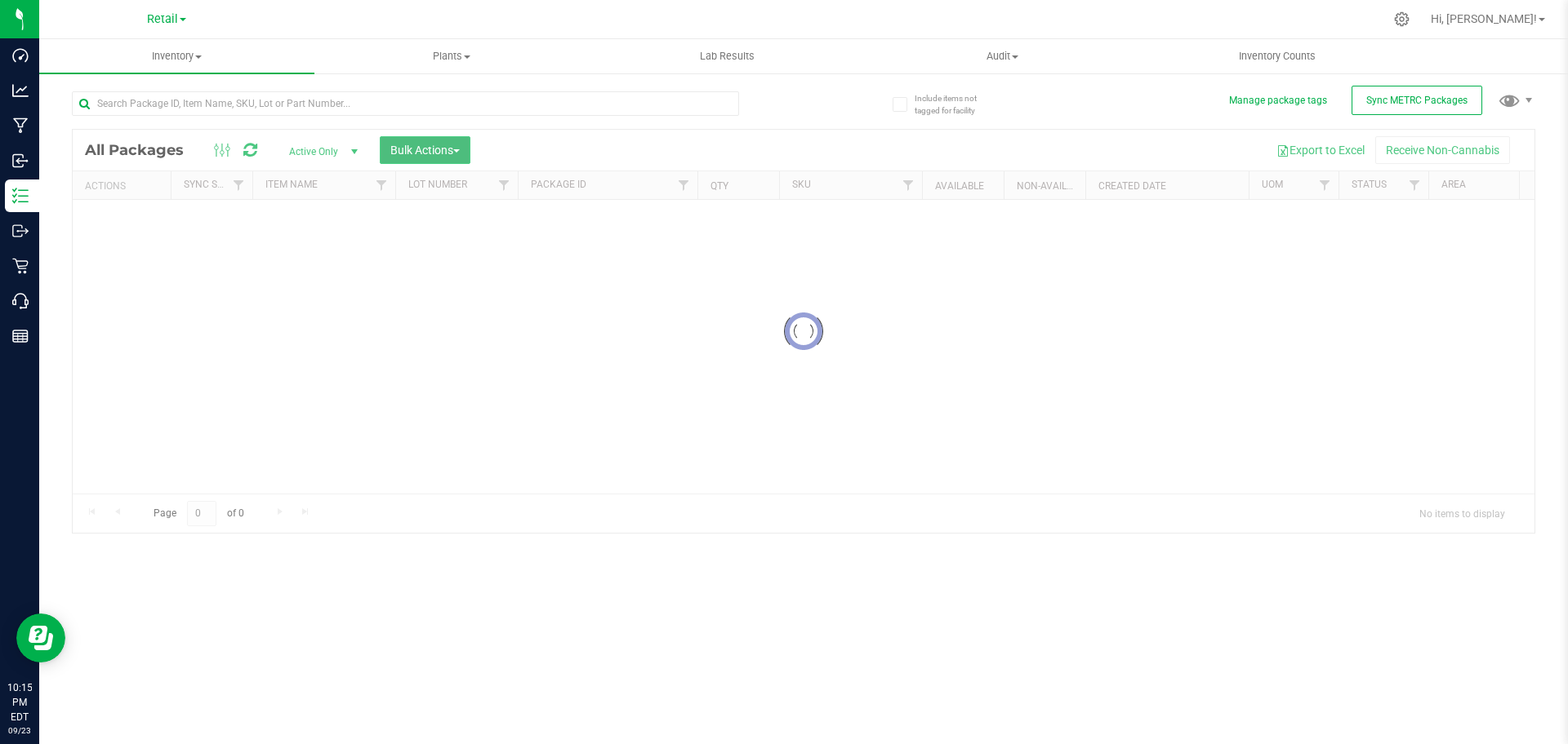
click at [459, 150] on span "button" at bounding box center [457, 151] width 7 height 3
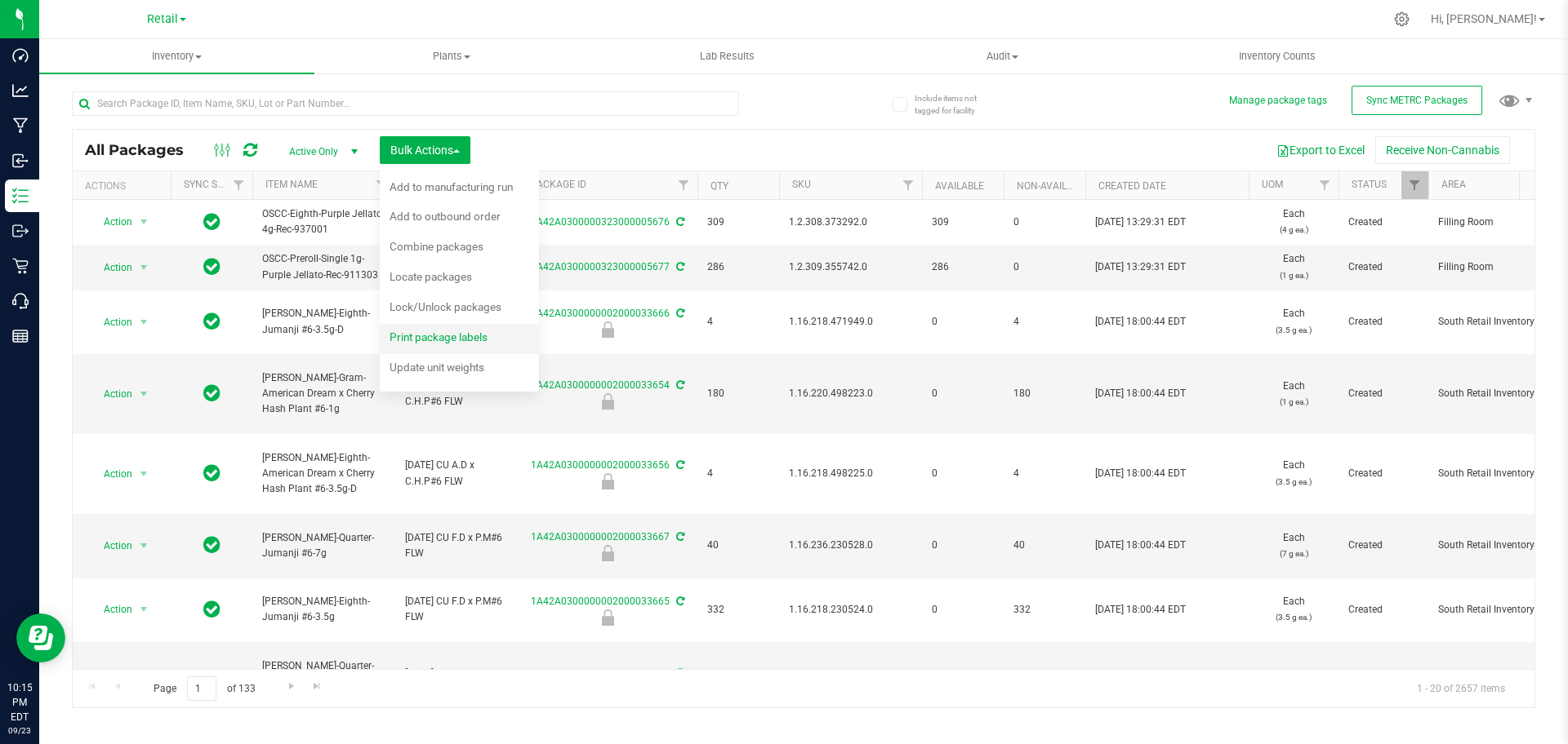
click at [458, 335] on span "Print package labels" at bounding box center [439, 337] width 98 height 13
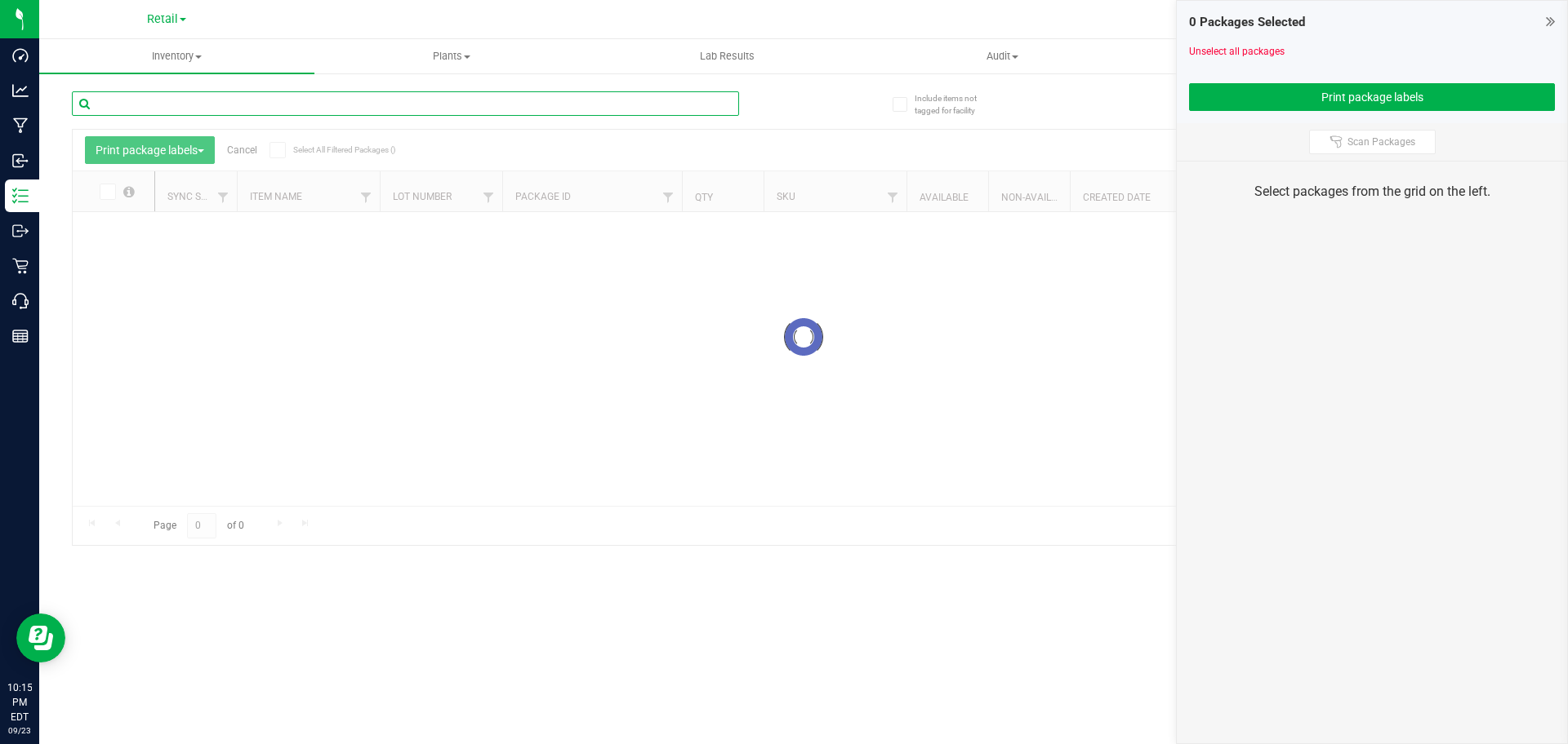
click at [561, 103] on input "text" at bounding box center [405, 103] width 667 height 24
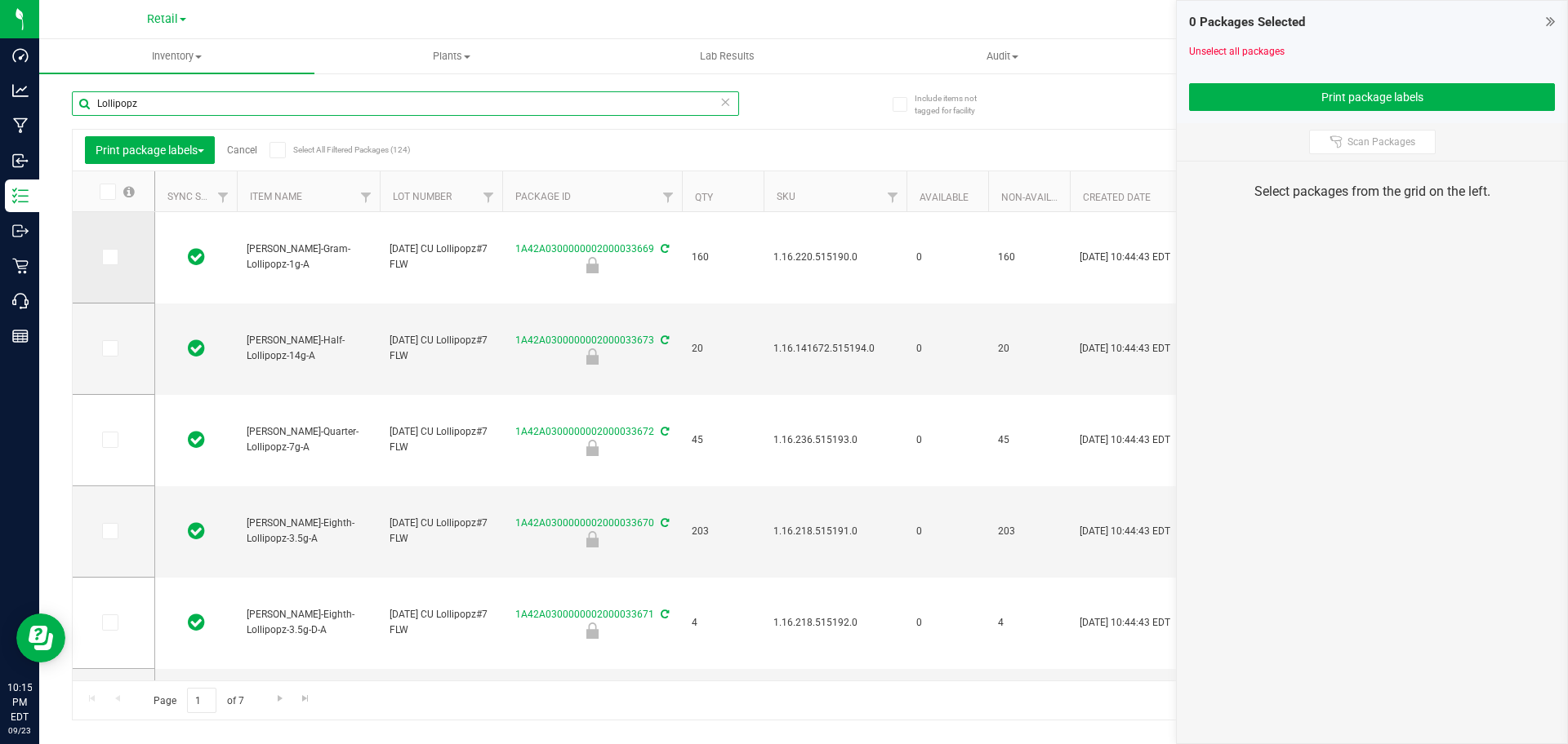
type input "Lollipopz"
click at [107, 257] on icon at bounding box center [109, 257] width 10 height 0
click at [0, 0] on input "checkbox" at bounding box center [0, 0] width 0 height 0
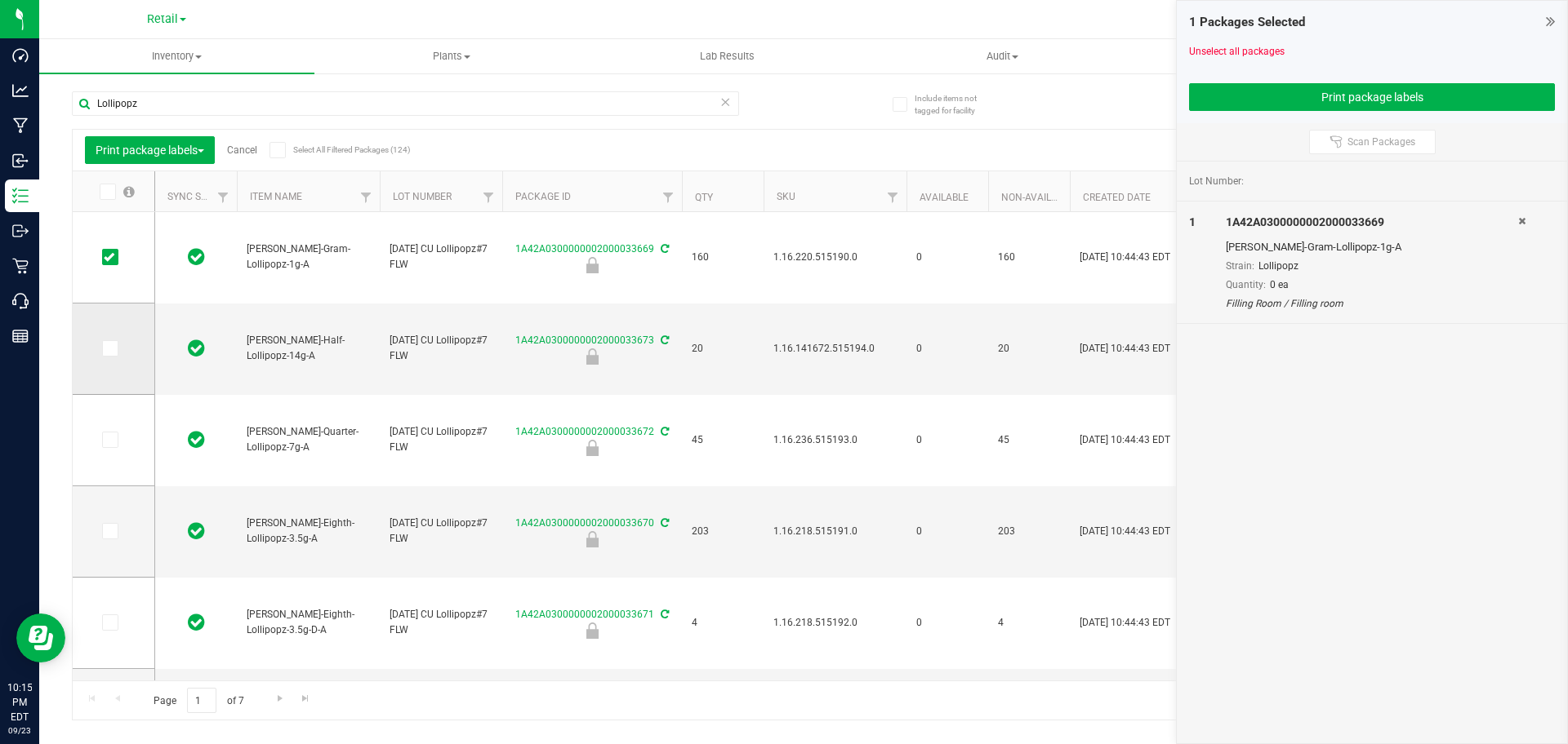
click at [114, 349] on icon at bounding box center [109, 349] width 10 height 0
click at [0, 0] on input "checkbox" at bounding box center [0, 0] width 0 height 0
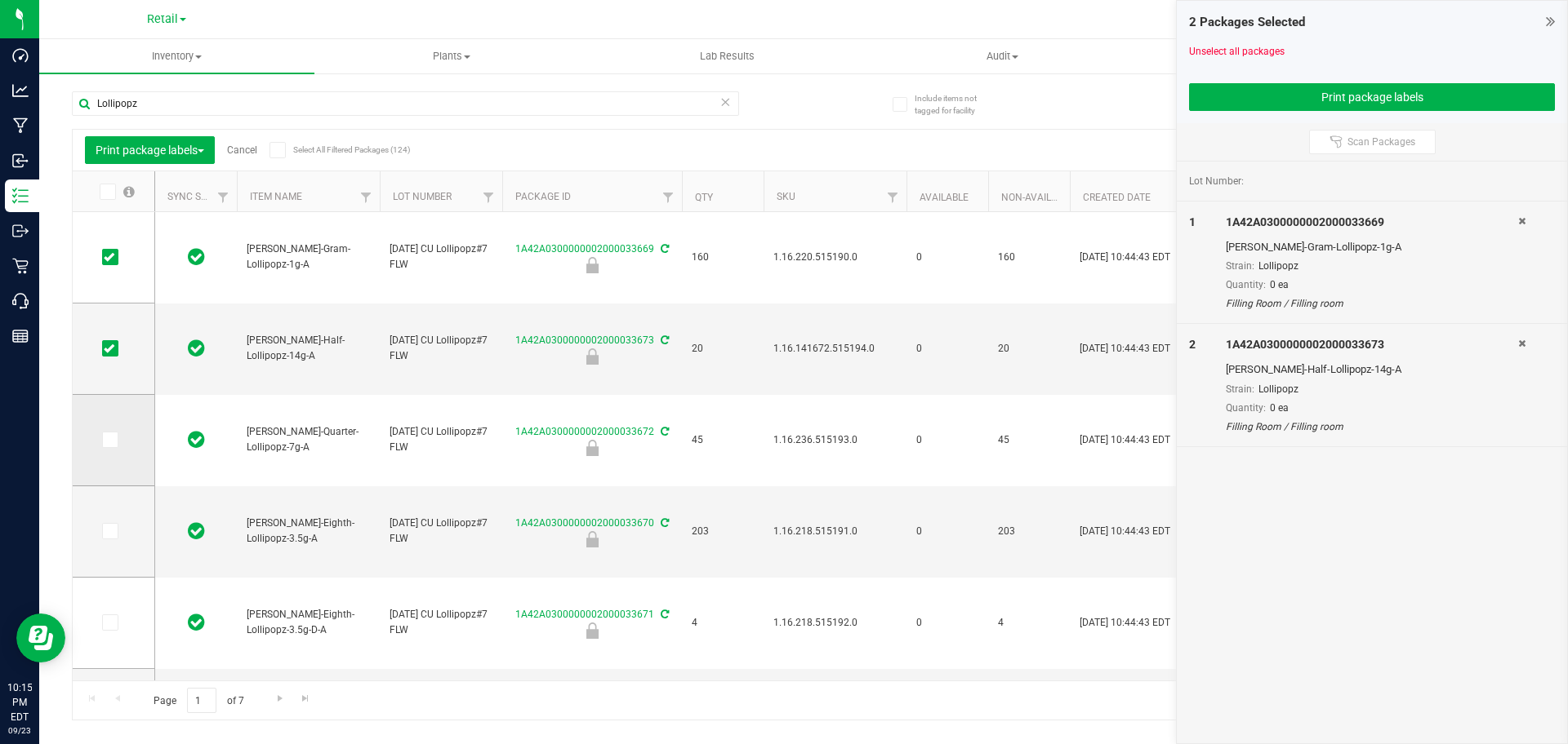
click at [102, 436] on span at bounding box center [109, 439] width 16 height 16
click at [0, 0] on input "checkbox" at bounding box center [0, 0] width 0 height 0
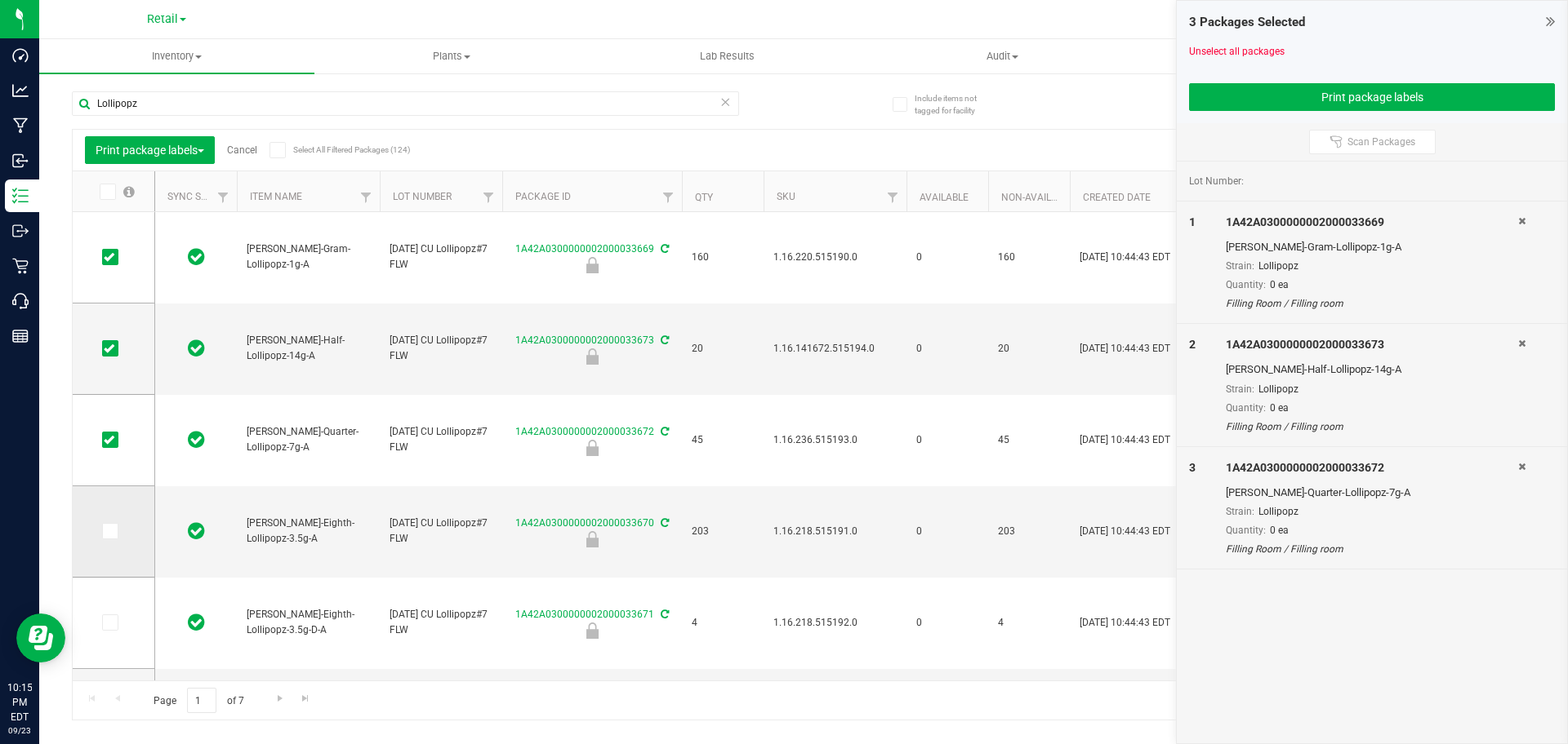
click at [109, 531] on icon at bounding box center [109, 531] width 10 height 0
click at [0, 0] on input "checkbox" at bounding box center [0, 0] width 0 height 0
click at [234, 152] on link "Cancel" at bounding box center [242, 150] width 30 height 11
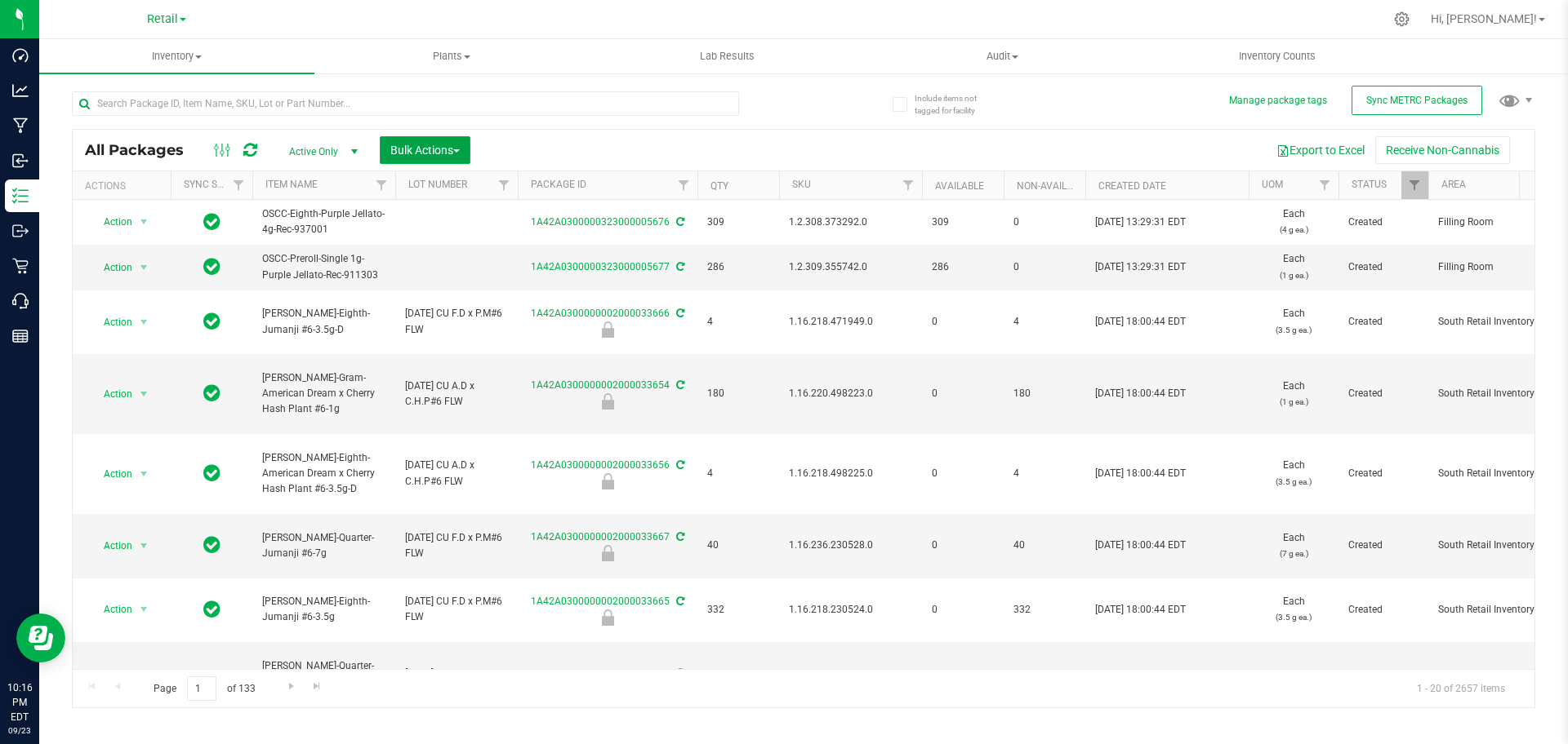
click at [407, 156] on span "Bulk Actions" at bounding box center [425, 150] width 70 height 13
click at [411, 312] on span "Lock/Unlock packages" at bounding box center [445, 307] width 112 height 13
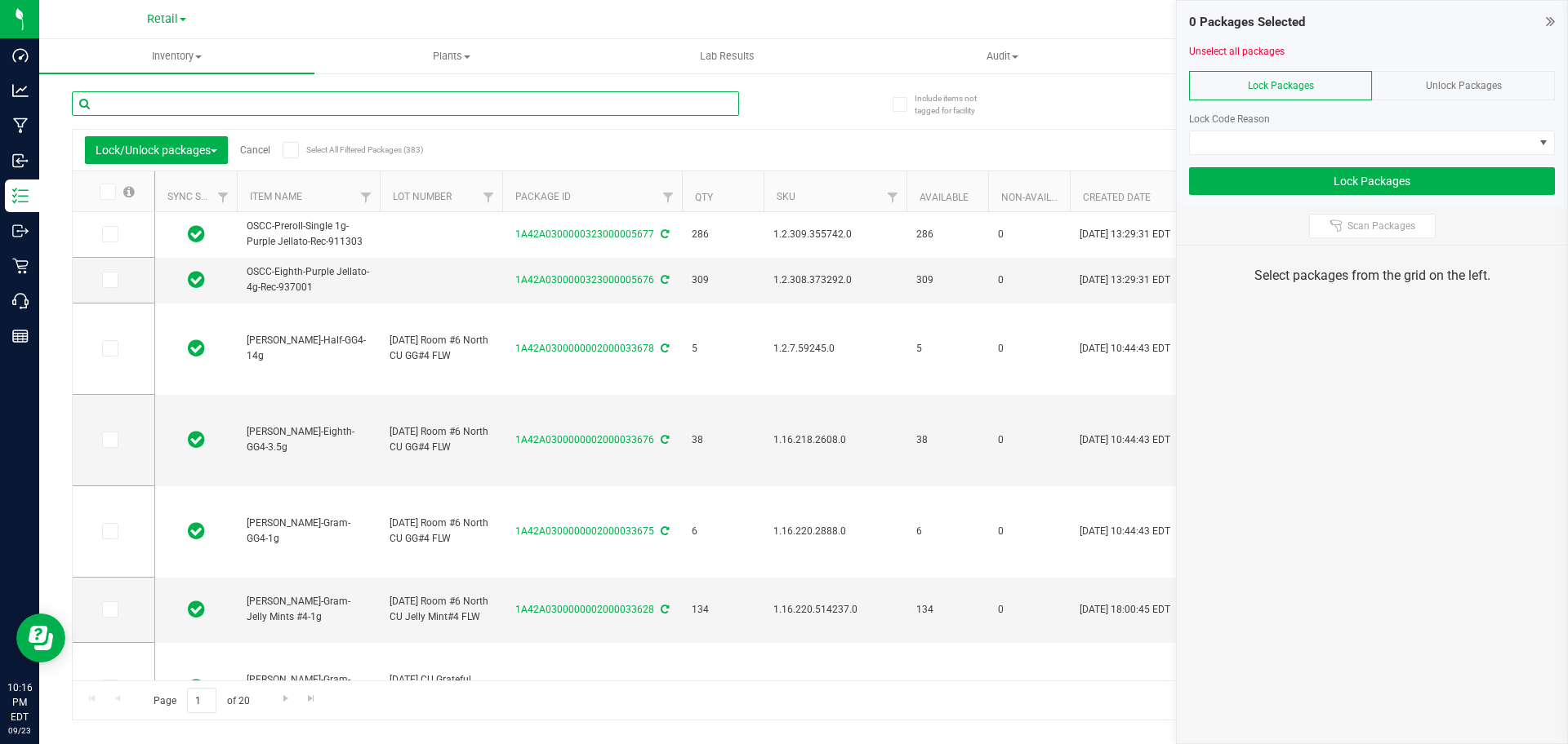
click at [156, 104] on input "text" at bounding box center [405, 103] width 667 height 24
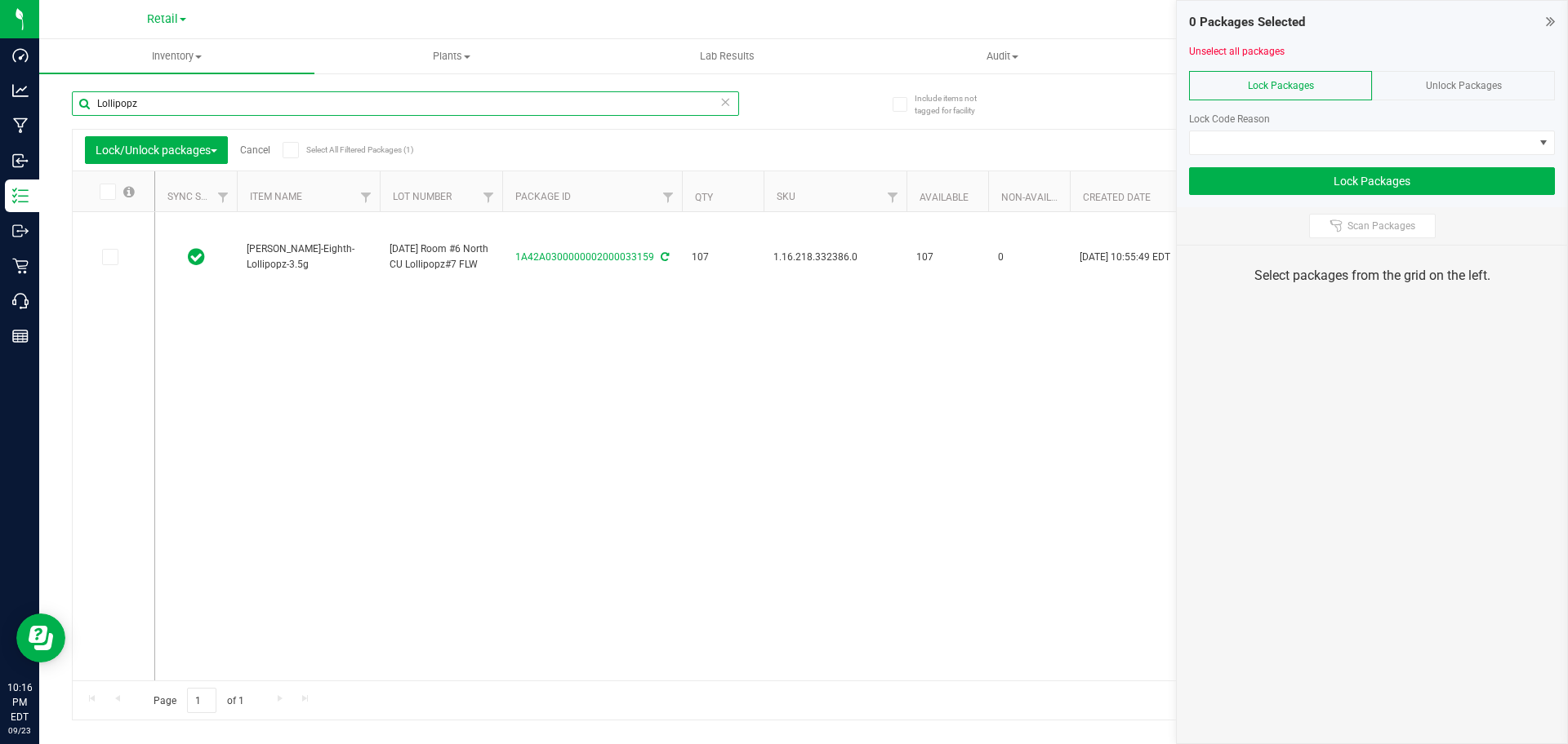
type input "Lollipopz"
click at [1445, 75] on div "Unlock Packages" at bounding box center [1463, 85] width 183 height 29
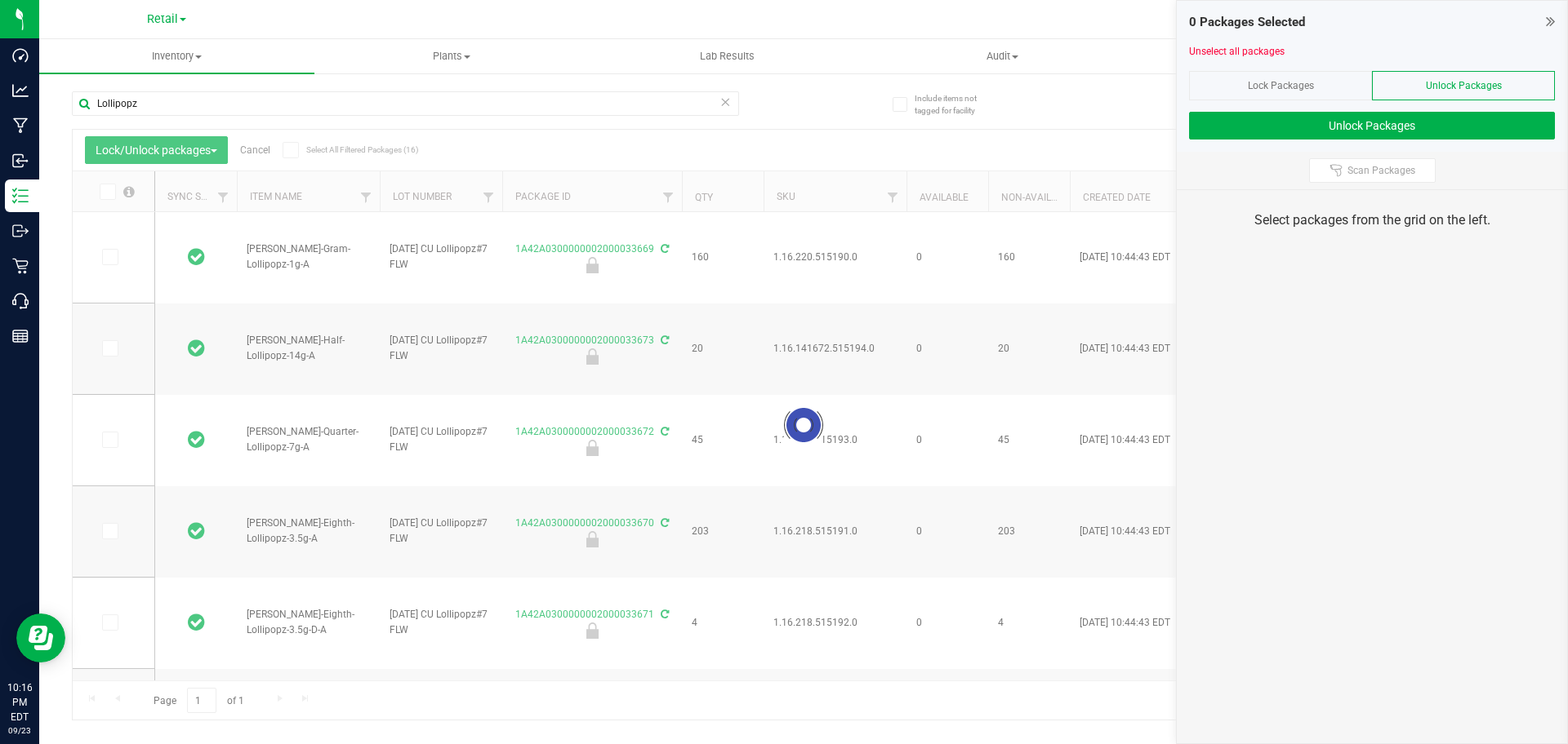
click at [1300, 96] on div "Lock Packages" at bounding box center [1280, 85] width 183 height 29
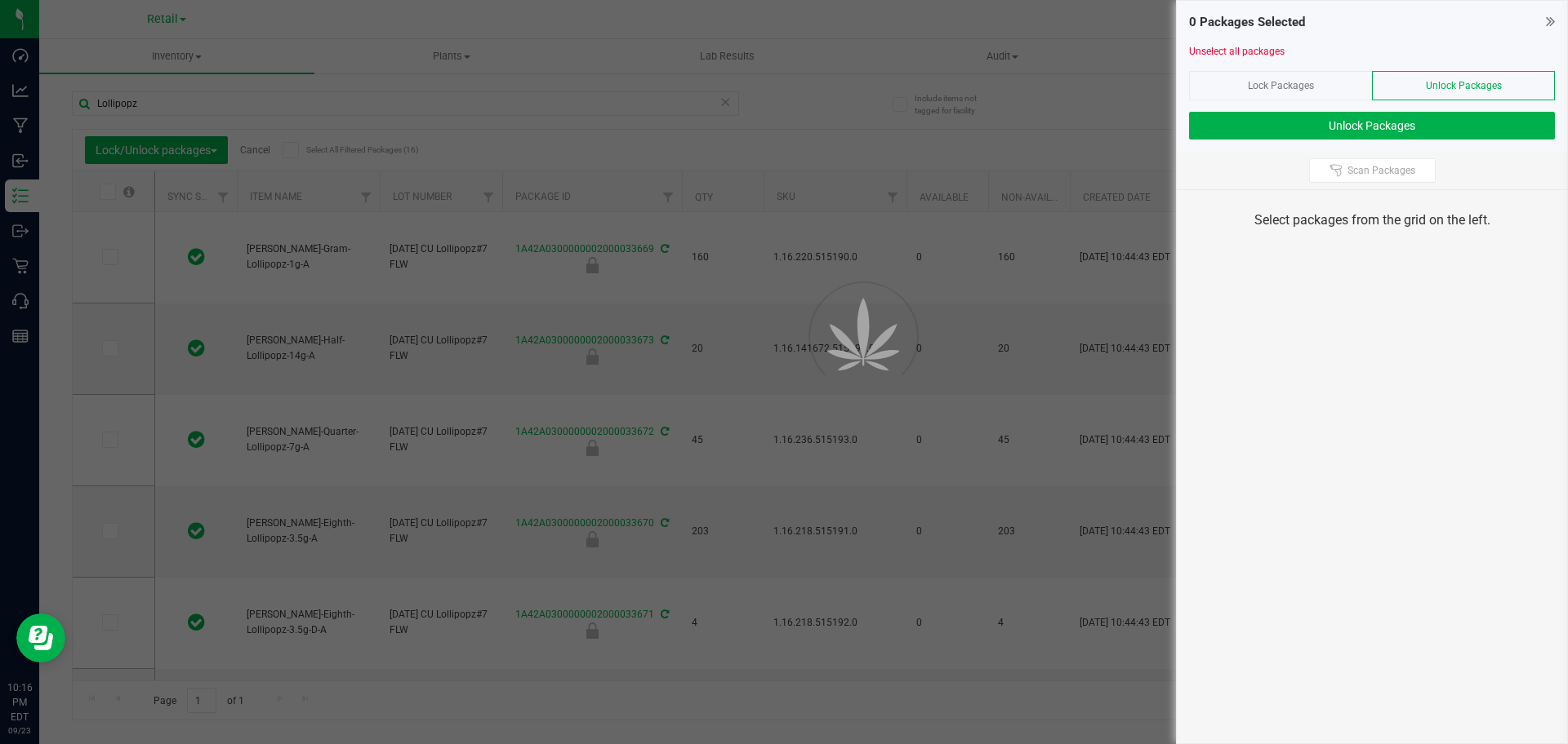
type input "[DATE]"
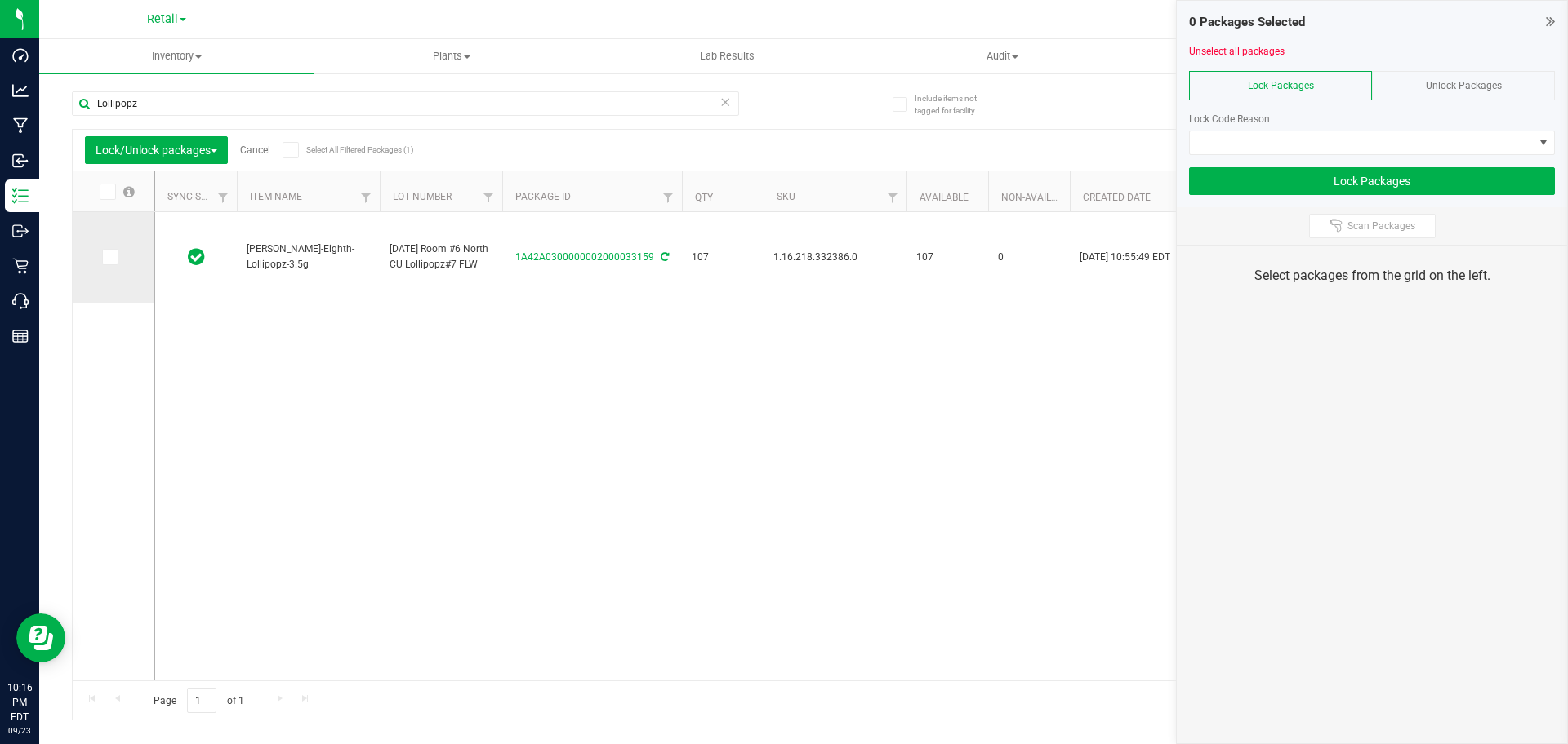
click at [109, 257] on icon at bounding box center [109, 257] width 10 height 0
click at [0, 0] on input "checkbox" at bounding box center [0, 0] width 0 height 0
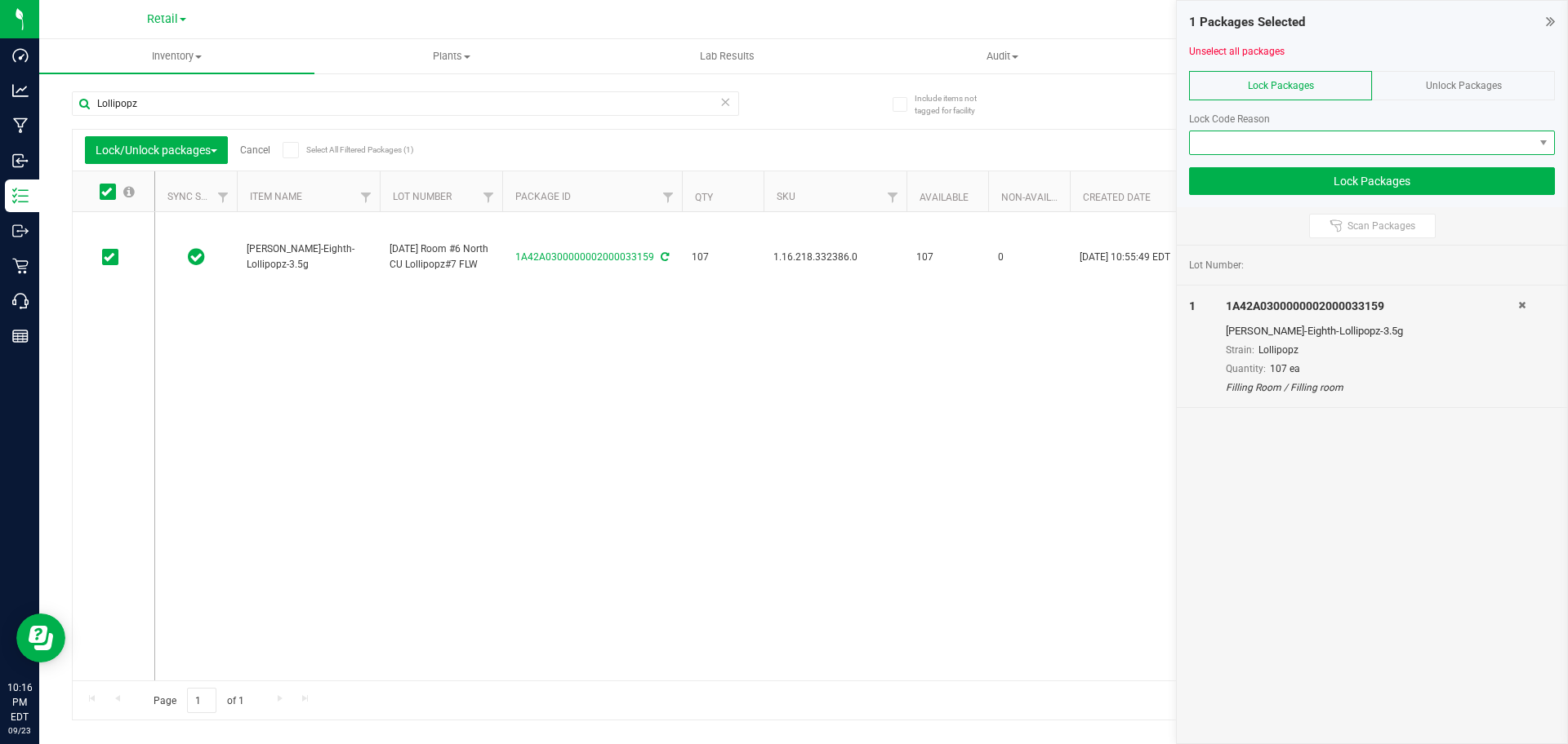
click at [1306, 146] on span at bounding box center [1361, 143] width 344 height 23
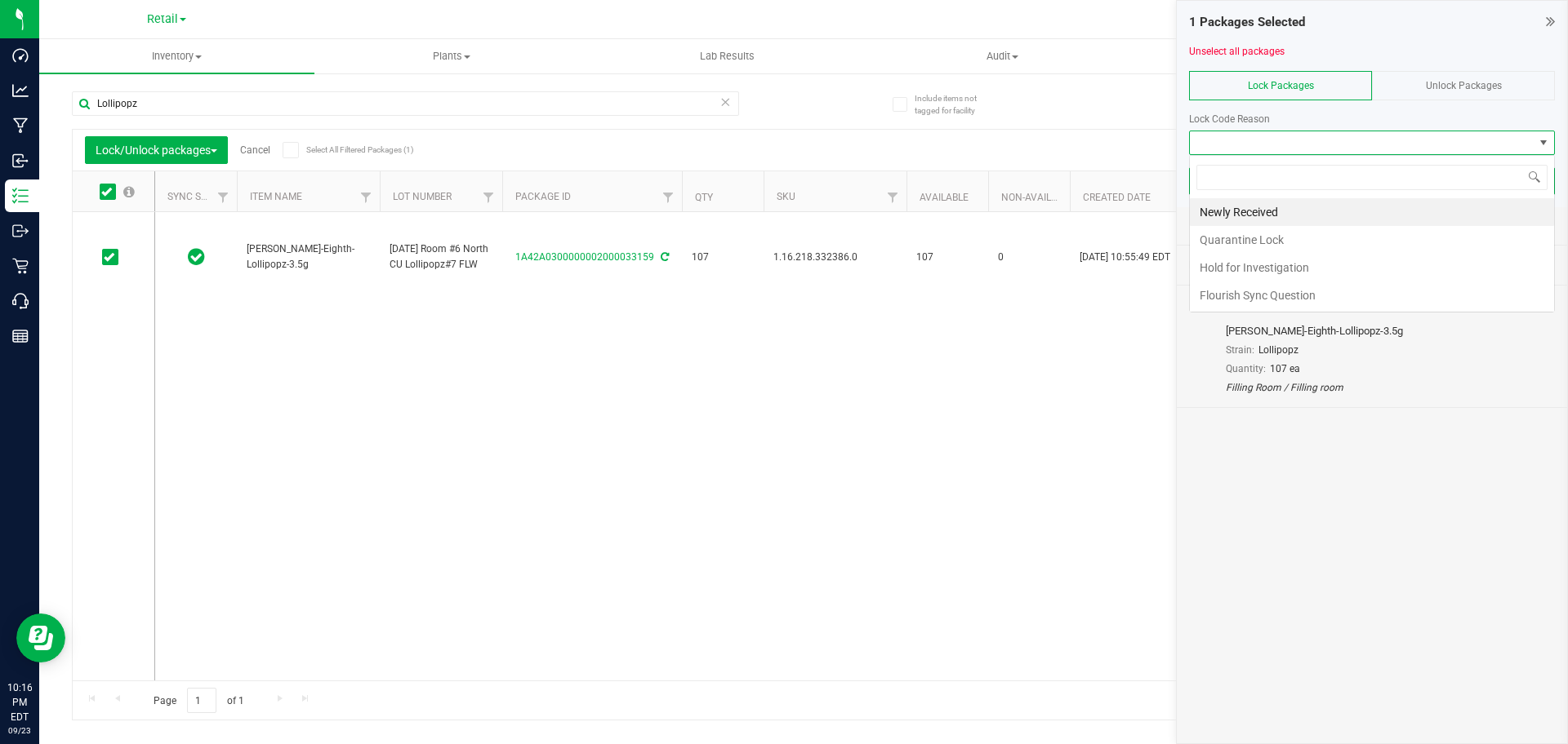
scroll to position [24, 366]
click at [1310, 198] on li "Newly Received" at bounding box center [1372, 212] width 364 height 28
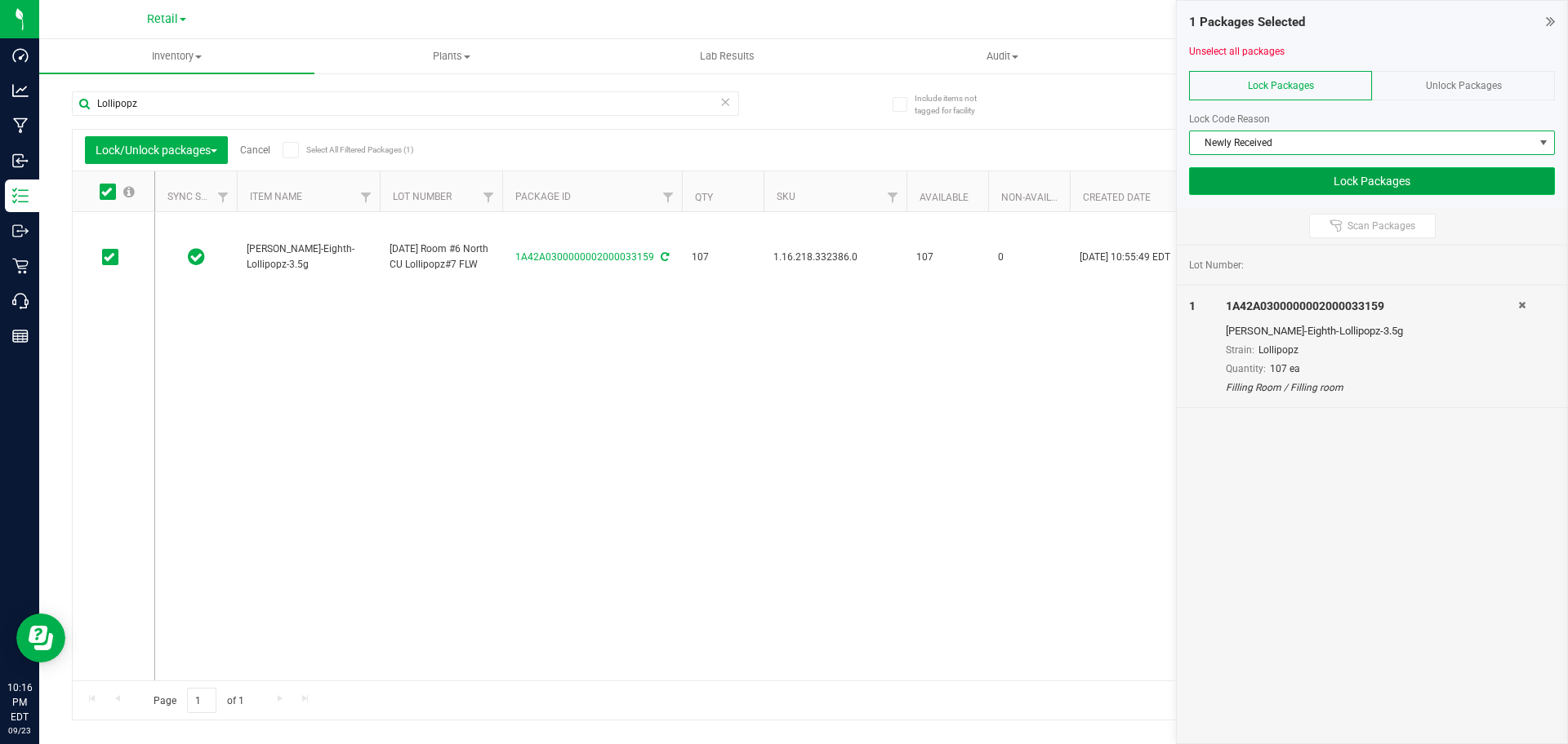
click at [1309, 179] on button "Lock Packages" at bounding box center [1372, 181] width 366 height 28
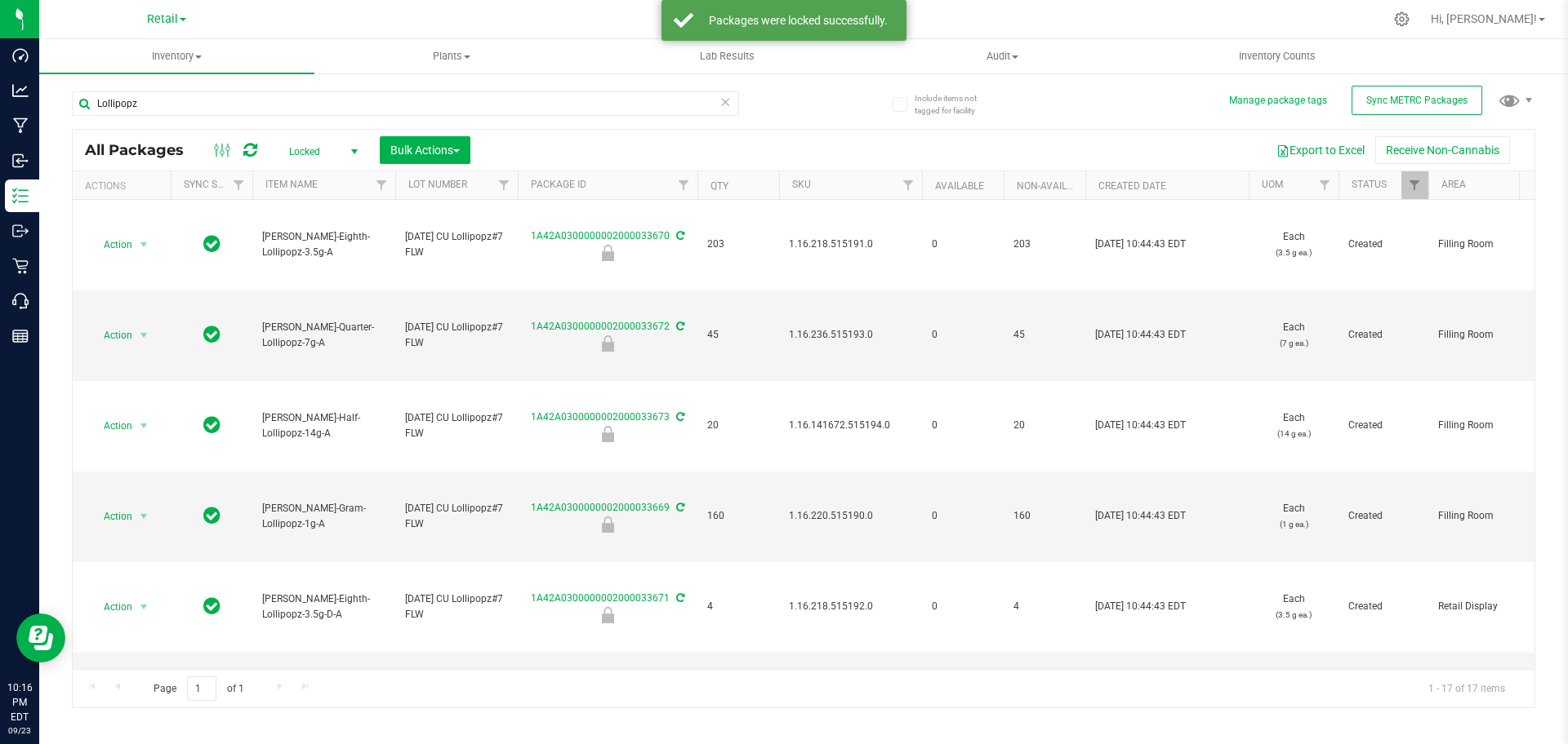
click at [299, 151] on span "Locked" at bounding box center [320, 152] width 90 height 23
click at [293, 181] on li "Active Only" at bounding box center [319, 177] width 88 height 24
click at [410, 149] on span "Bulk Actions" at bounding box center [425, 150] width 70 height 13
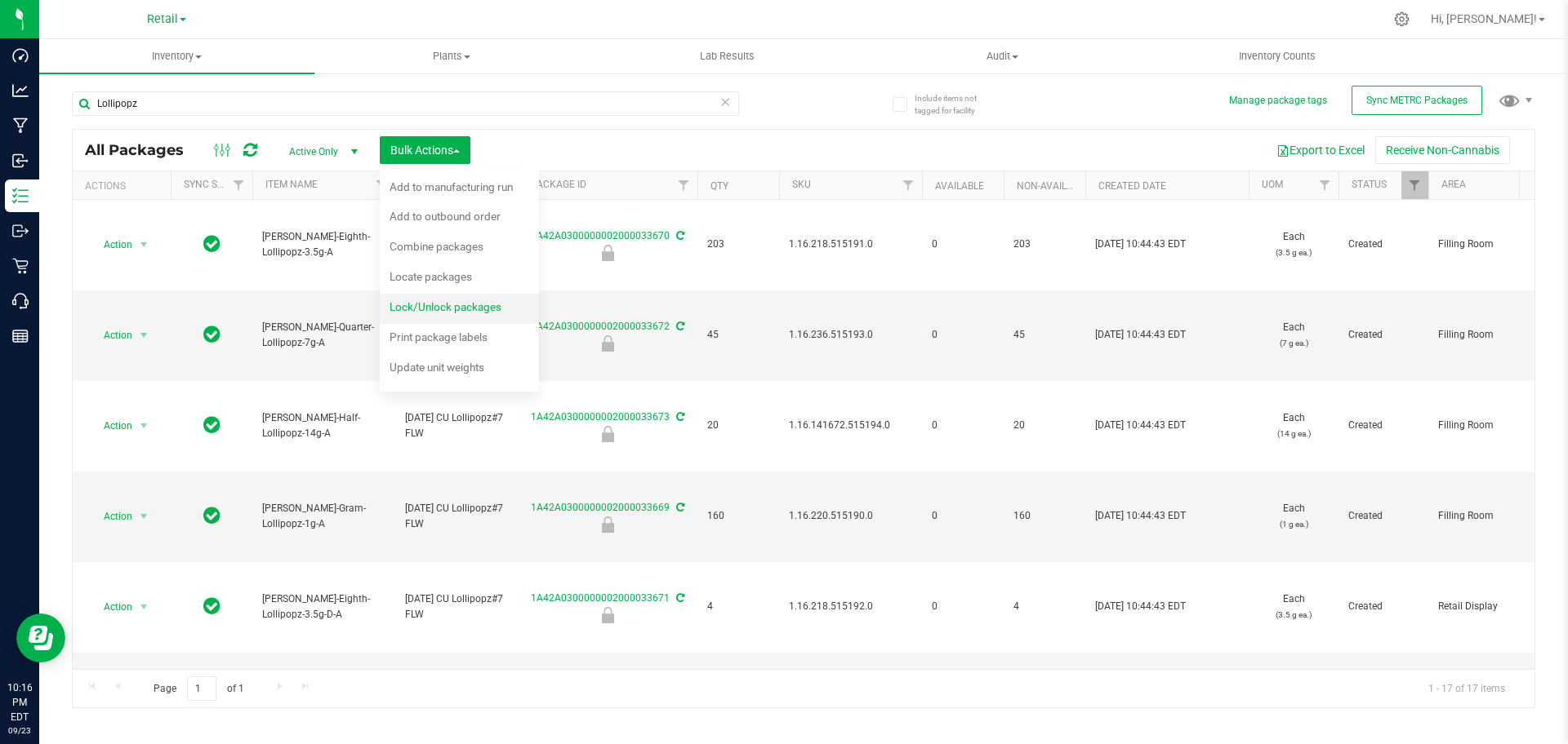
click at [404, 305] on span "Lock/Unlock packages" at bounding box center [445, 307] width 112 height 13
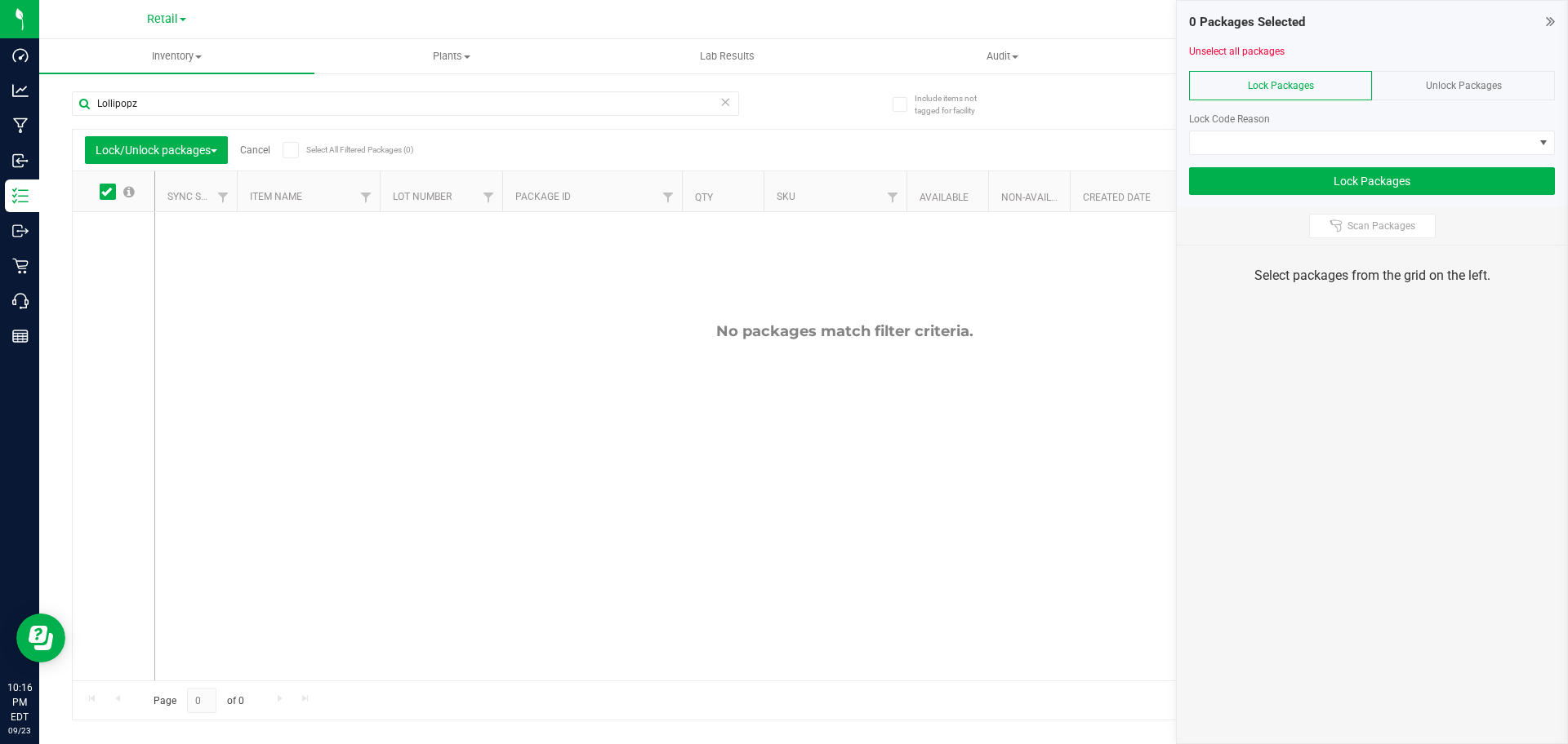
click at [1461, 100] on div "Unlock Packages" at bounding box center [1463, 85] width 183 height 29
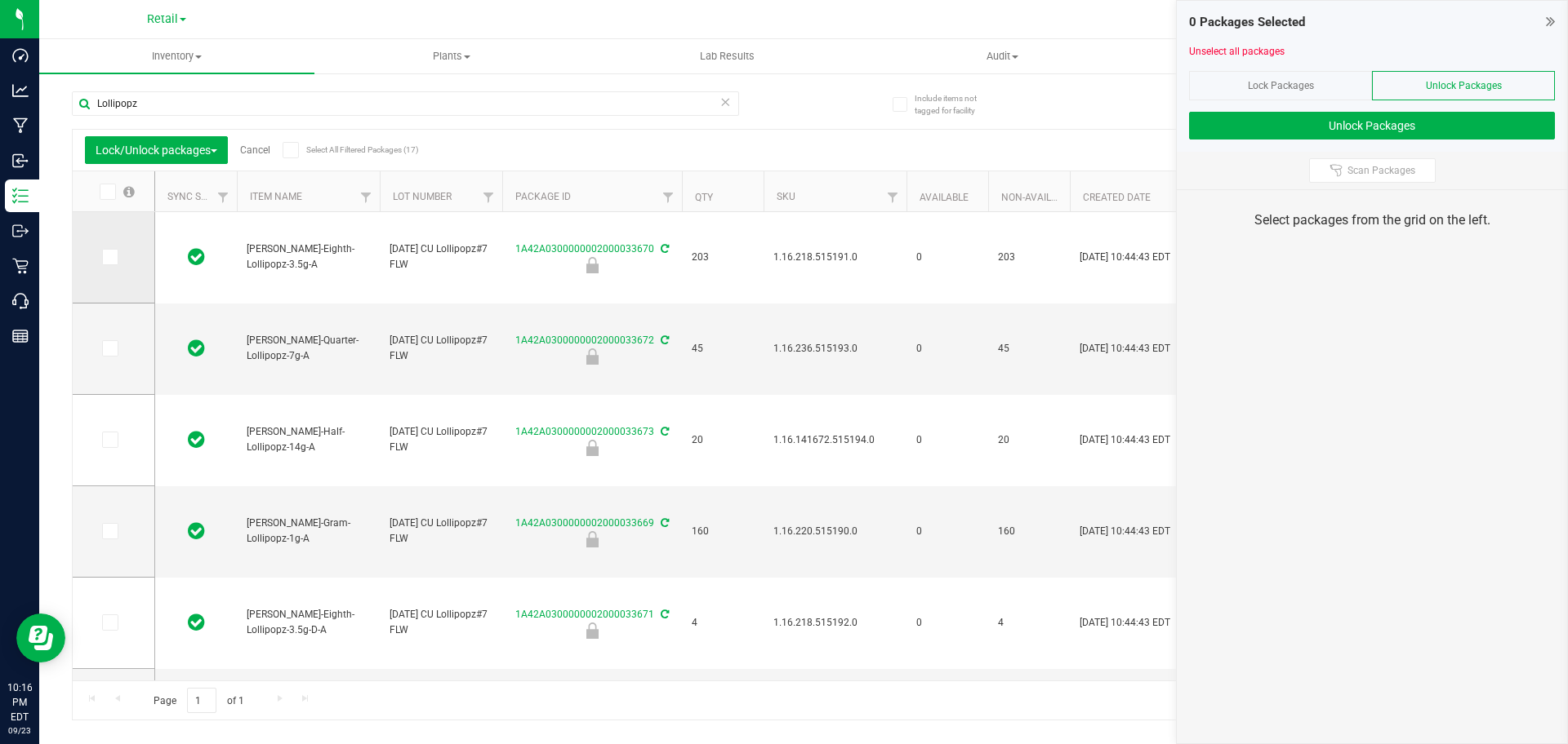
click at [113, 257] on icon at bounding box center [109, 257] width 10 height 0
click at [0, 0] on input "checkbox" at bounding box center [0, 0] width 0 height 0
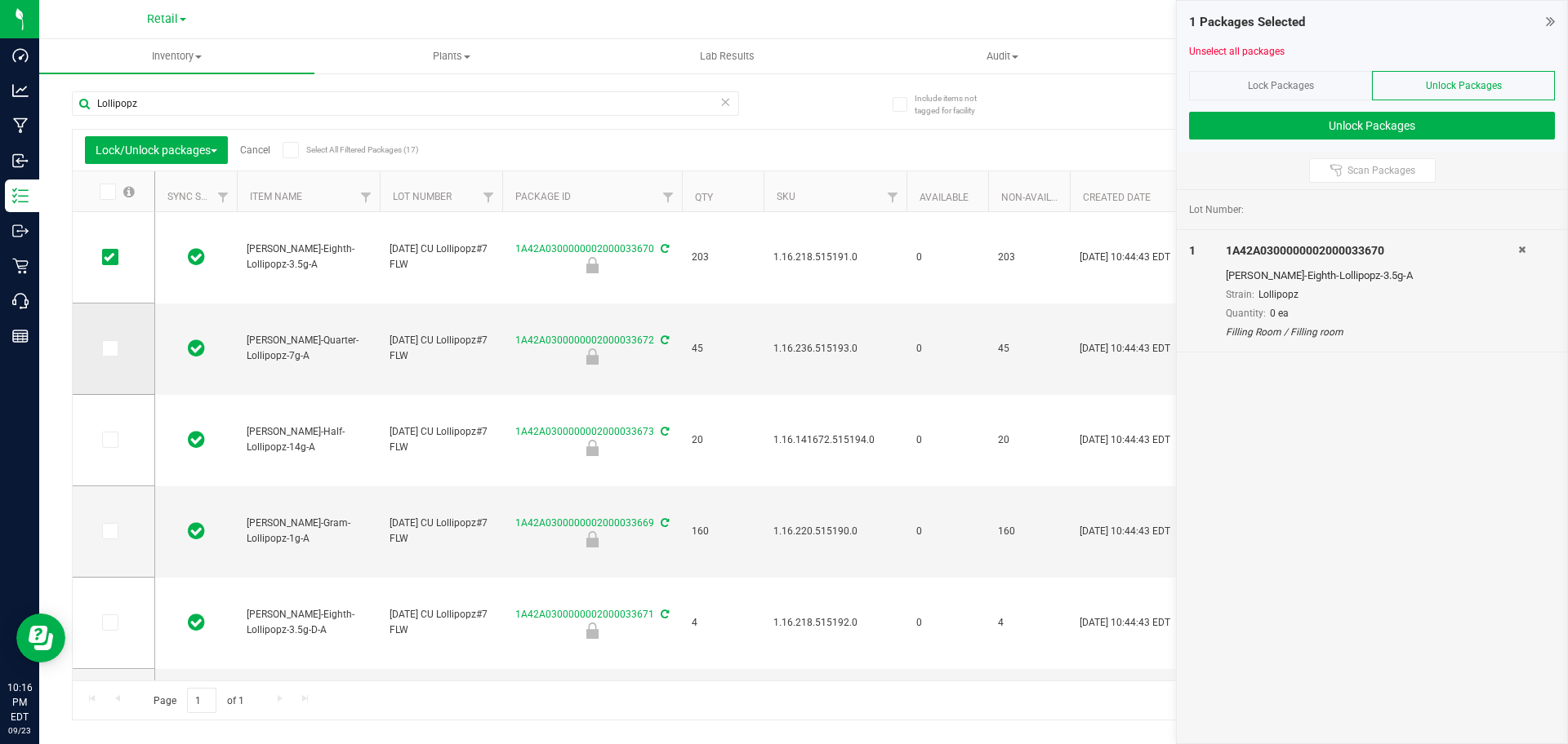
click at [109, 349] on icon at bounding box center [109, 349] width 10 height 0
click at [0, 0] on input "checkbox" at bounding box center [0, 0] width 0 height 0
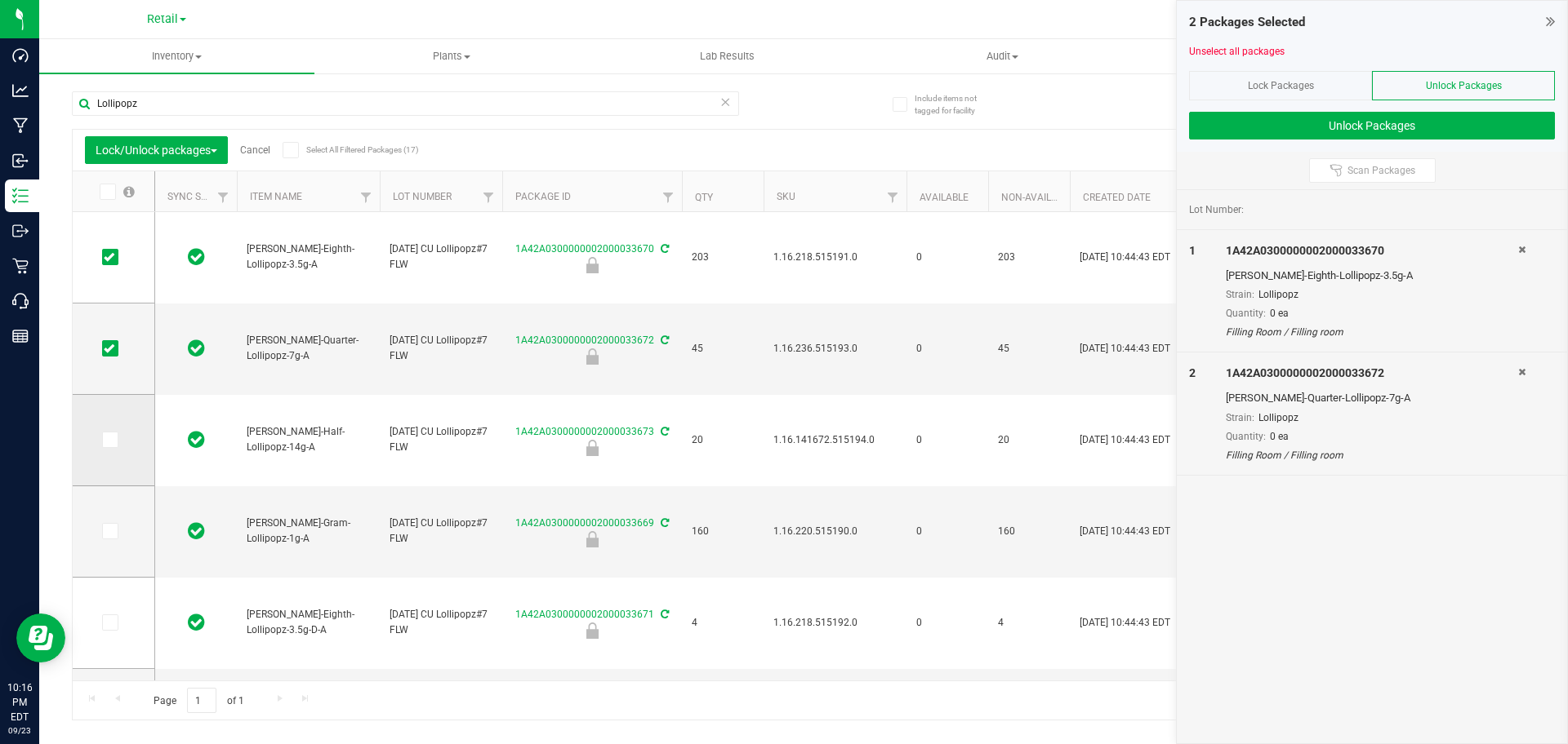
click at [109, 440] on icon at bounding box center [109, 440] width 10 height 0
click at [0, 0] on input "checkbox" at bounding box center [0, 0] width 0 height 0
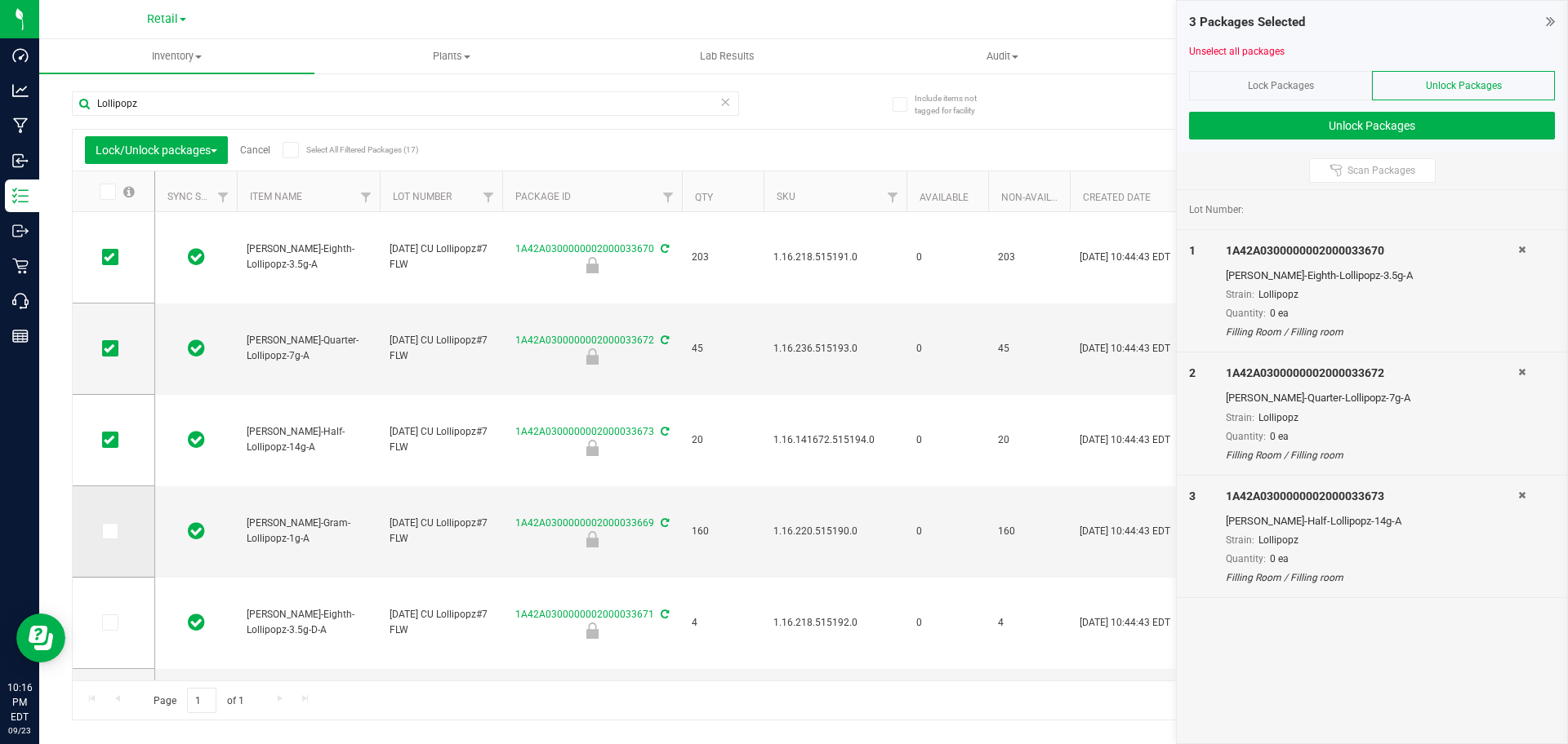
click at [109, 531] on icon at bounding box center [109, 531] width 10 height 0
click at [0, 0] on input "checkbox" at bounding box center [0, 0] width 0 height 0
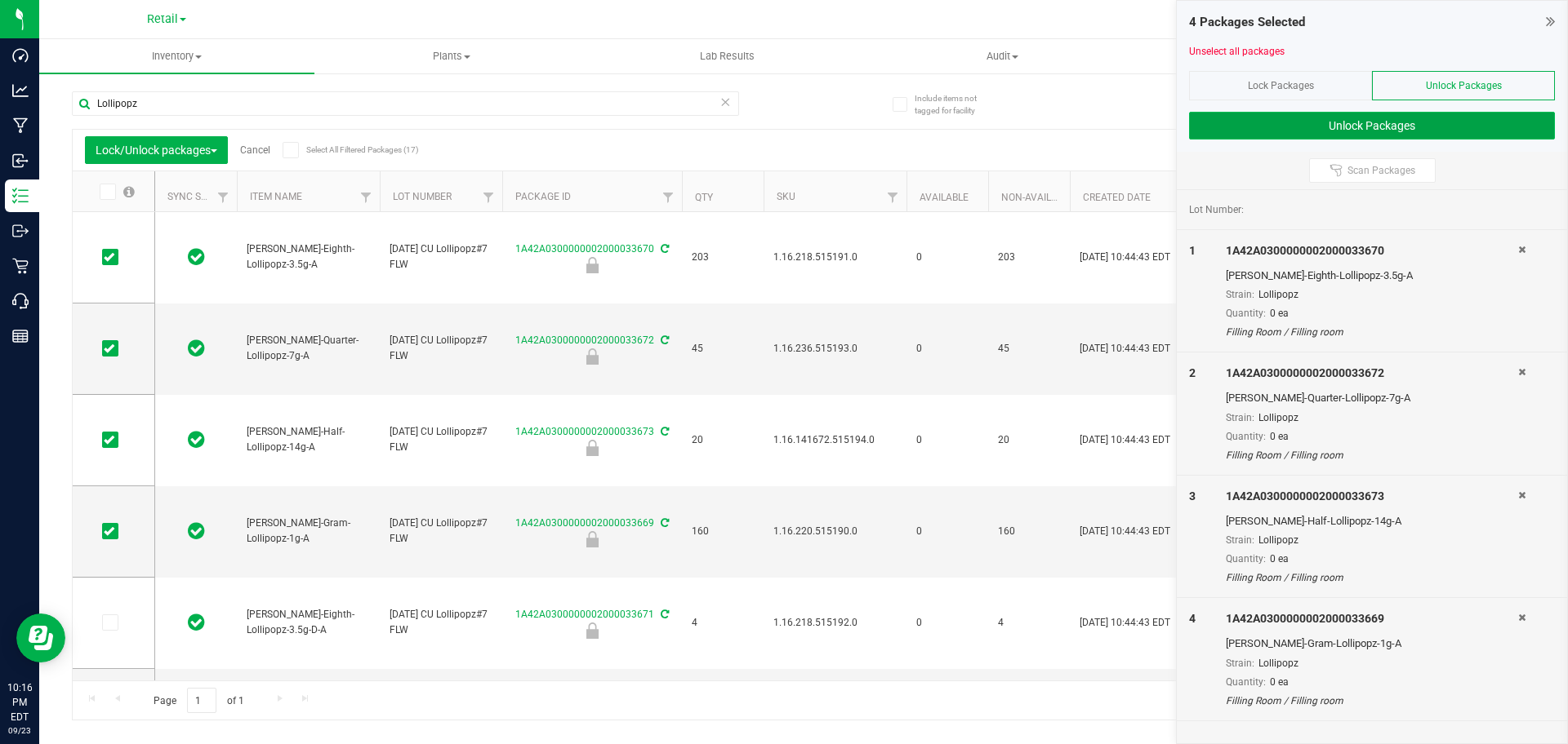
click at [1413, 123] on button "Unlock Packages" at bounding box center [1372, 126] width 366 height 28
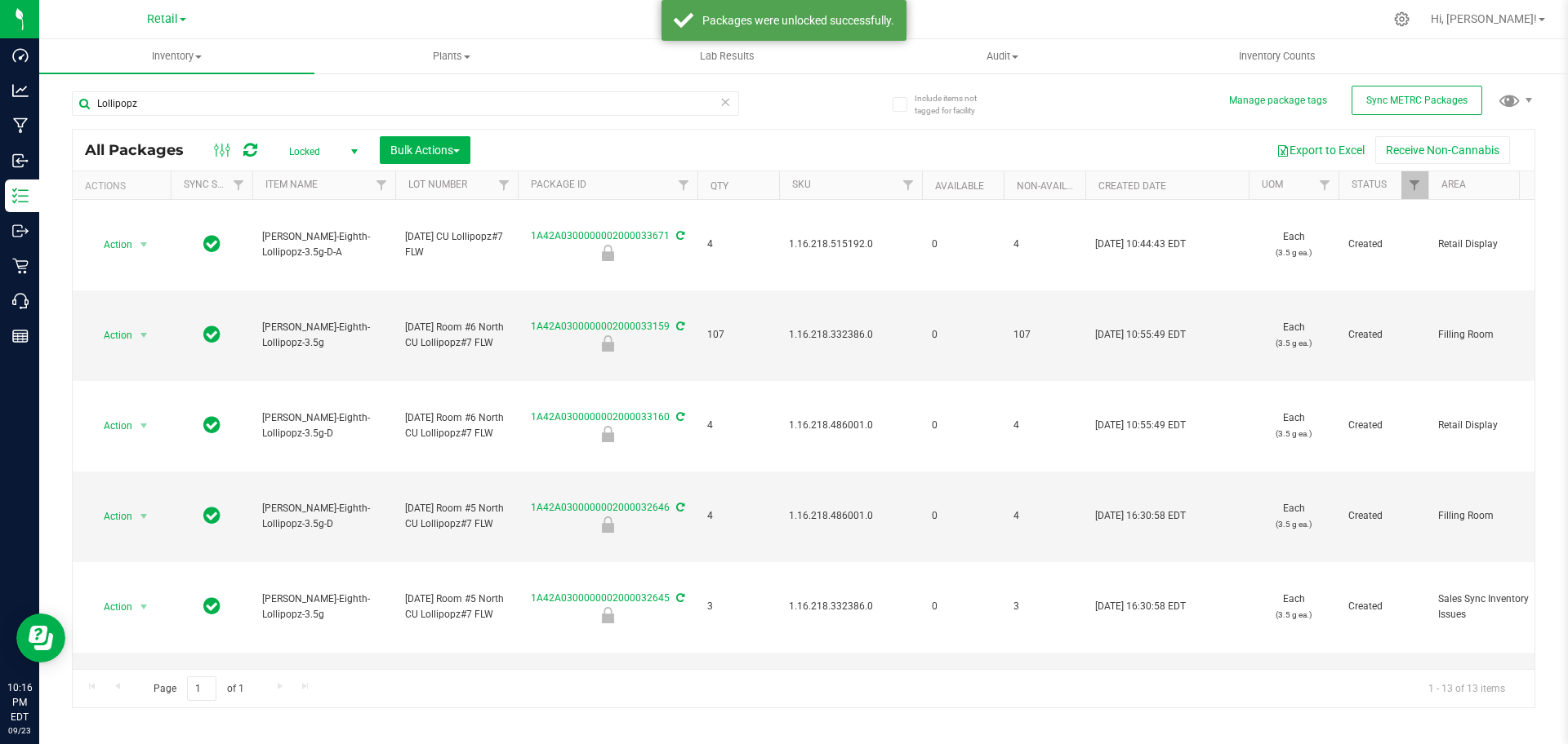
click at [313, 144] on span "Locked" at bounding box center [320, 152] width 90 height 23
click at [317, 171] on li "Active Only" at bounding box center [319, 177] width 88 height 24
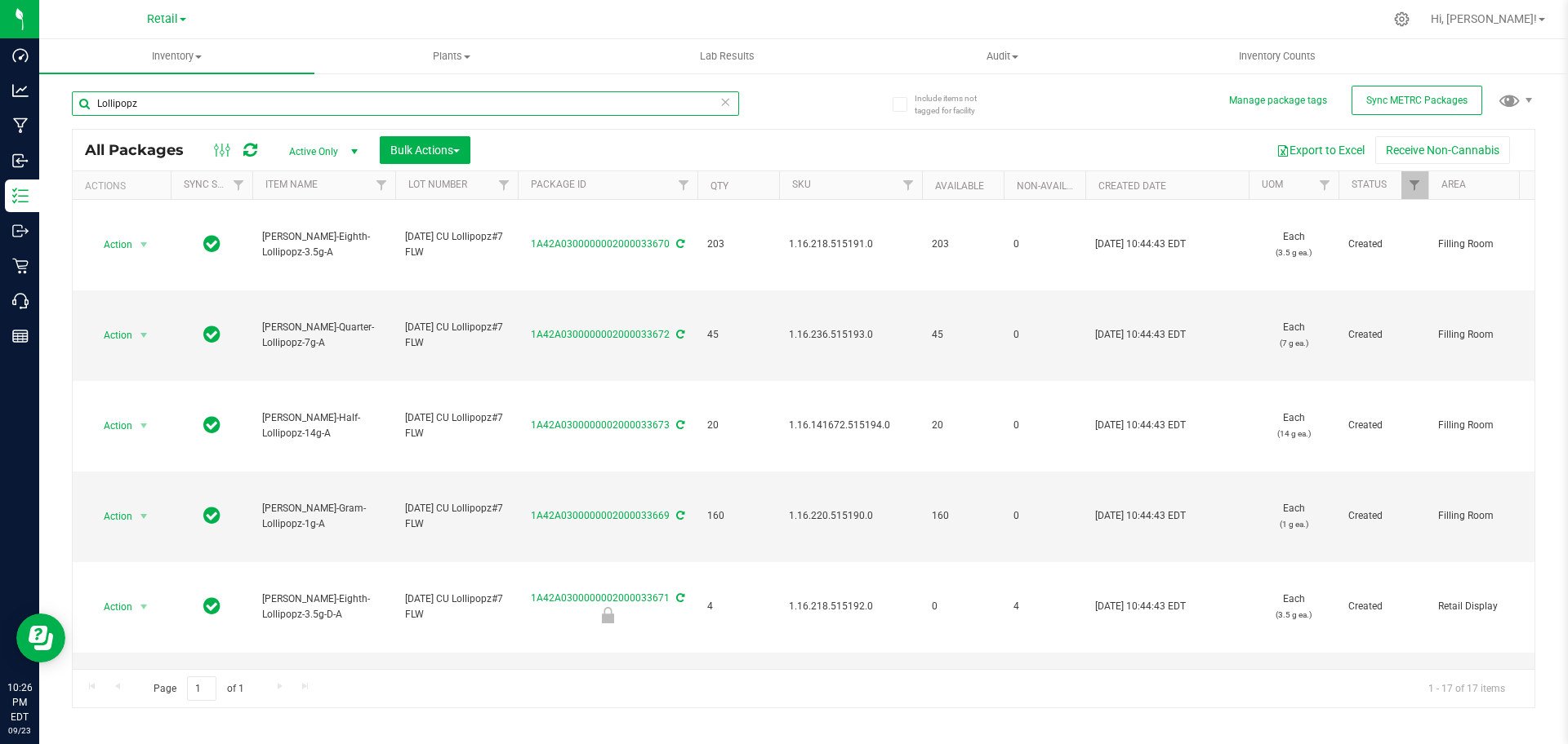
click at [288, 107] on input "Lollipopz" at bounding box center [405, 103] width 667 height 24
paste input "Item: [PERSON_NAME]-Cartridge-Cured Resin 0.5g-Z-Cake"
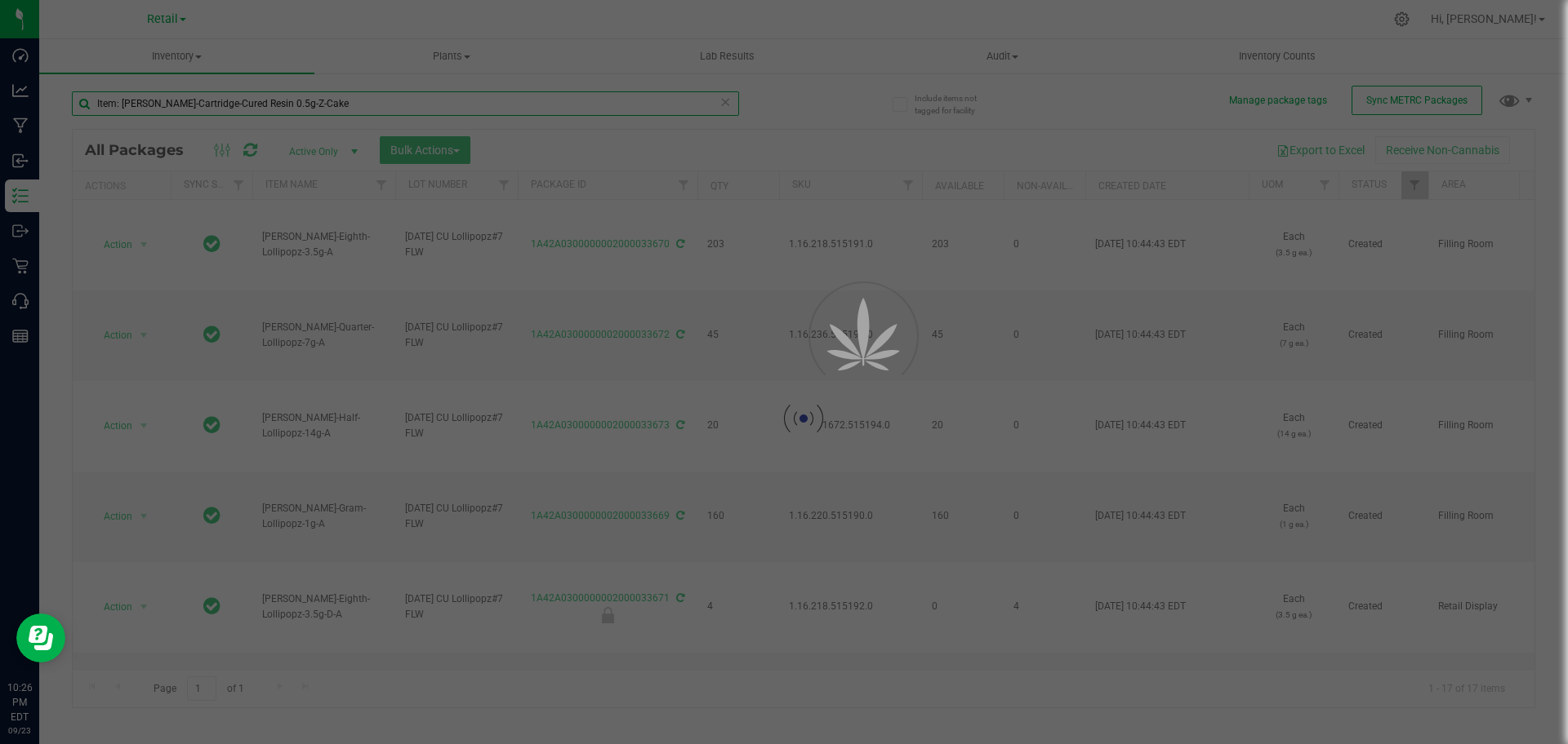
click at [104, 106] on input "Item: [PERSON_NAME]-Cartridge-Cured Resin 0.5g-Z-Cake" at bounding box center [405, 103] width 667 height 24
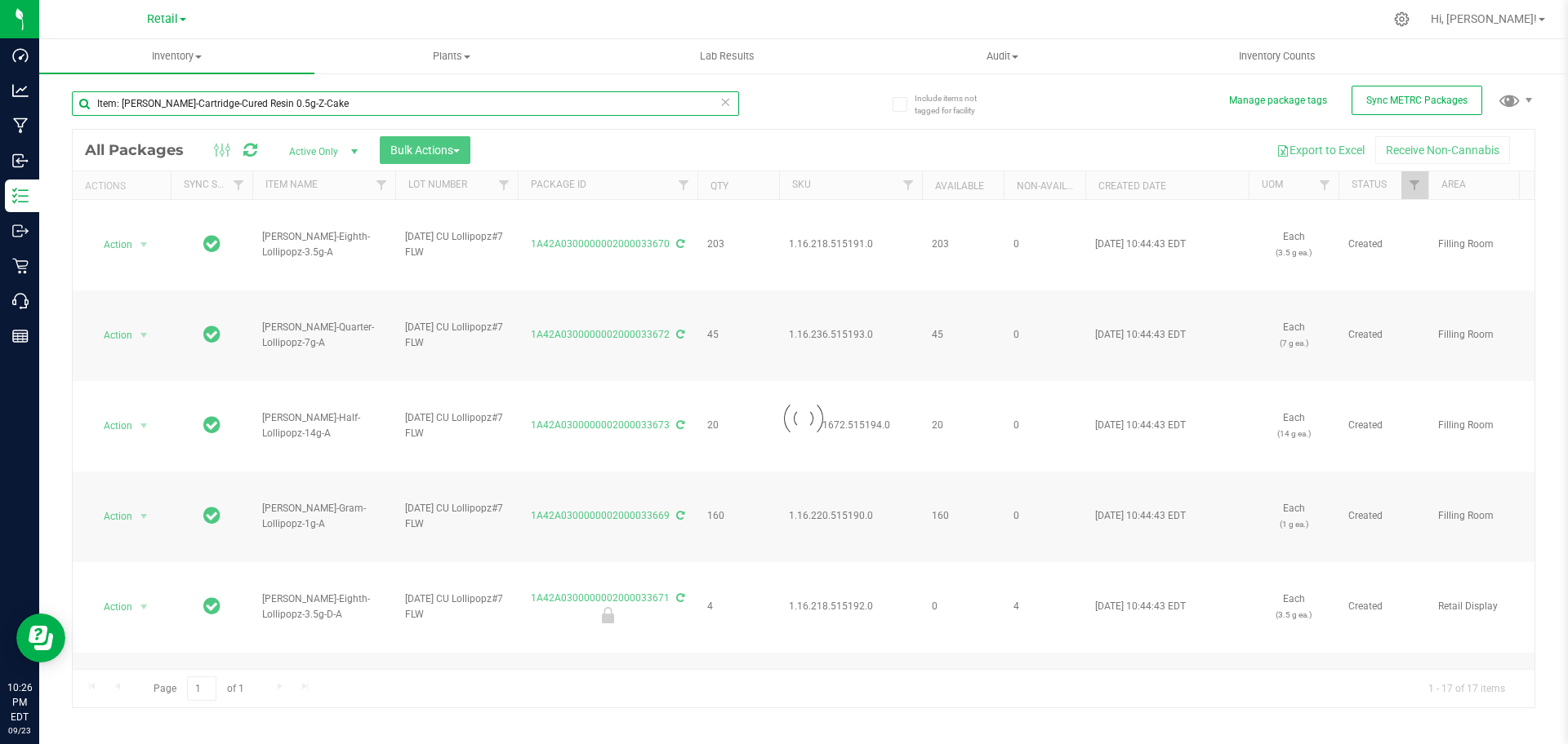
click at [104, 106] on input "Item: [PERSON_NAME]-Cartridge-Cured Resin 0.5g-Z-Cake" at bounding box center [405, 103] width 667 height 24
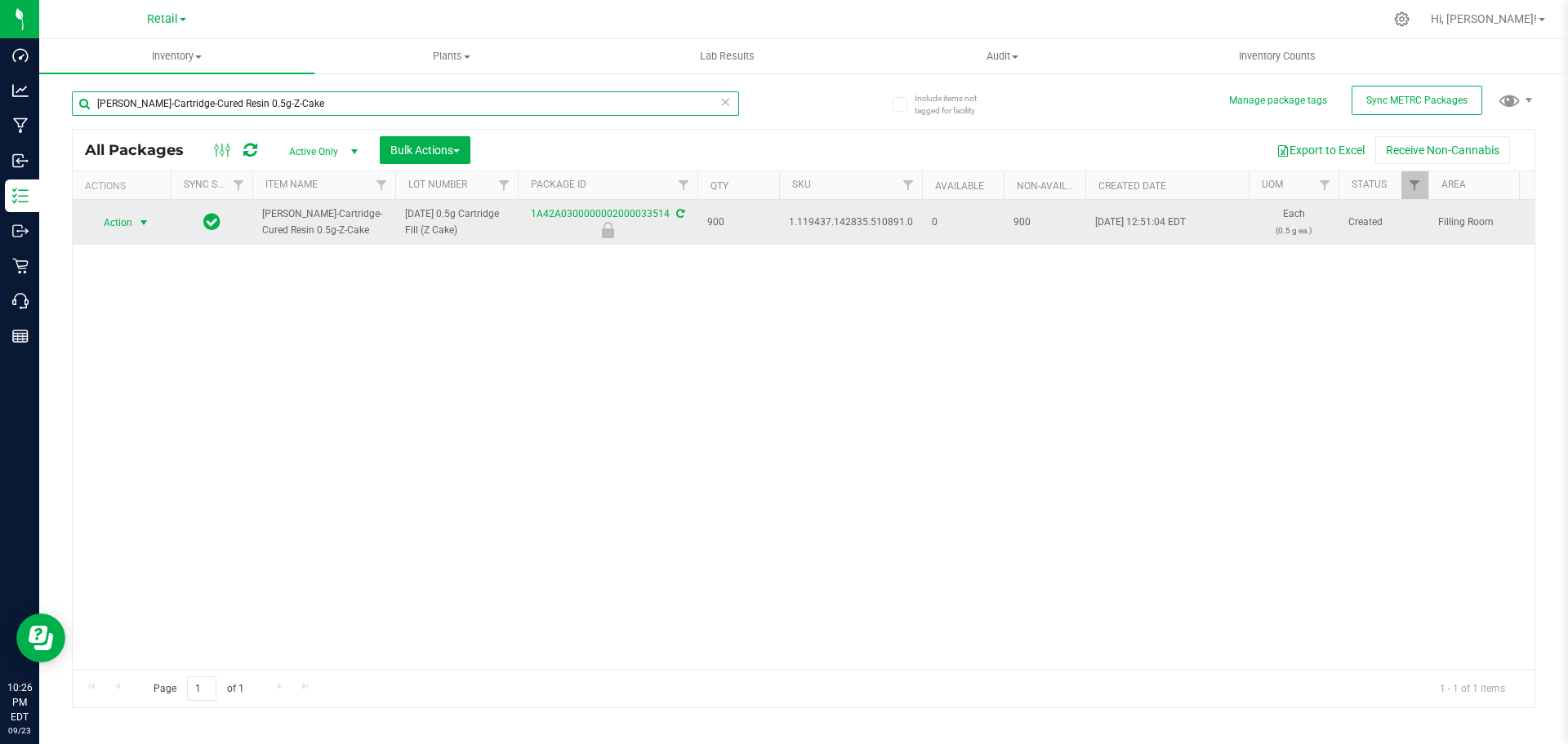
type input "[PERSON_NAME]-Cartridge-Cured Resin 0.5g-Z-Cake"
click at [145, 224] on span "select" at bounding box center [143, 222] width 13 height 13
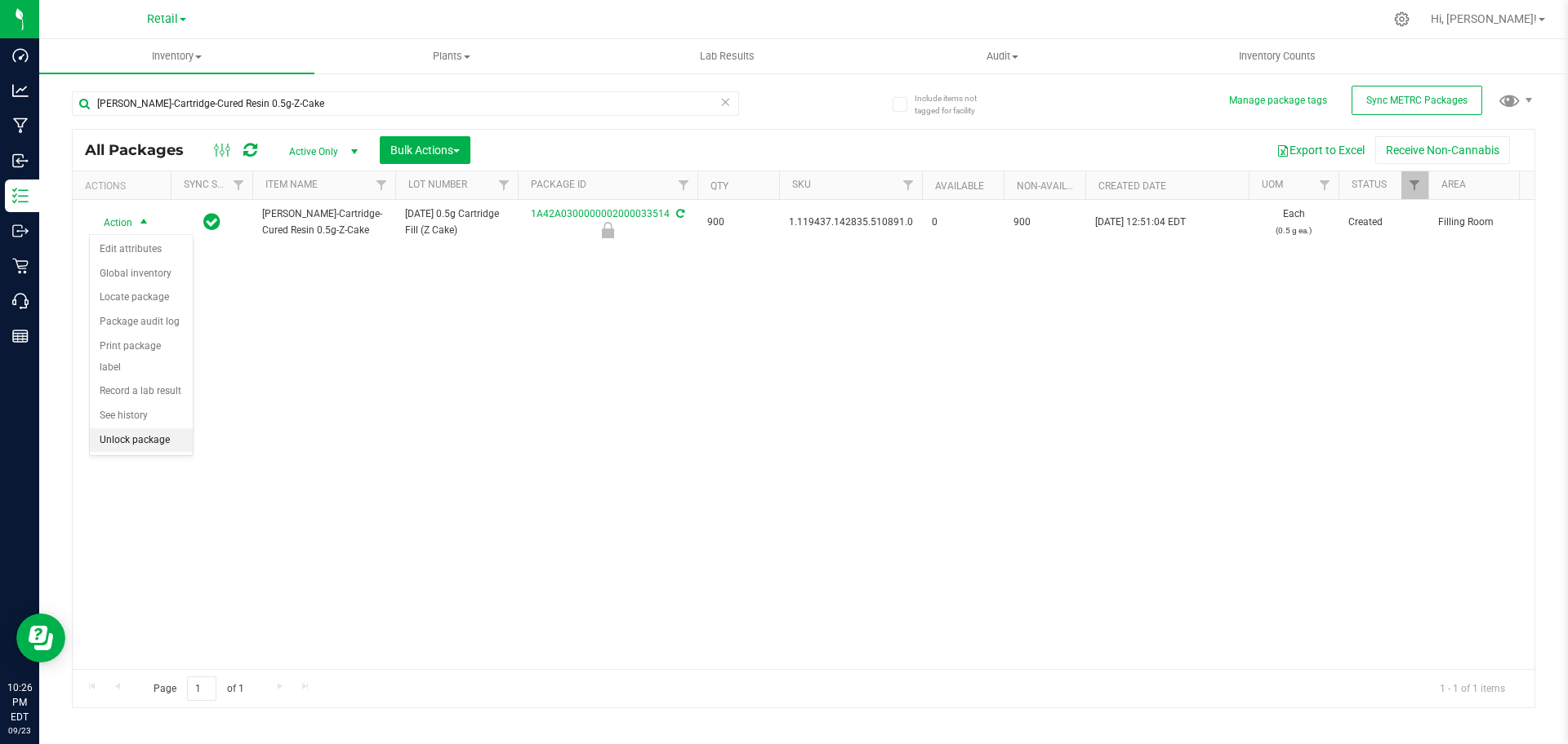
click at [162, 429] on li "Unlock package" at bounding box center [140, 441] width 103 height 24
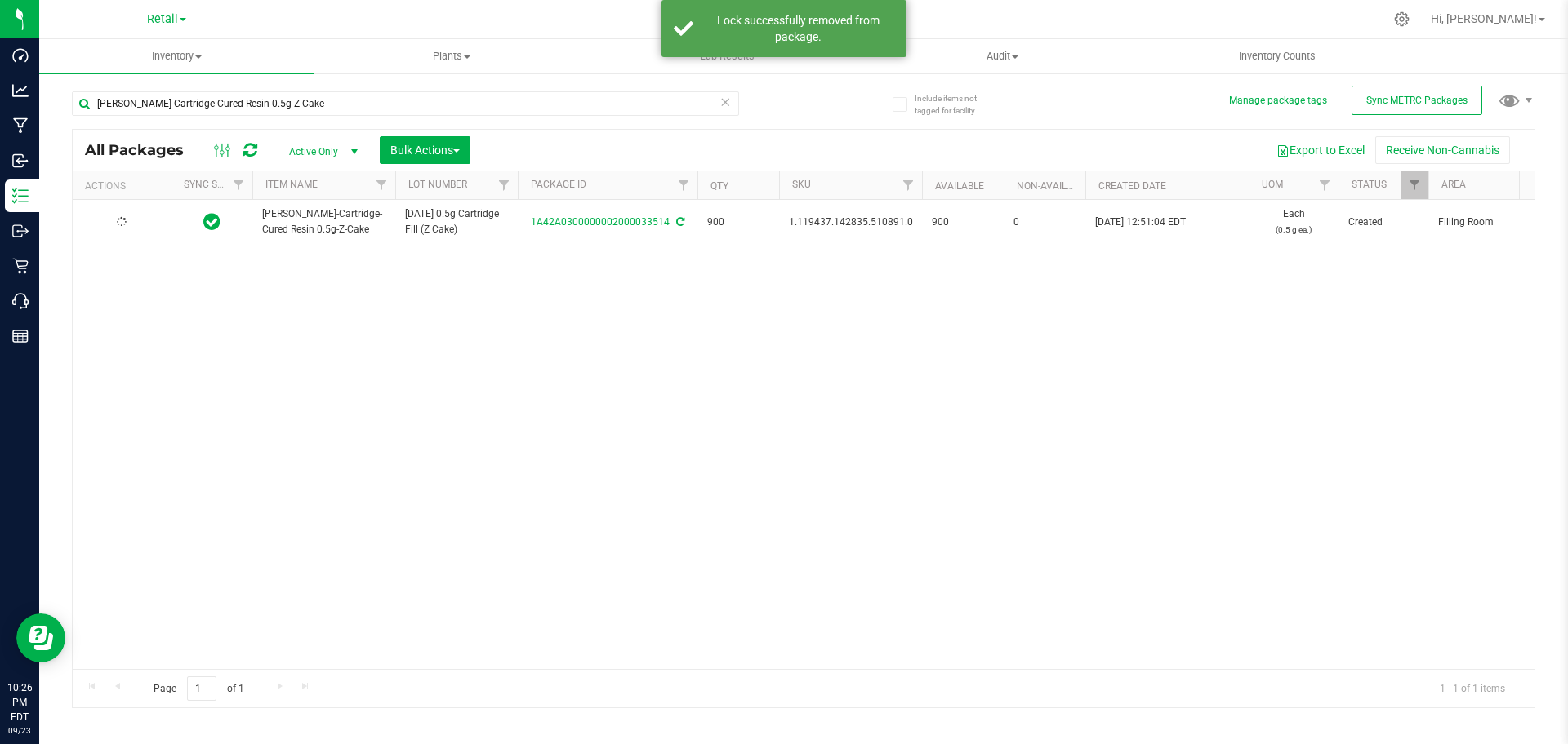
click at [843, 222] on span "1.119437.142835.510891.0" at bounding box center [851, 222] width 124 height 16
copy span "1.119437.142835.510891.0"
